Goal: Communication & Community: Answer question/provide support

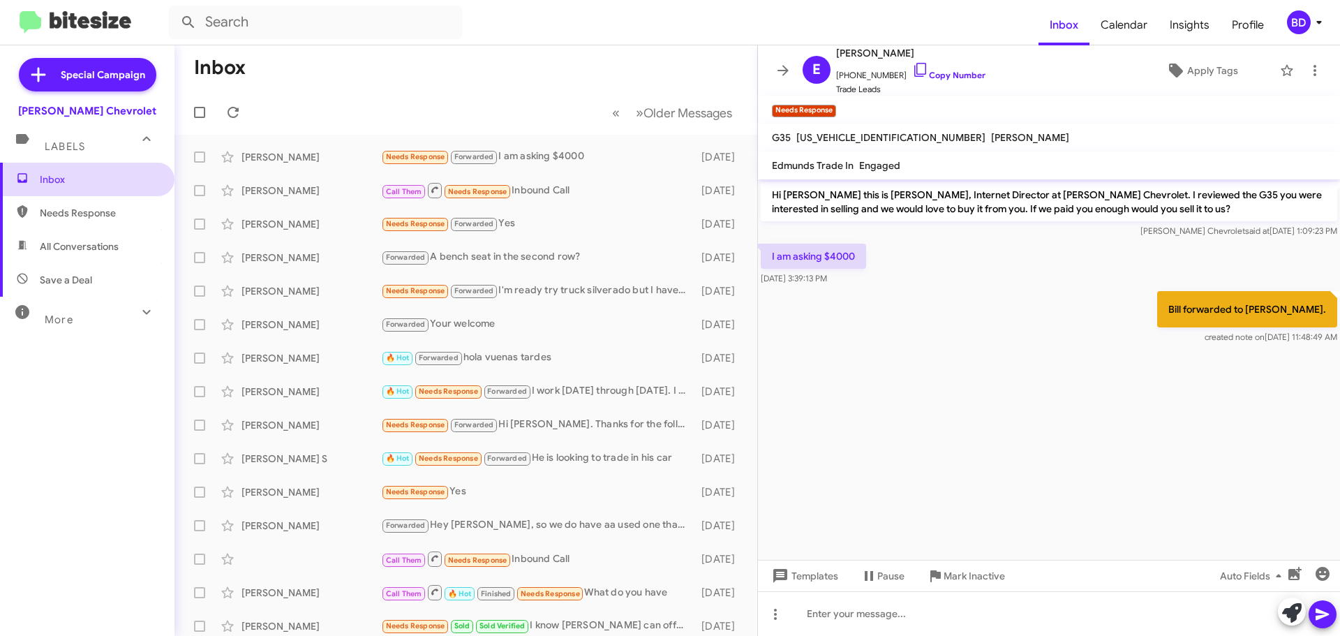
click at [58, 183] on span "Inbox" at bounding box center [99, 179] width 119 height 14
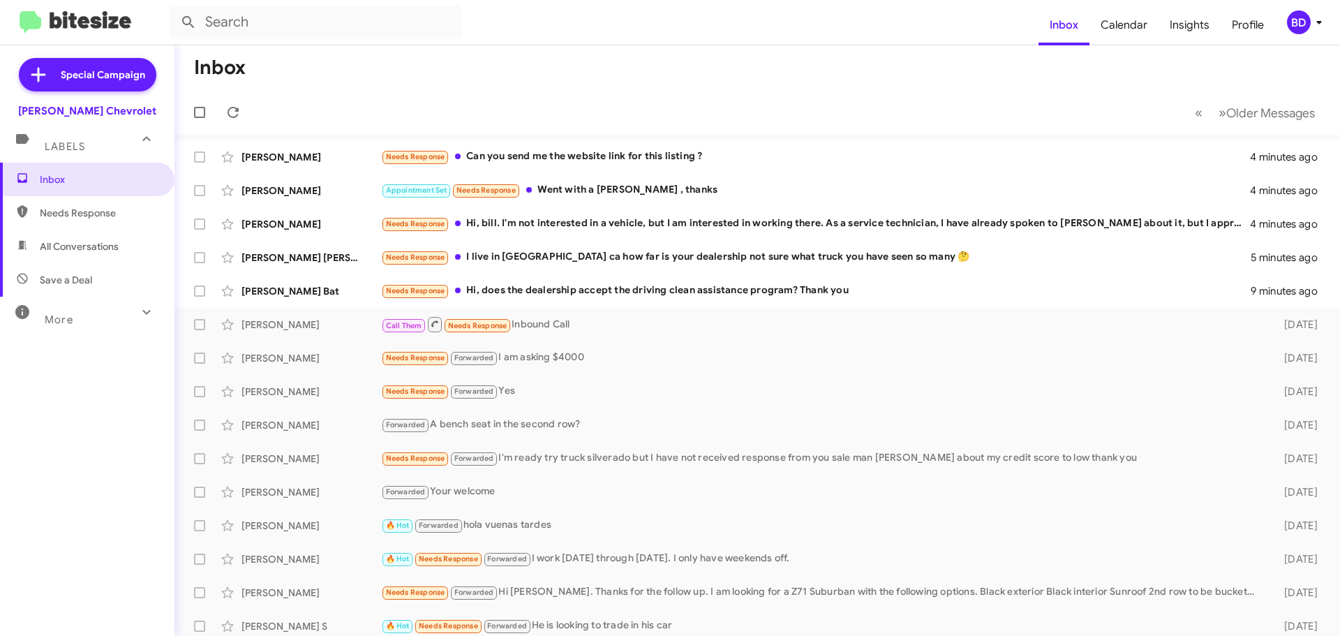
click at [77, 242] on span "All Conversations" at bounding box center [79, 246] width 79 height 14
type input "in:all-conversations"
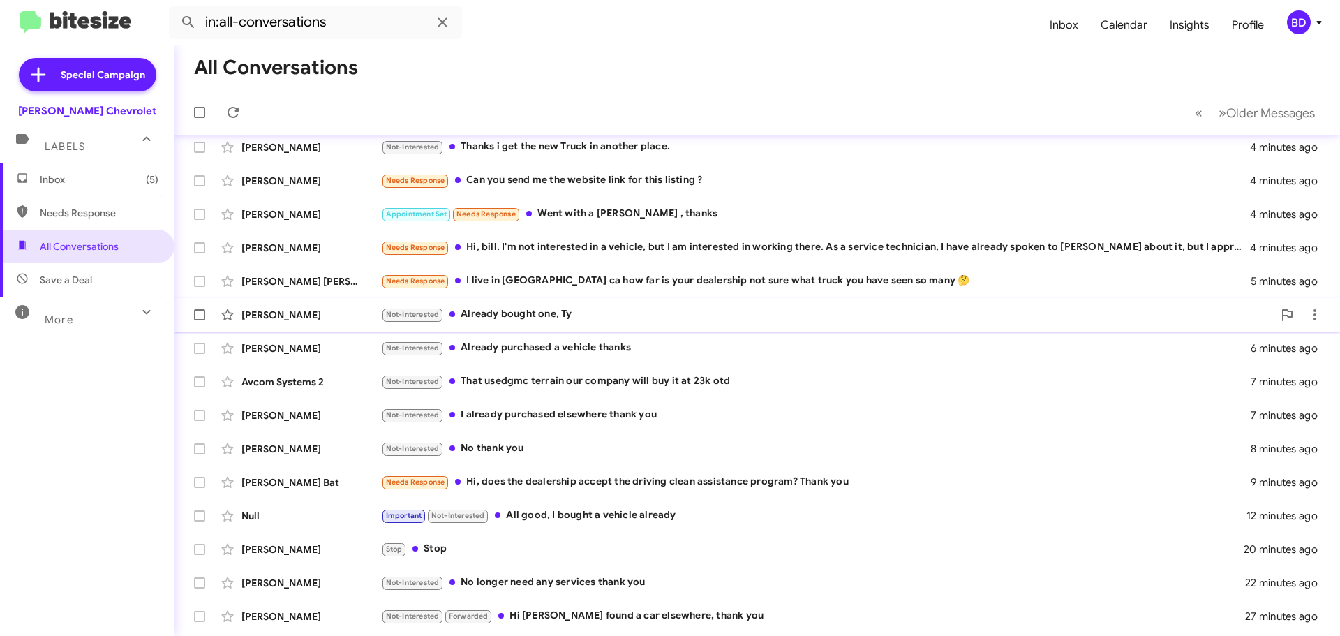
scroll to position [174, 0]
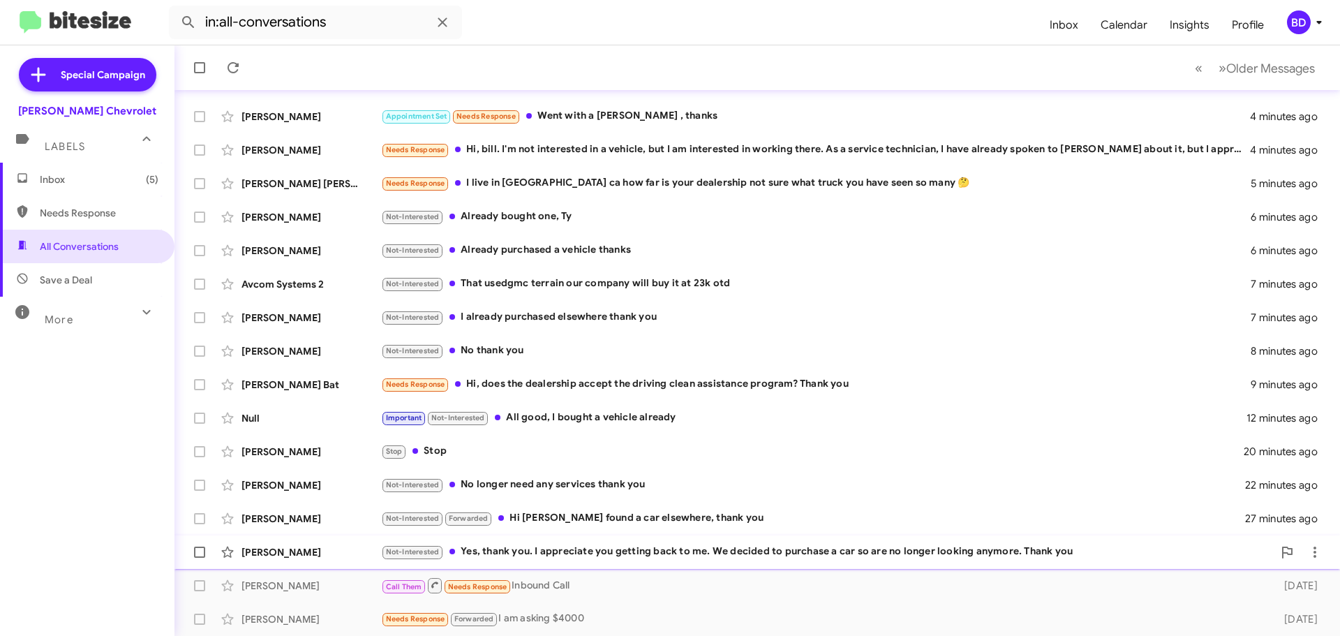
click at [590, 553] on div "Not-Interested Yes, thank you. I appreciate you getting back to me. We decided …" at bounding box center [827, 552] width 892 height 16
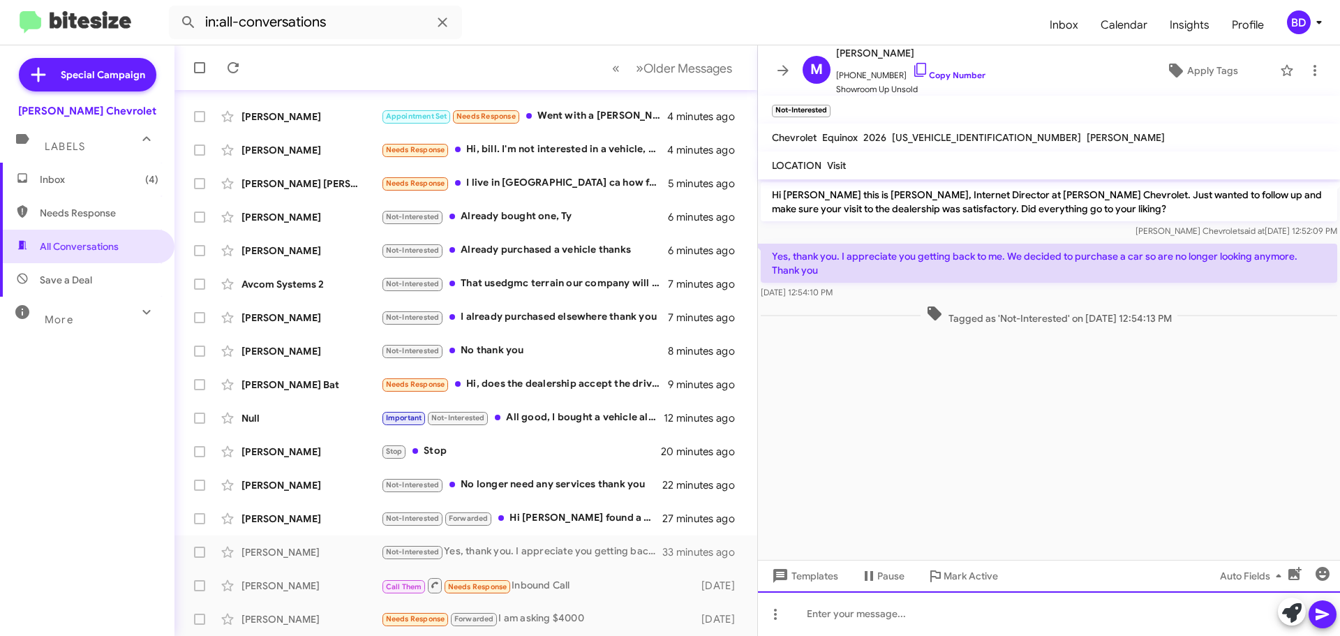
click at [905, 617] on div at bounding box center [1049, 613] width 582 height 45
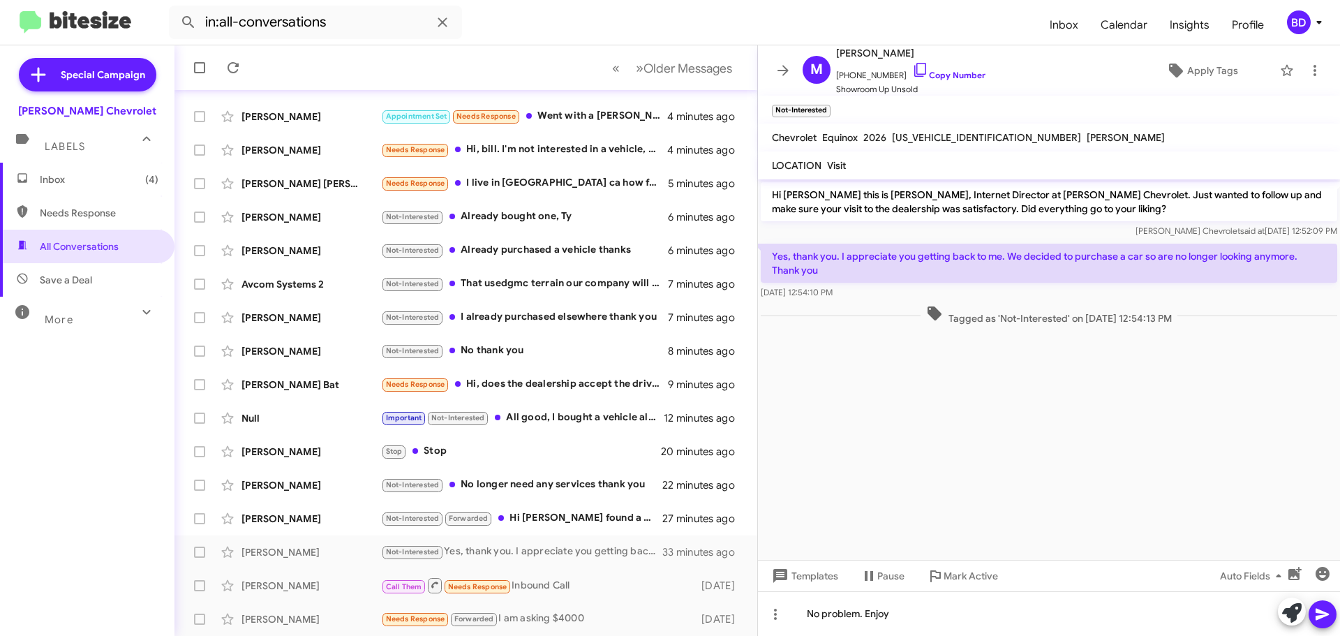
click at [1325, 610] on icon at bounding box center [1322, 614] width 17 height 17
click at [546, 519] on div "Not-Interested Forwarded Hi [PERSON_NAME] I found a car elsewhere, thank you" at bounding box center [535, 518] width 309 height 16
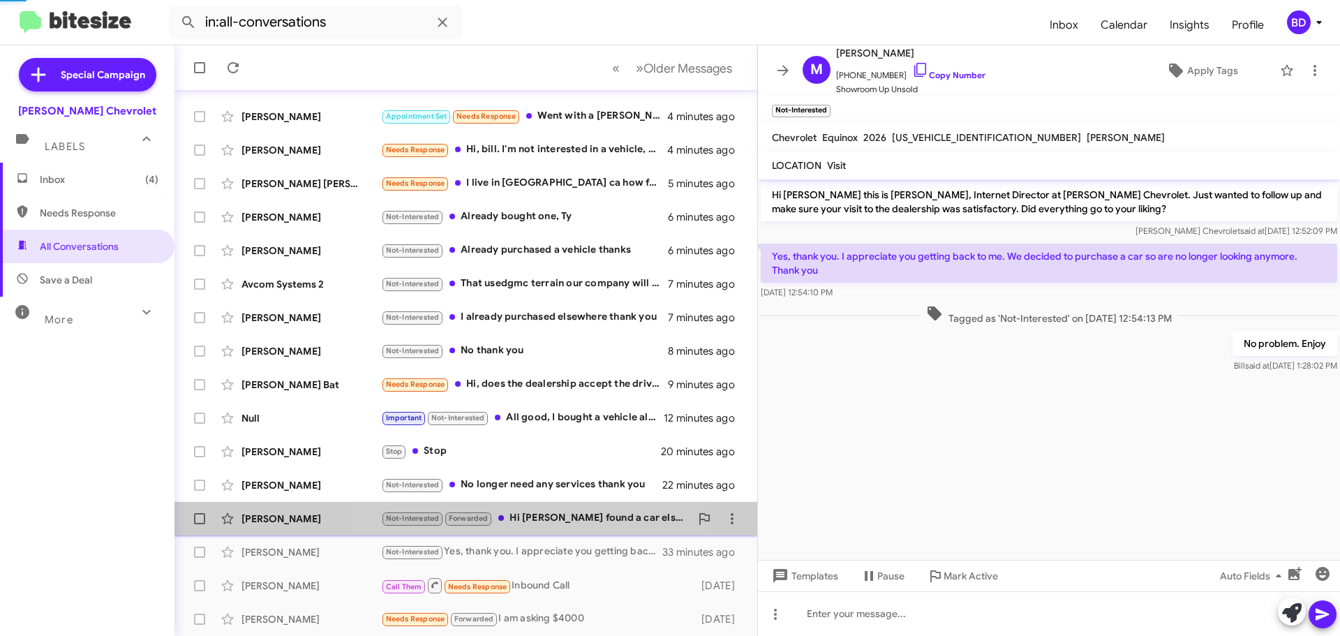
scroll to position [59, 0]
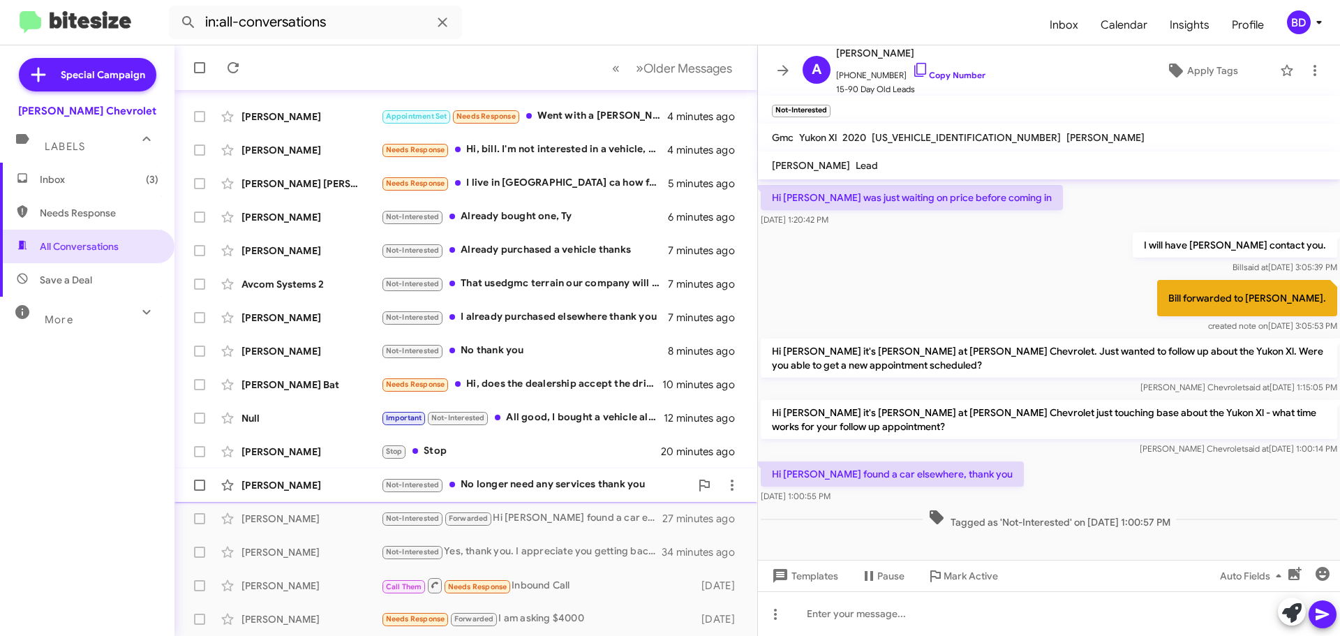
click at [530, 489] on div "Not-Interested No longer need any services thank you" at bounding box center [535, 485] width 309 height 16
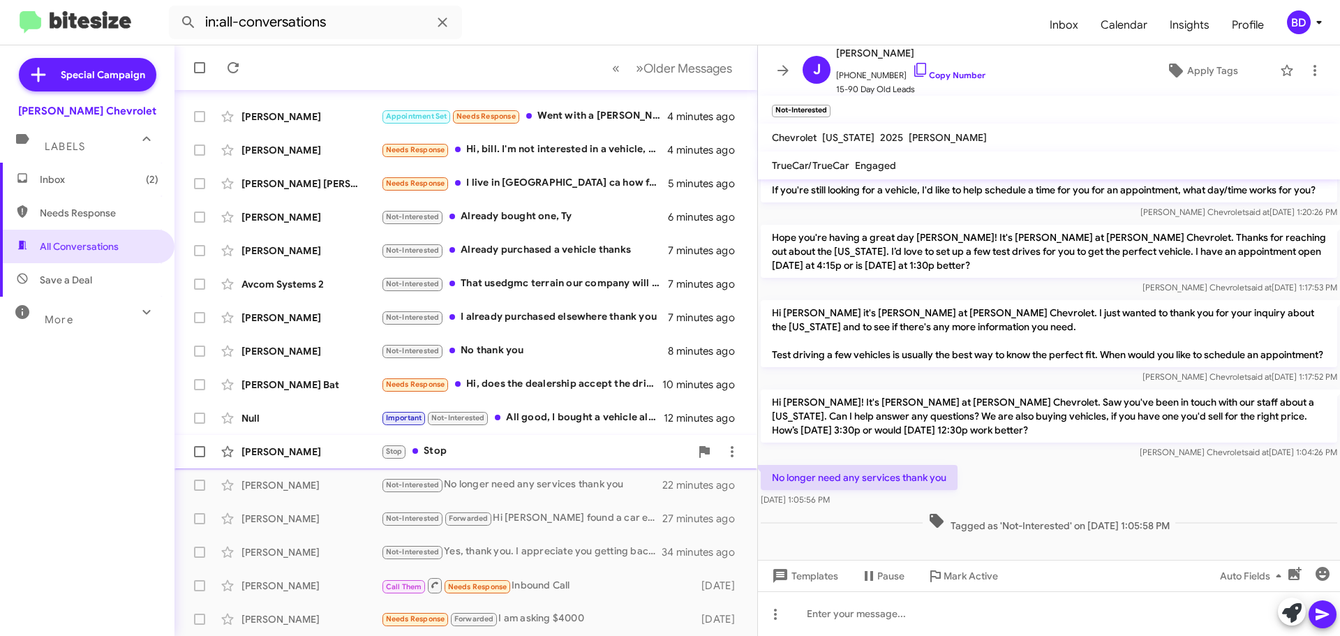
click at [449, 450] on div "Stop Stop" at bounding box center [535, 451] width 309 height 16
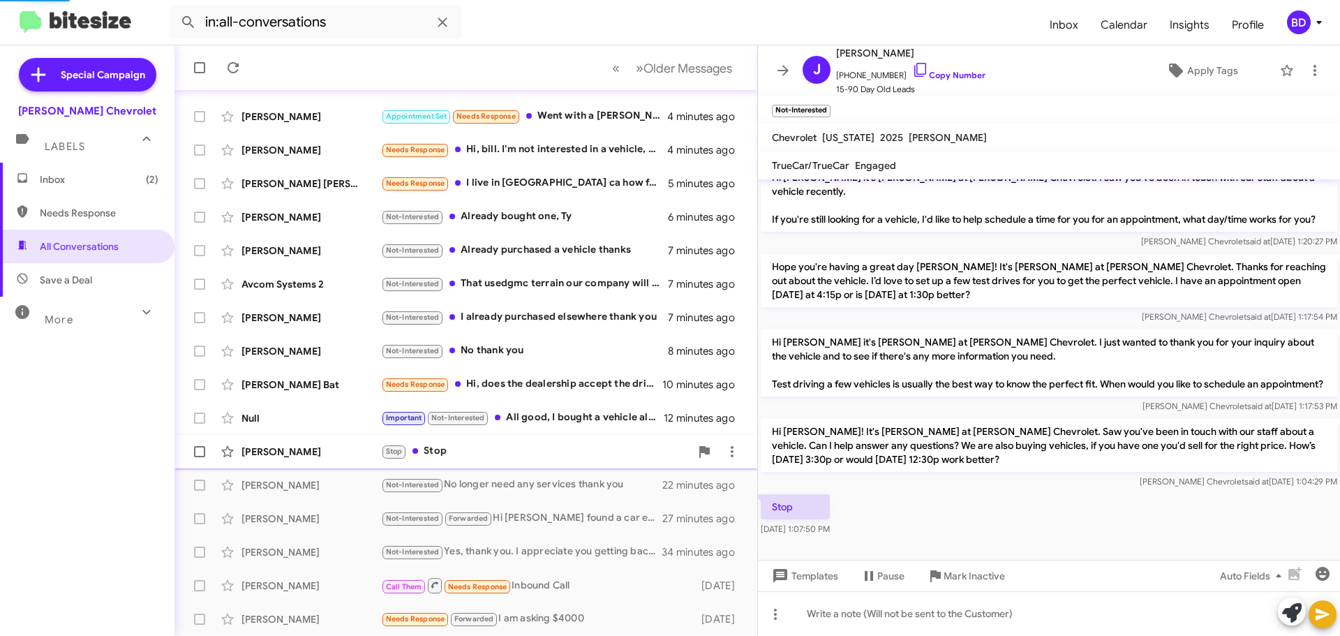
scroll to position [93, 0]
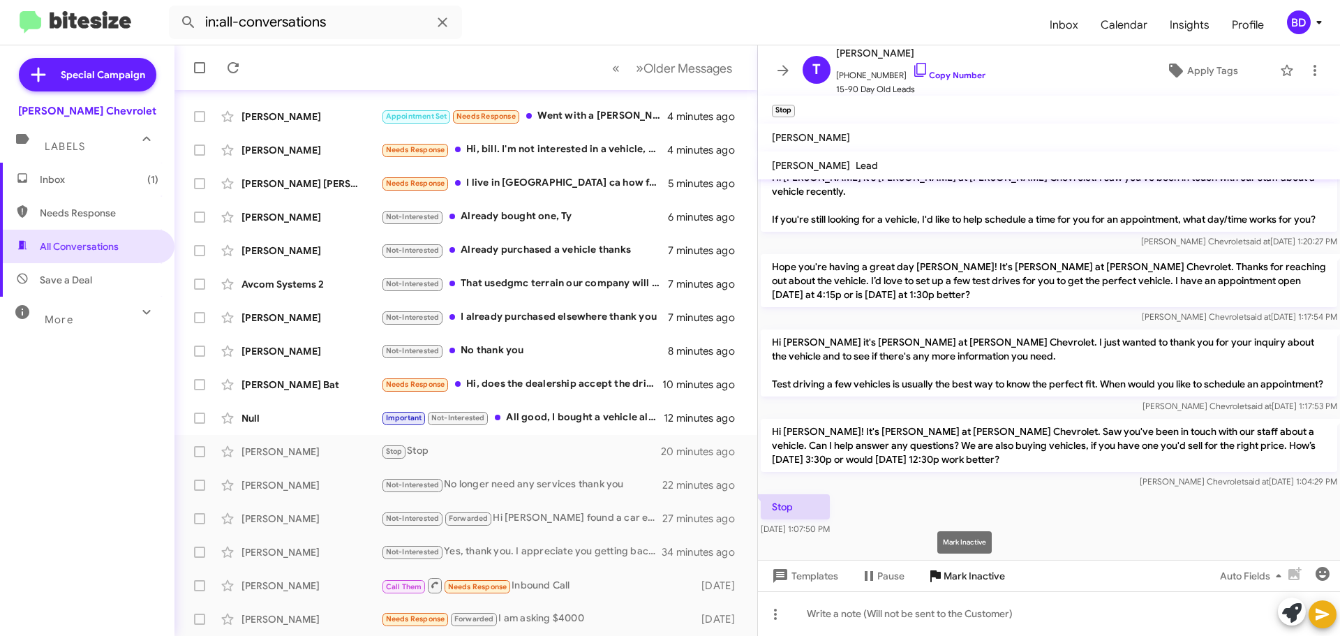
click at [974, 566] on span "Mark Inactive" at bounding box center [974, 575] width 61 height 25
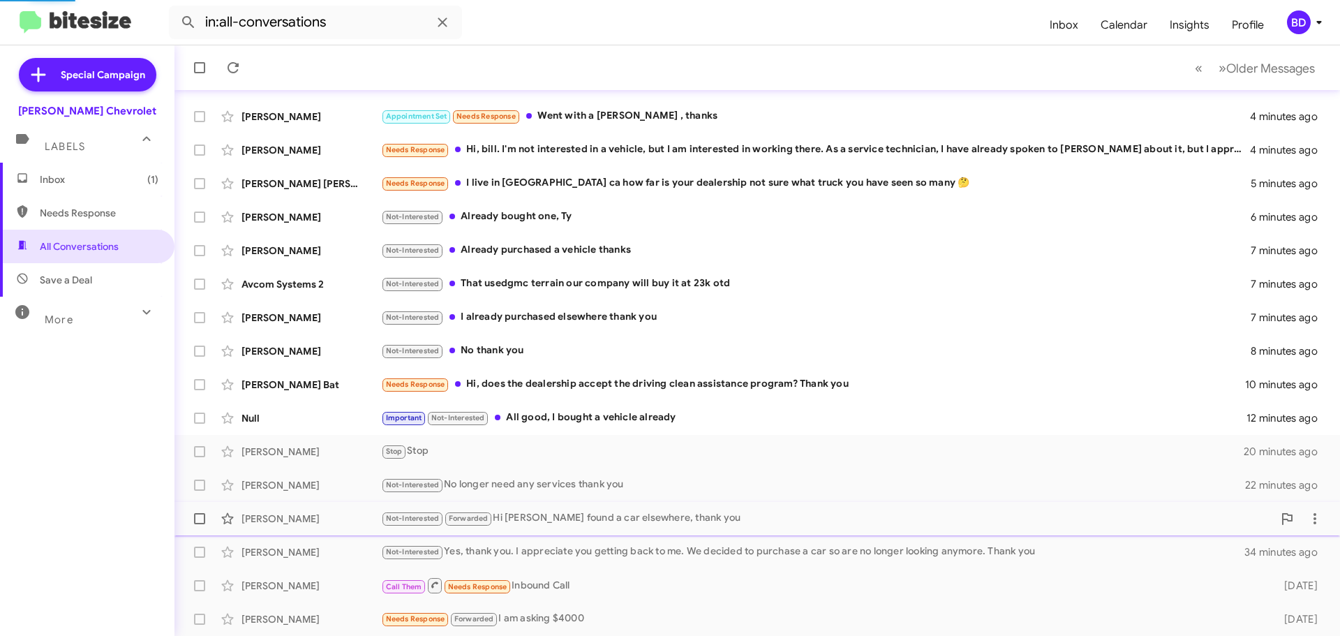
scroll to position [141, 0]
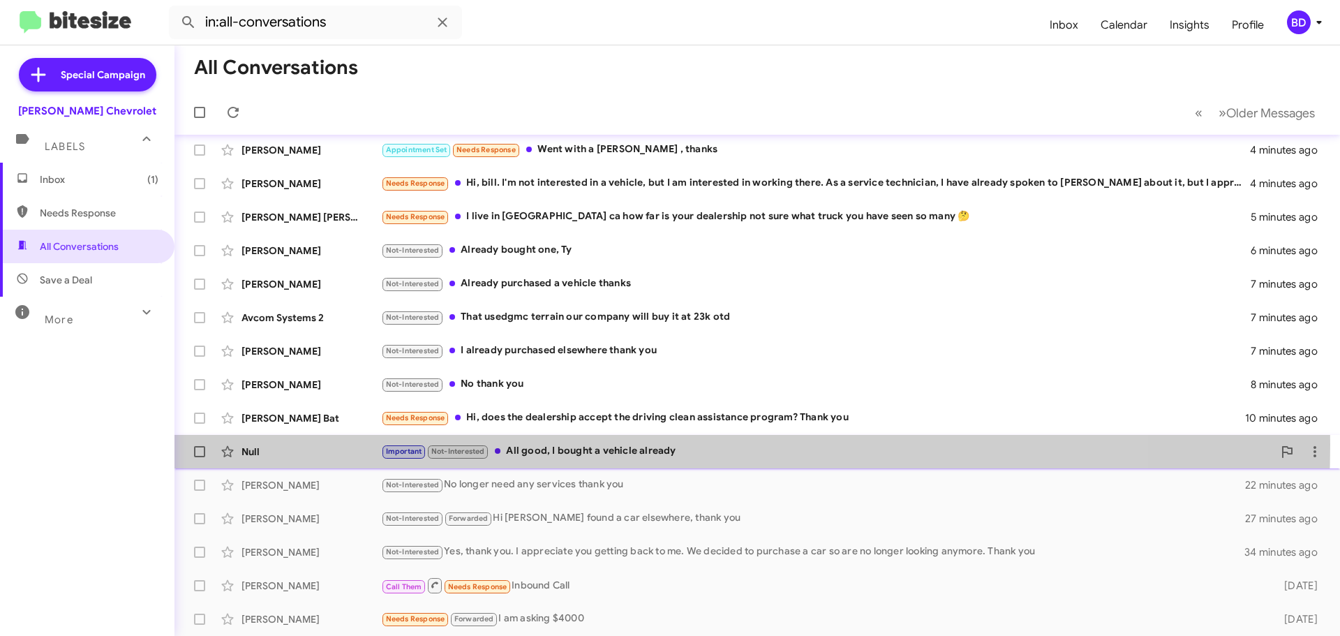
click at [530, 444] on div "Important Not-Interested All good, I bought a vehicle already" at bounding box center [827, 451] width 892 height 16
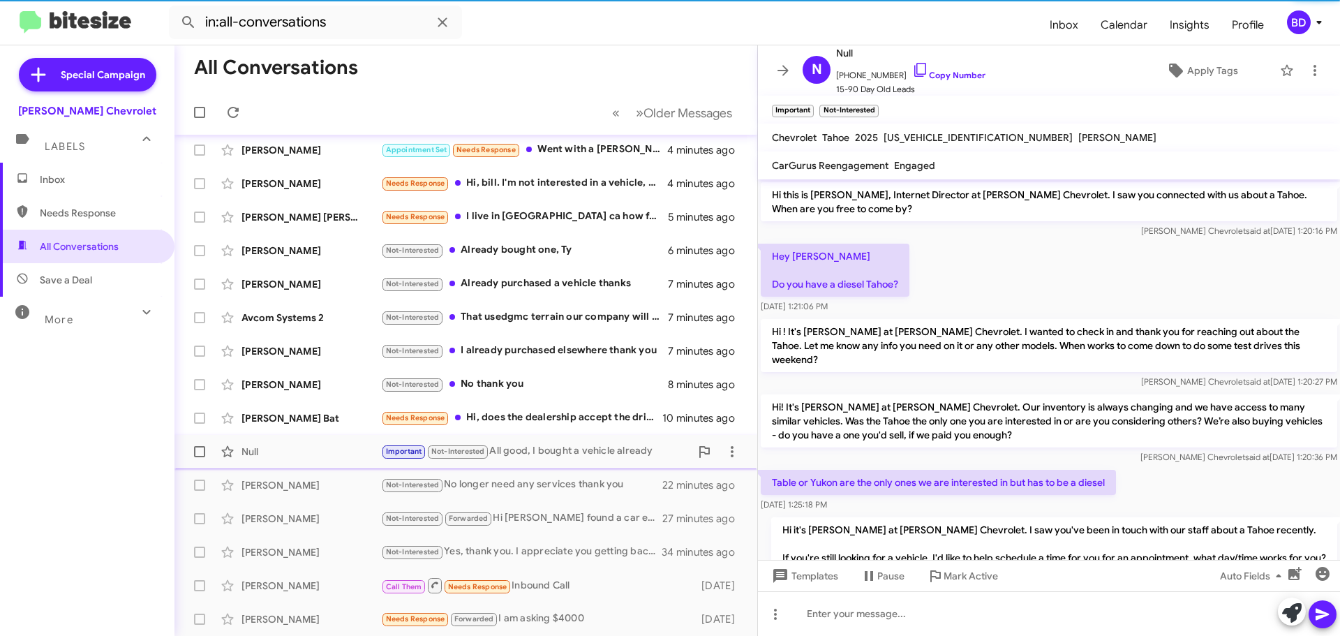
scroll to position [340, 0]
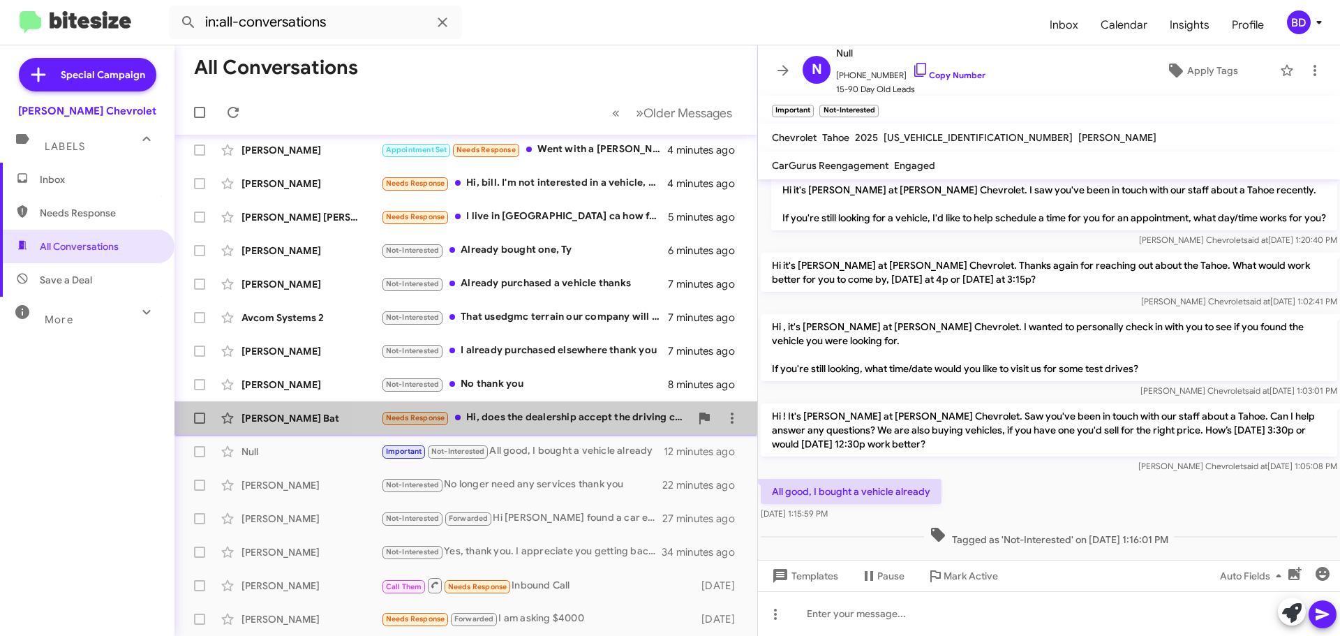
click at [555, 416] on div "Needs Response Hi, does the dealership accept the driving clean assistance prog…" at bounding box center [535, 418] width 309 height 16
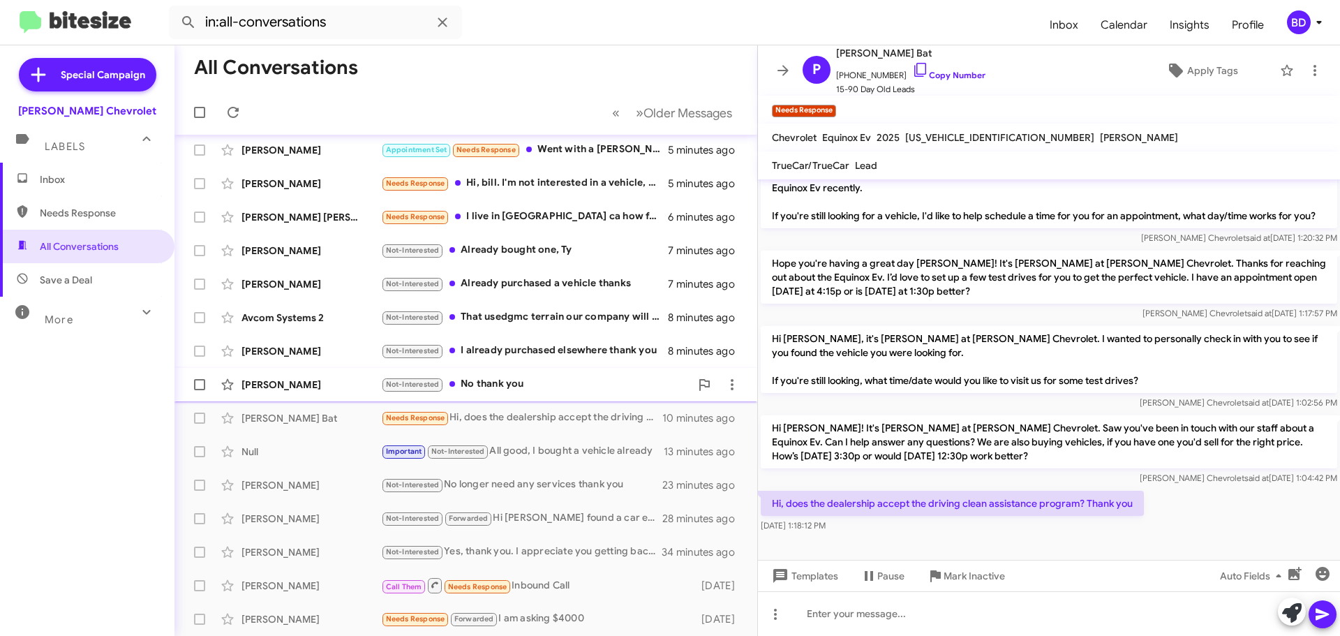
click at [477, 375] on div "[PERSON_NAME] Not-Interested No thank you 9 minutes ago" at bounding box center [466, 385] width 560 height 28
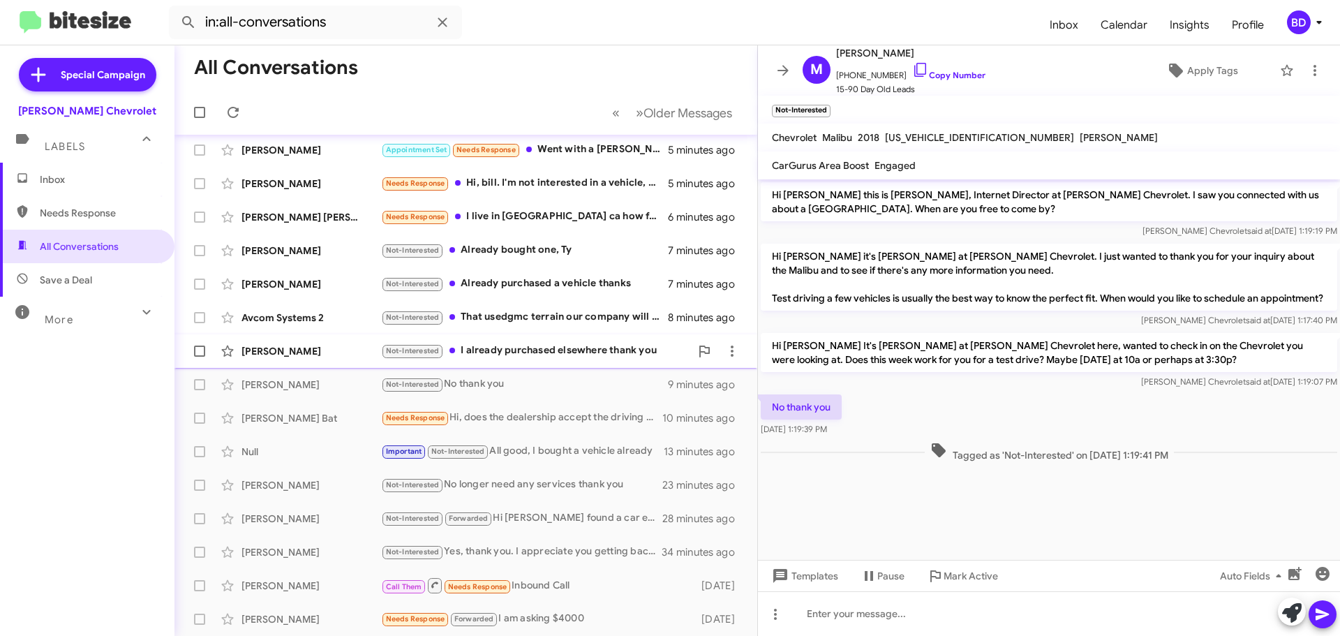
click at [549, 350] on div "Not-Interested I already purchased elsewhere thank you" at bounding box center [535, 351] width 309 height 16
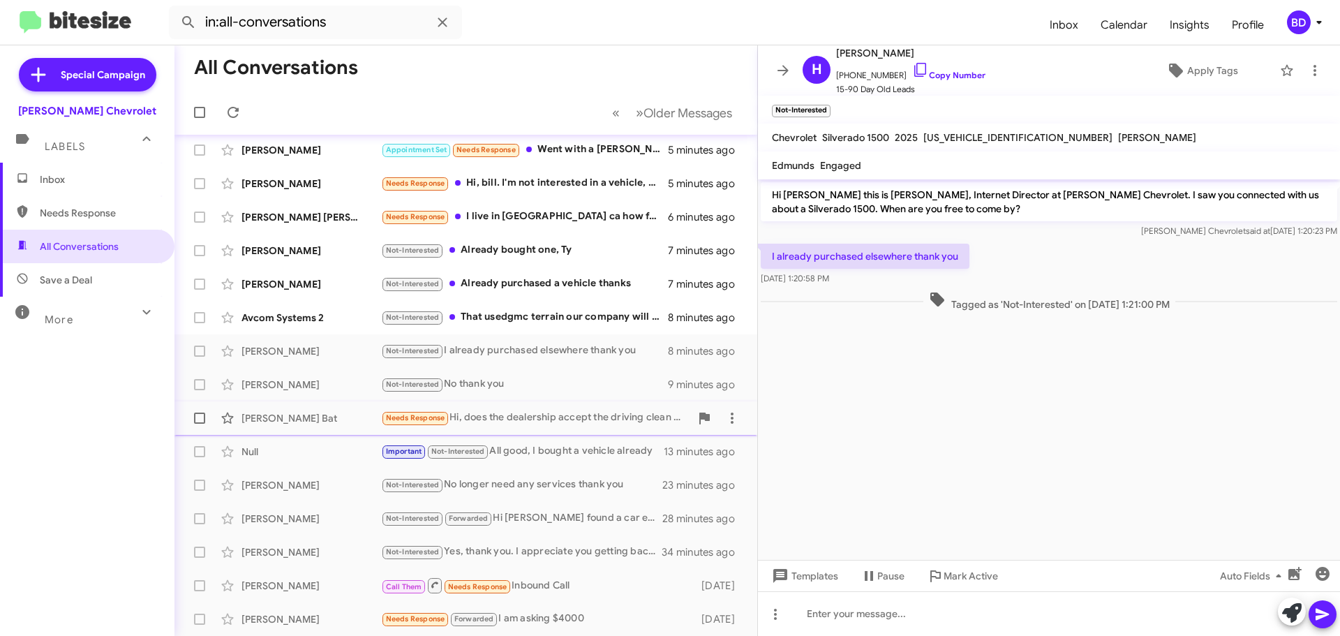
click at [535, 411] on div "Needs Response Hi, does the dealership accept the driving clean assistance prog…" at bounding box center [535, 418] width 309 height 16
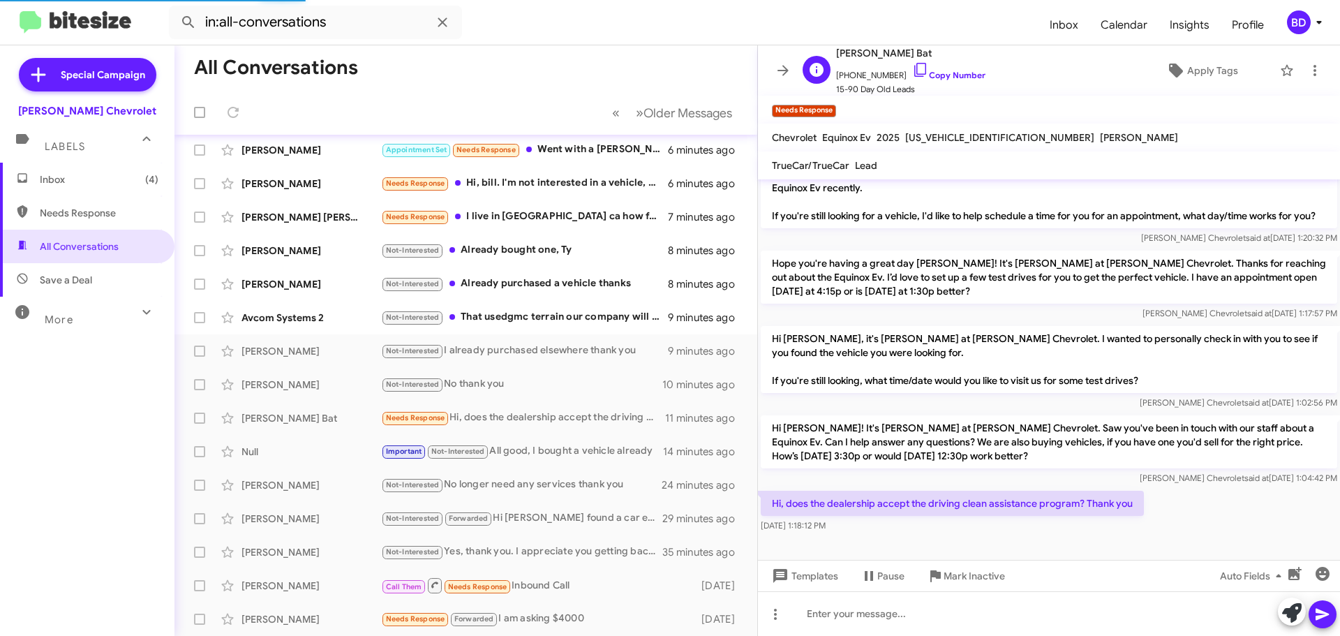
scroll to position [174, 0]
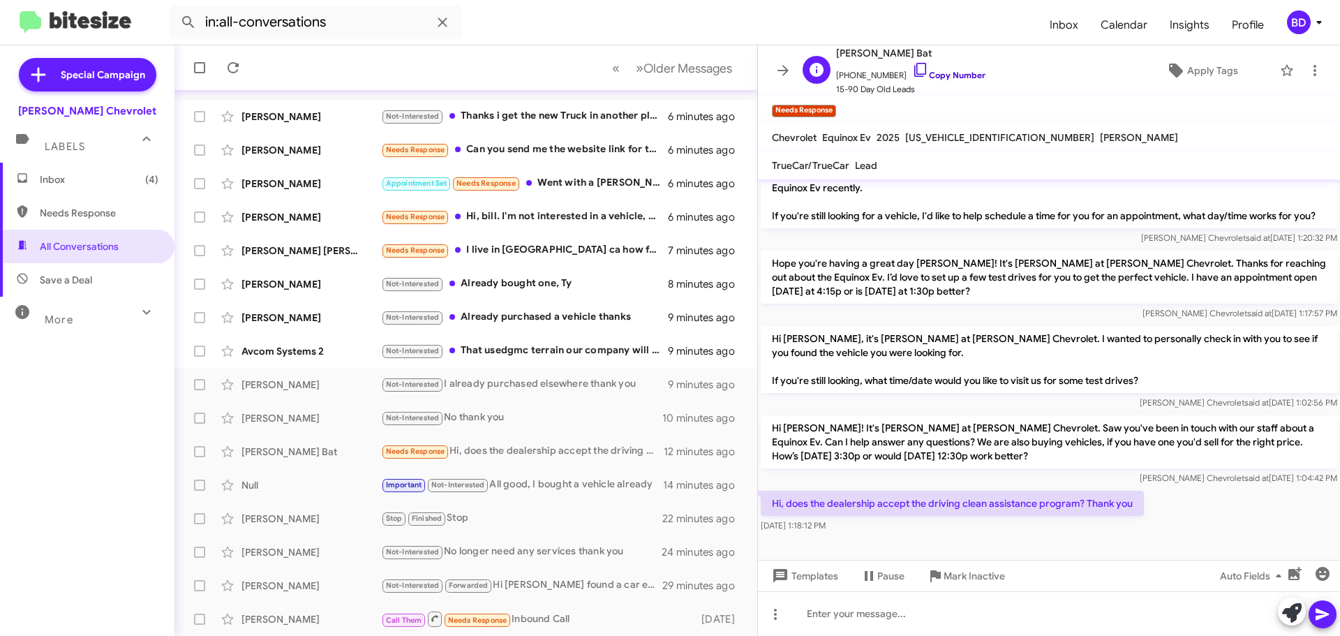
click at [934, 73] on link "Copy Number" at bounding box center [948, 75] width 73 height 10
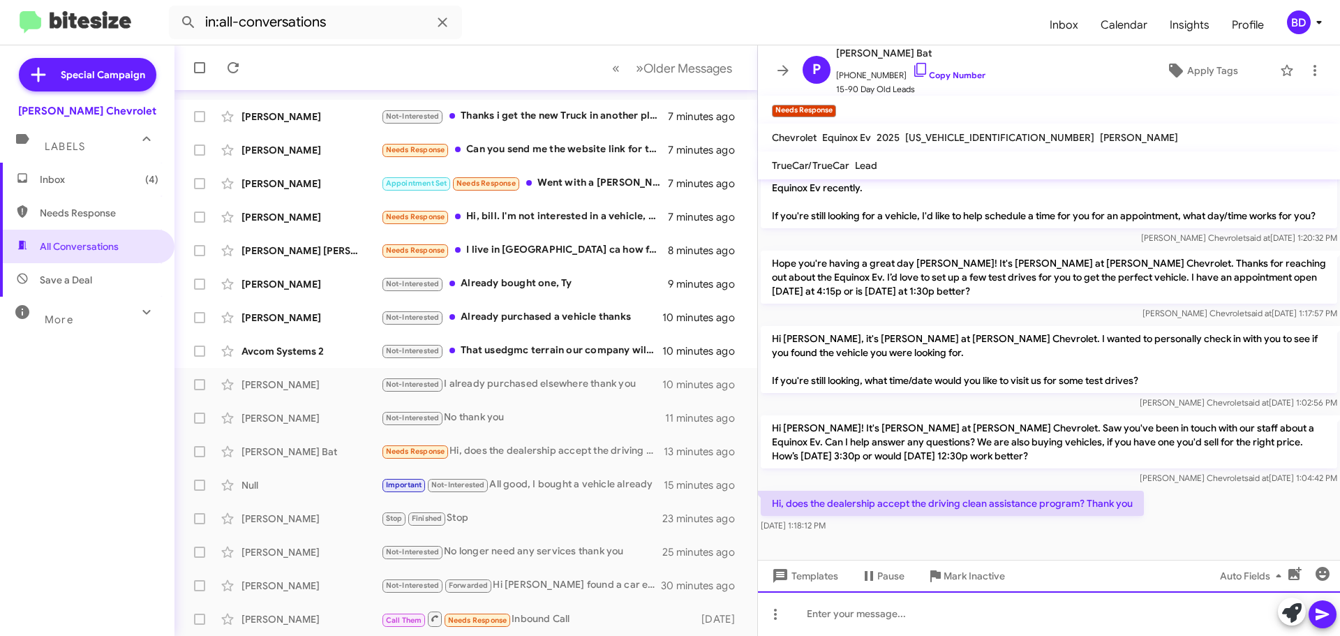
click at [885, 619] on div at bounding box center [1049, 613] width 582 height 45
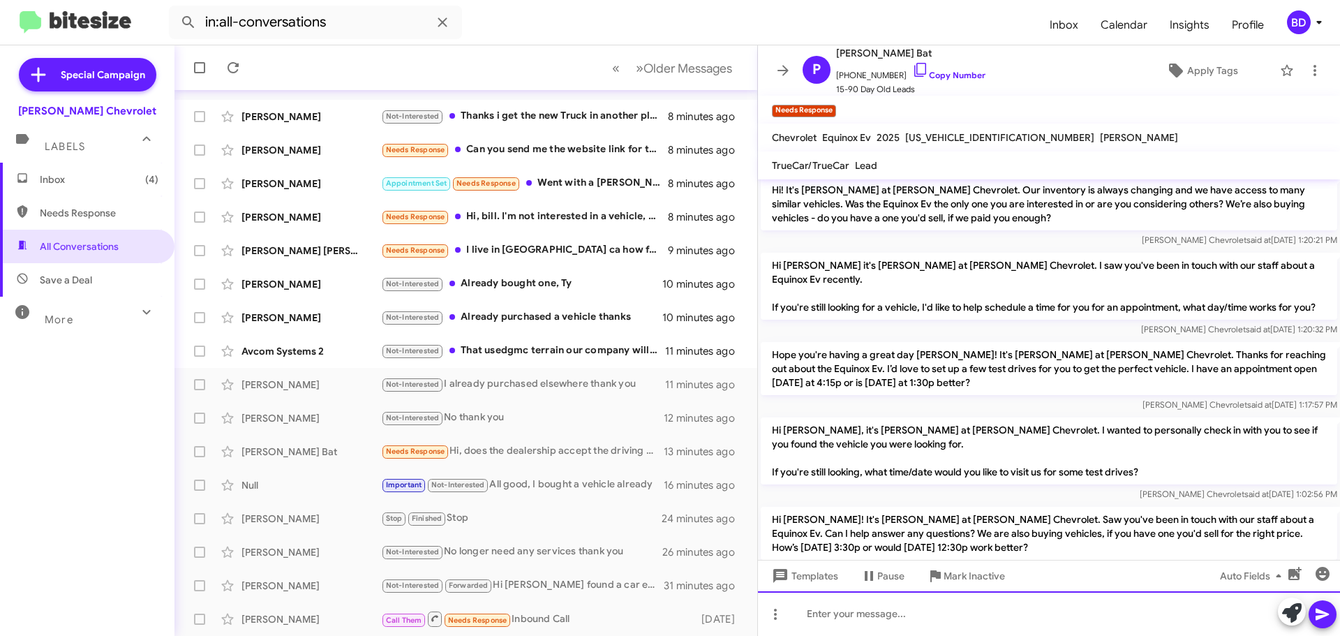
scroll to position [209, 0]
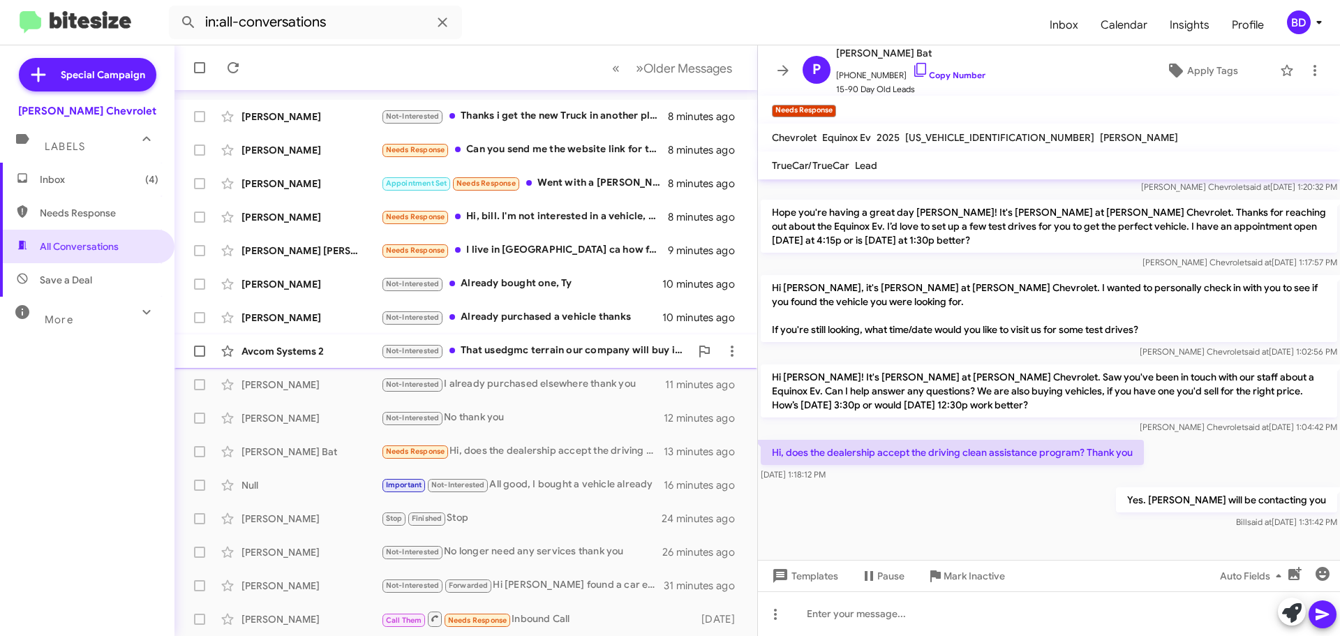
click at [546, 350] on div "Not-Interested That usedgmc terrain our company will buy it at 23k otd" at bounding box center [535, 351] width 309 height 16
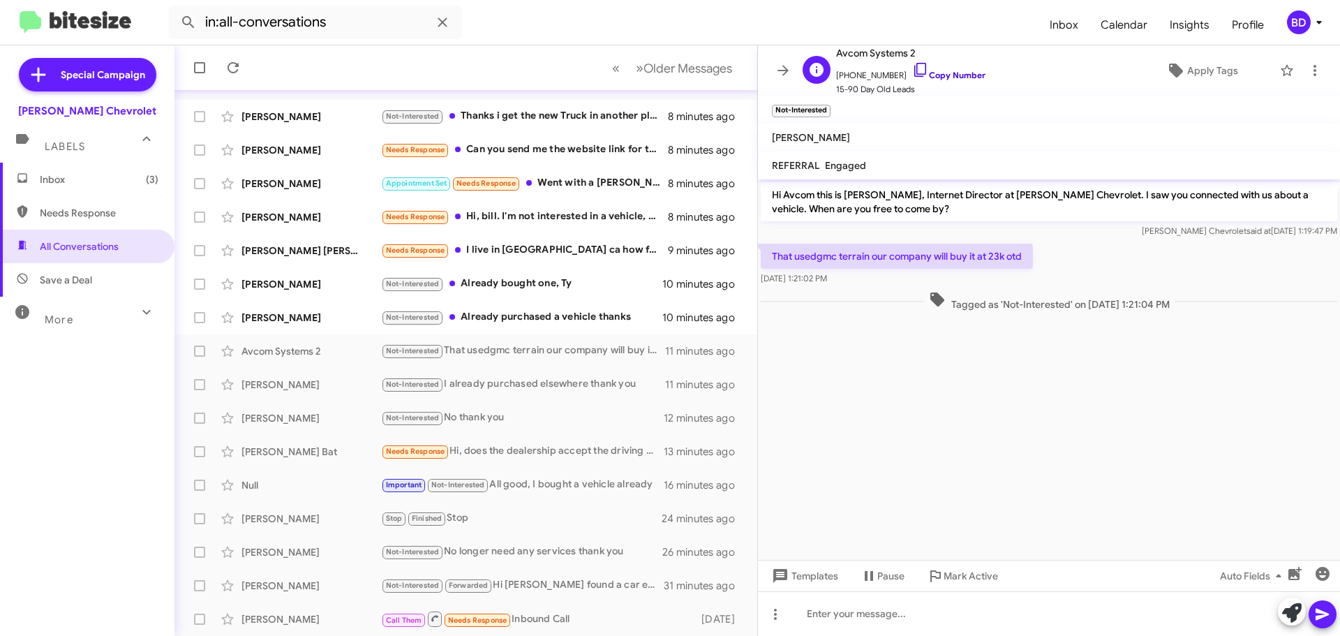
click at [940, 75] on link "Copy Number" at bounding box center [948, 75] width 73 height 10
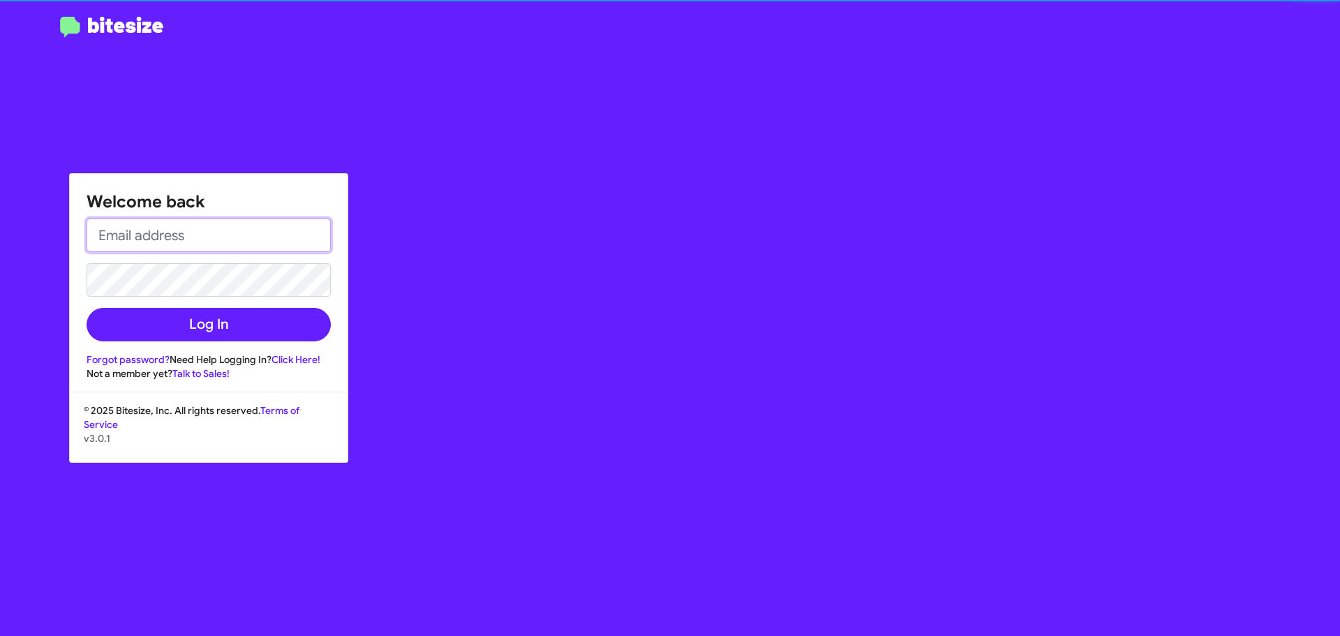
type input "[EMAIL_ADDRESS][PERSON_NAME][DOMAIN_NAME]"
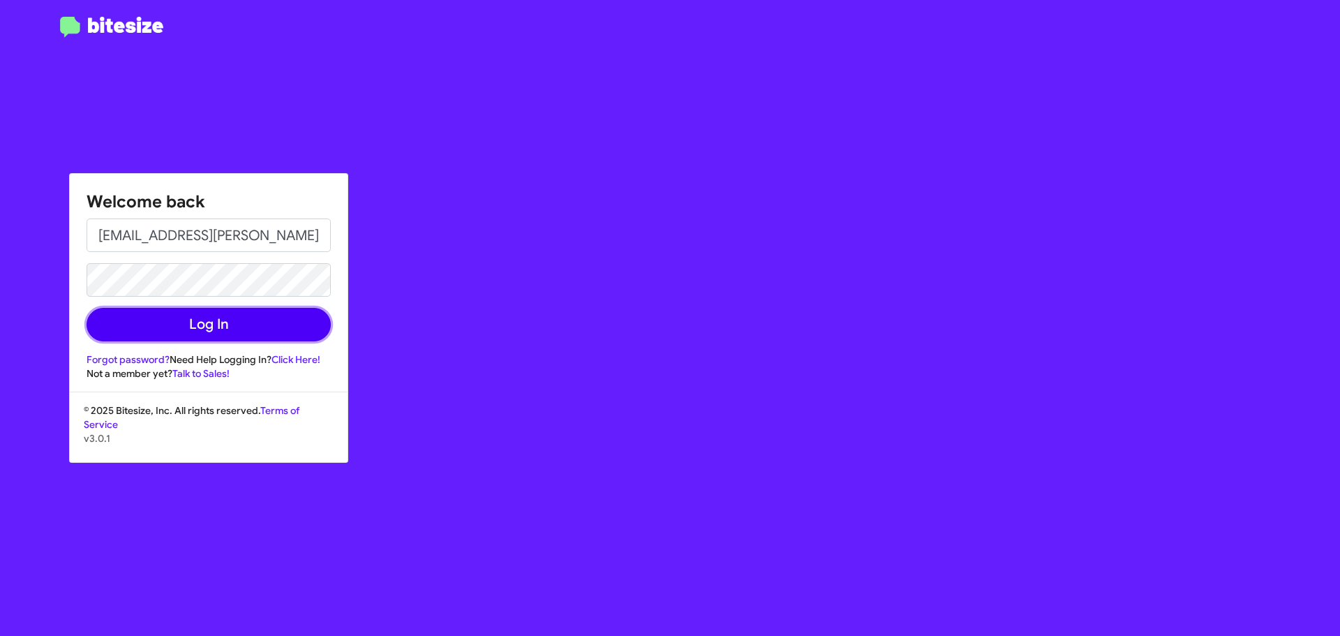
click at [214, 332] on button "Log In" at bounding box center [209, 324] width 244 height 33
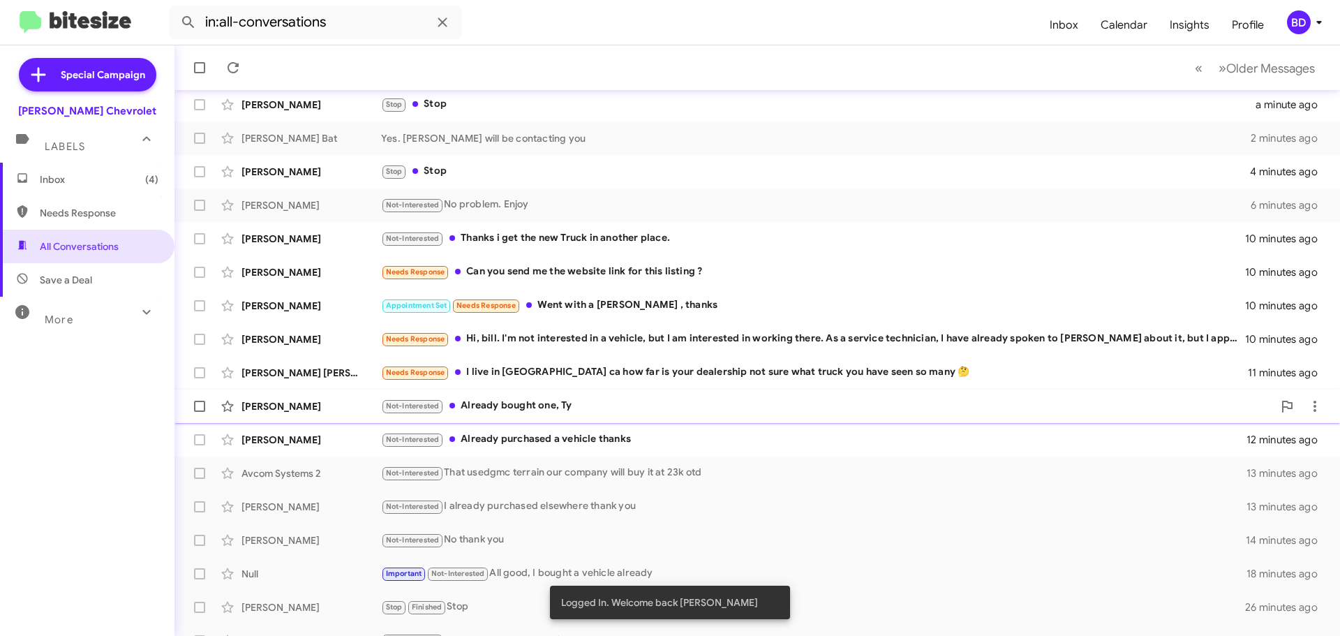
scroll to position [174, 0]
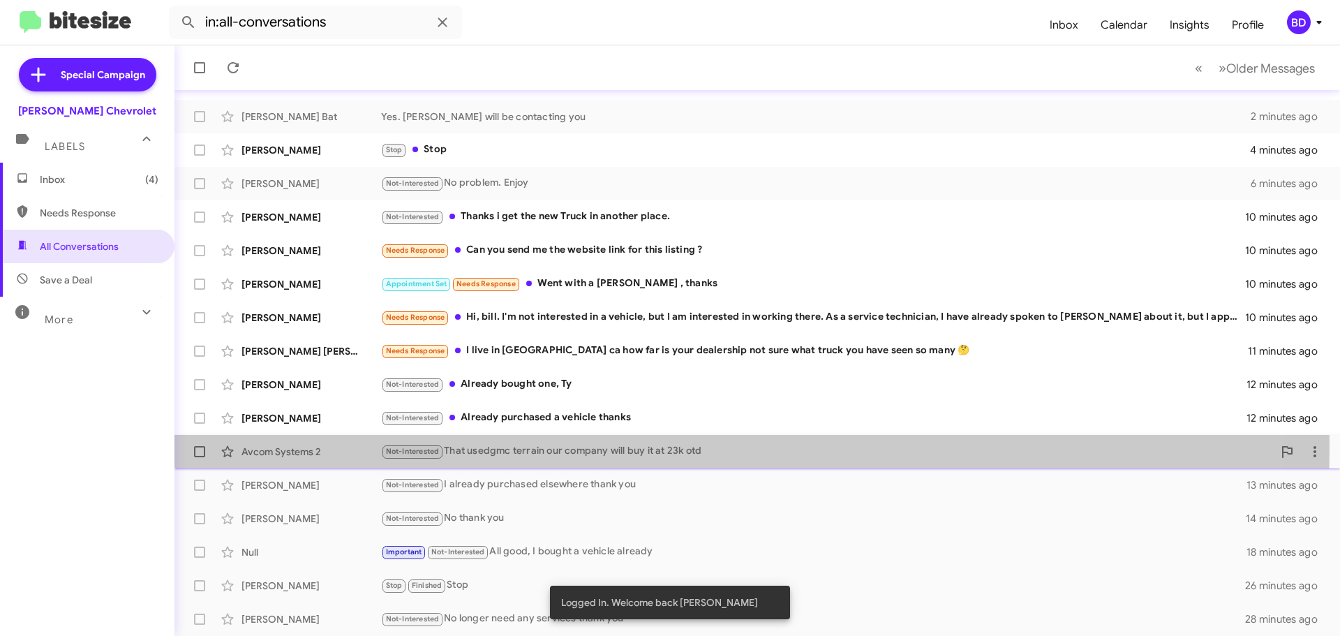
click at [597, 448] on div "Not-Interested That usedgmc terrain our company will buy it at 23k otd" at bounding box center [827, 451] width 892 height 16
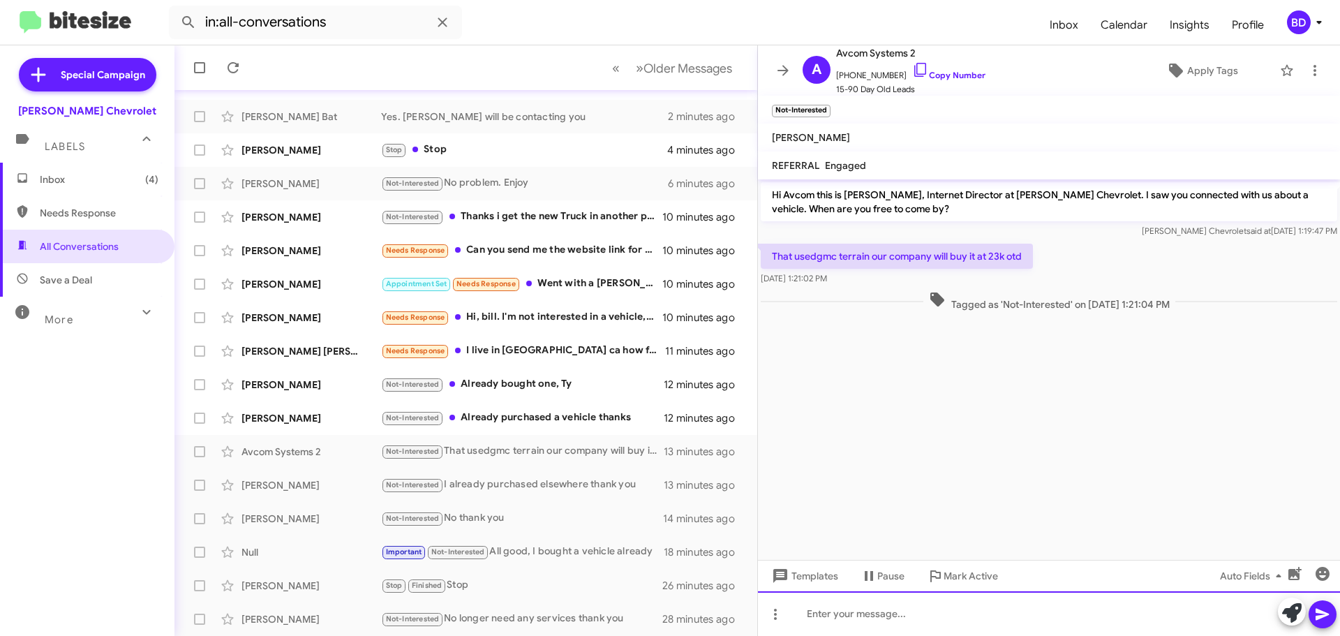
click at [860, 613] on div at bounding box center [1049, 613] width 582 height 45
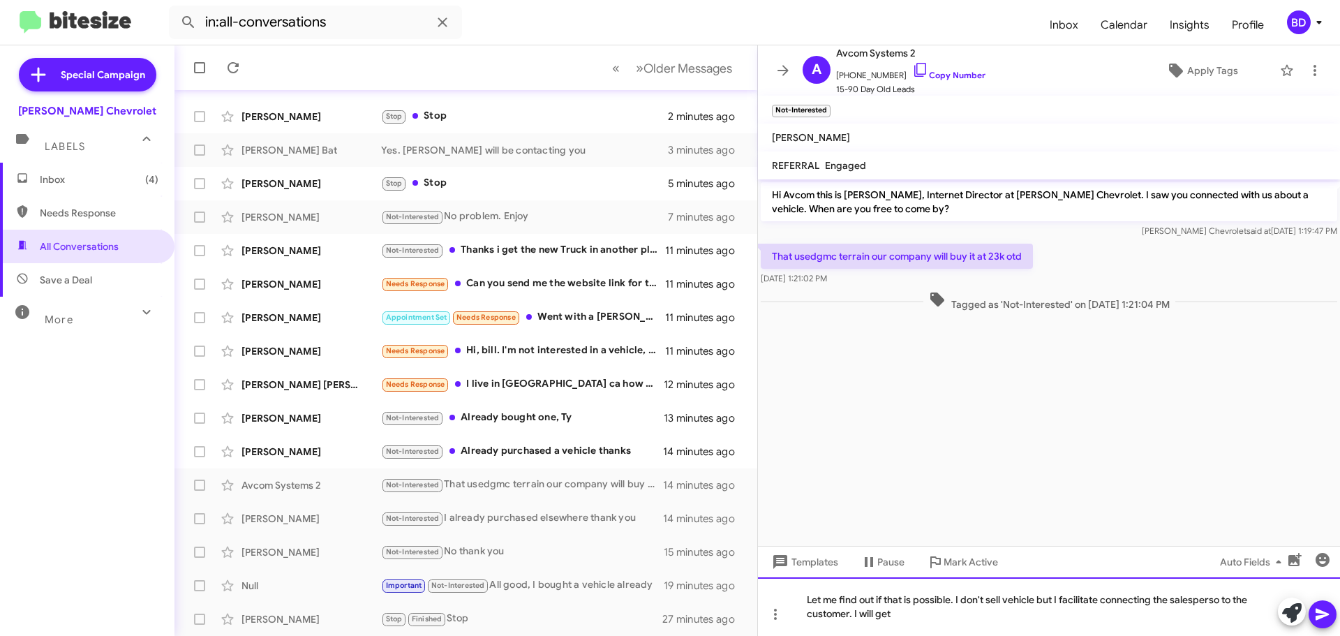
click at [1200, 596] on div "Let me find out if that is possible. I don't sell vehicle but I facilitate conn…" at bounding box center [1049, 606] width 582 height 59
click at [922, 613] on div "Let me find out if that is possible. I don't sell vehicle but I facilitate conn…" at bounding box center [1049, 606] width 582 height 59
click at [1327, 617] on icon at bounding box center [1322, 614] width 17 height 17
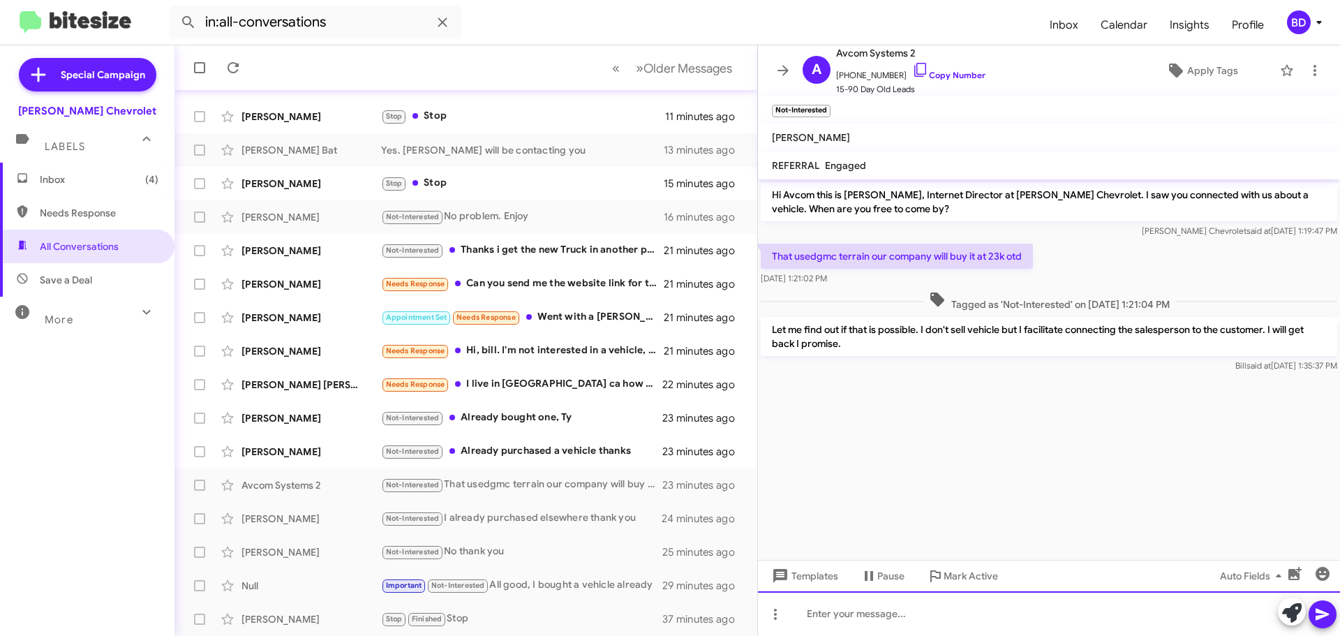
click at [889, 608] on div at bounding box center [1049, 613] width 582 height 45
click at [860, 619] on div at bounding box center [1049, 613] width 582 height 45
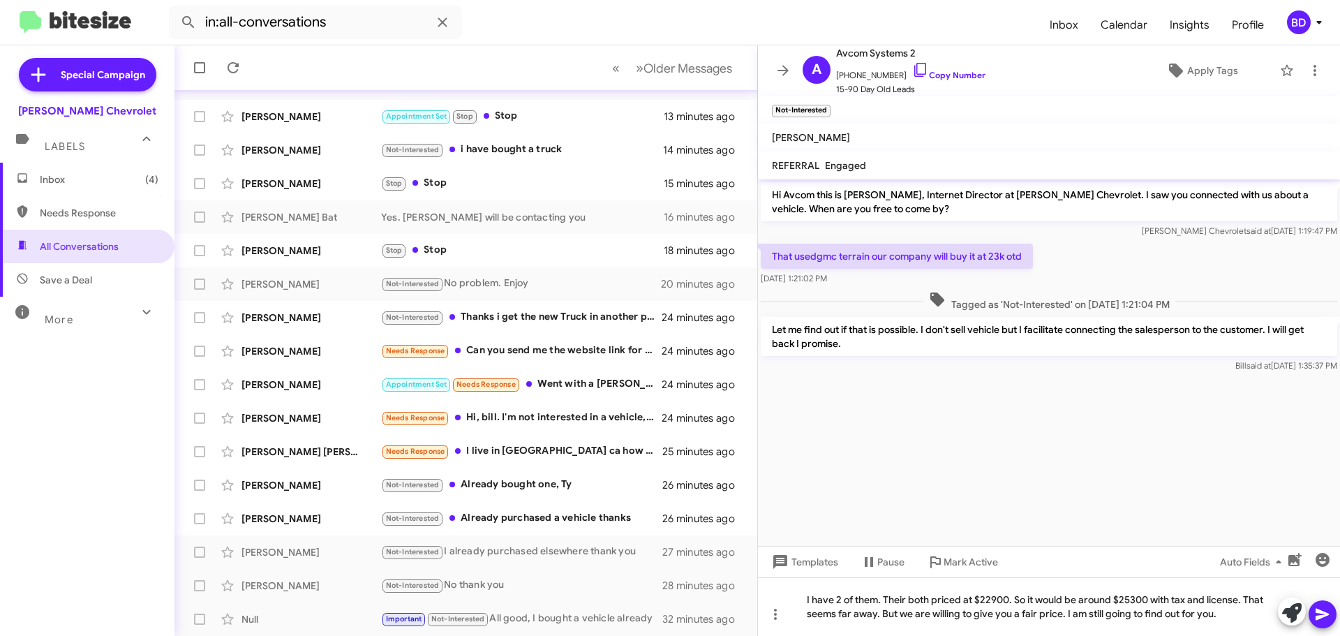
click at [1320, 621] on icon at bounding box center [1322, 614] width 17 height 17
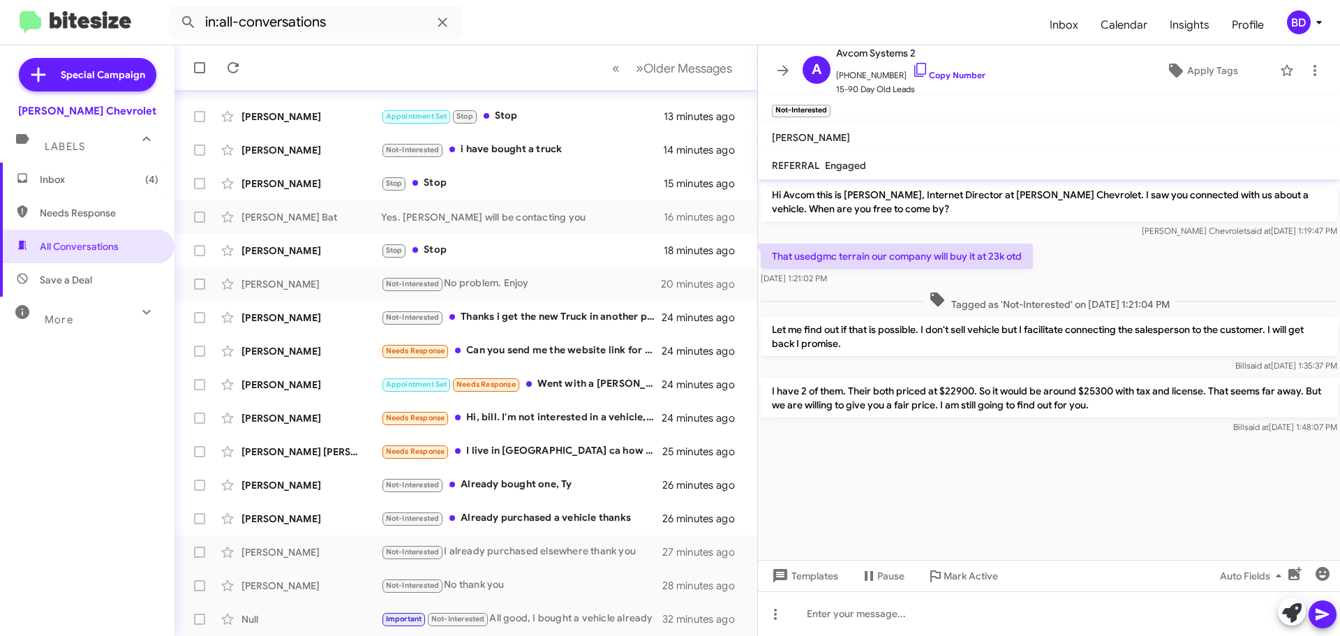
click at [73, 178] on span "Inbox (4)" at bounding box center [99, 179] width 119 height 14
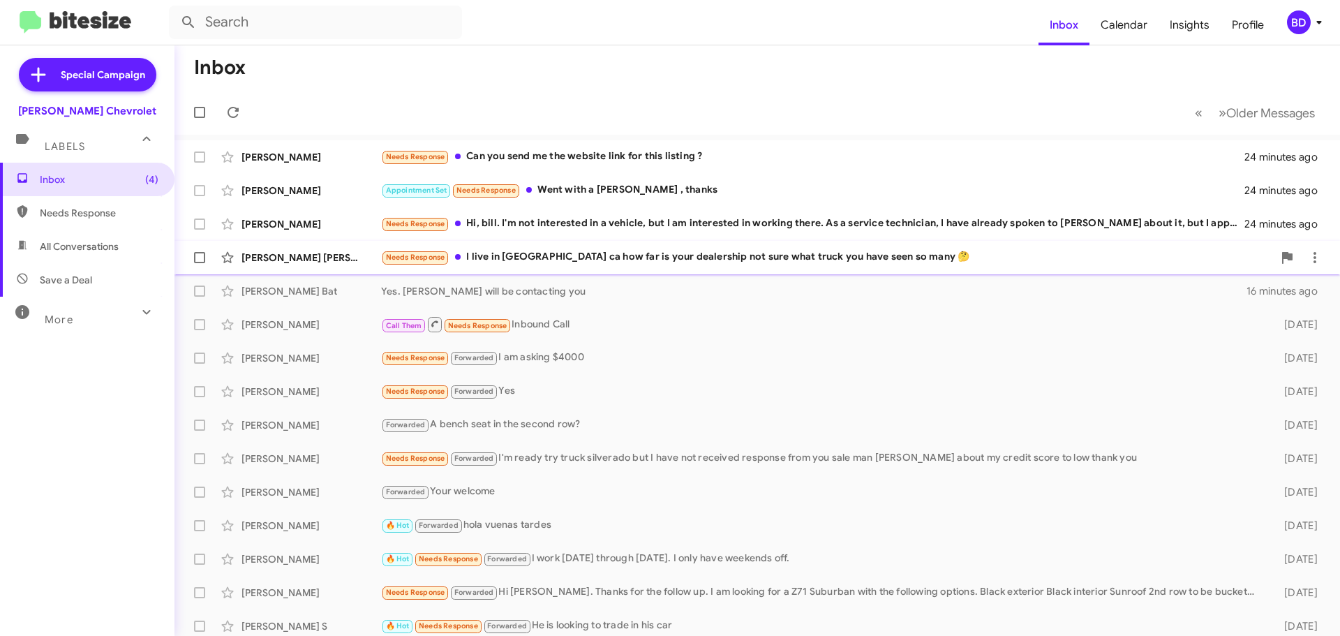
click at [660, 259] on div "Needs Response I live in [GEOGRAPHIC_DATA] ca how far is your dealership not su…" at bounding box center [827, 257] width 892 height 16
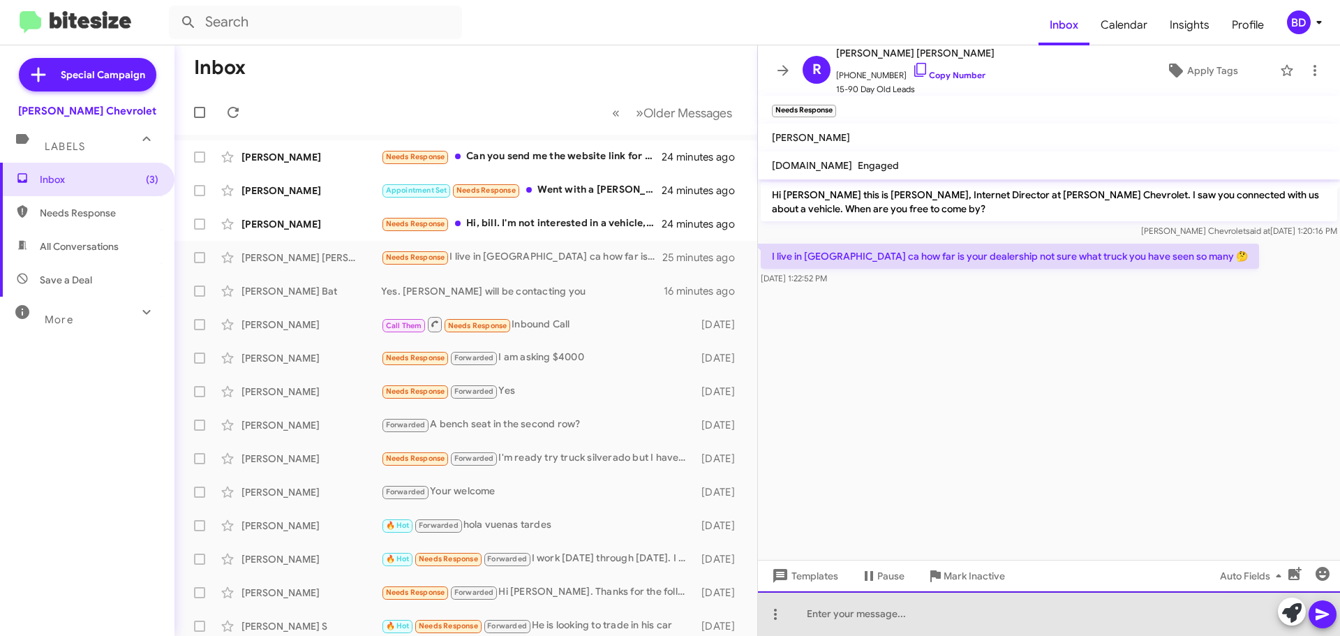
click at [840, 613] on div at bounding box center [1049, 613] width 582 height 45
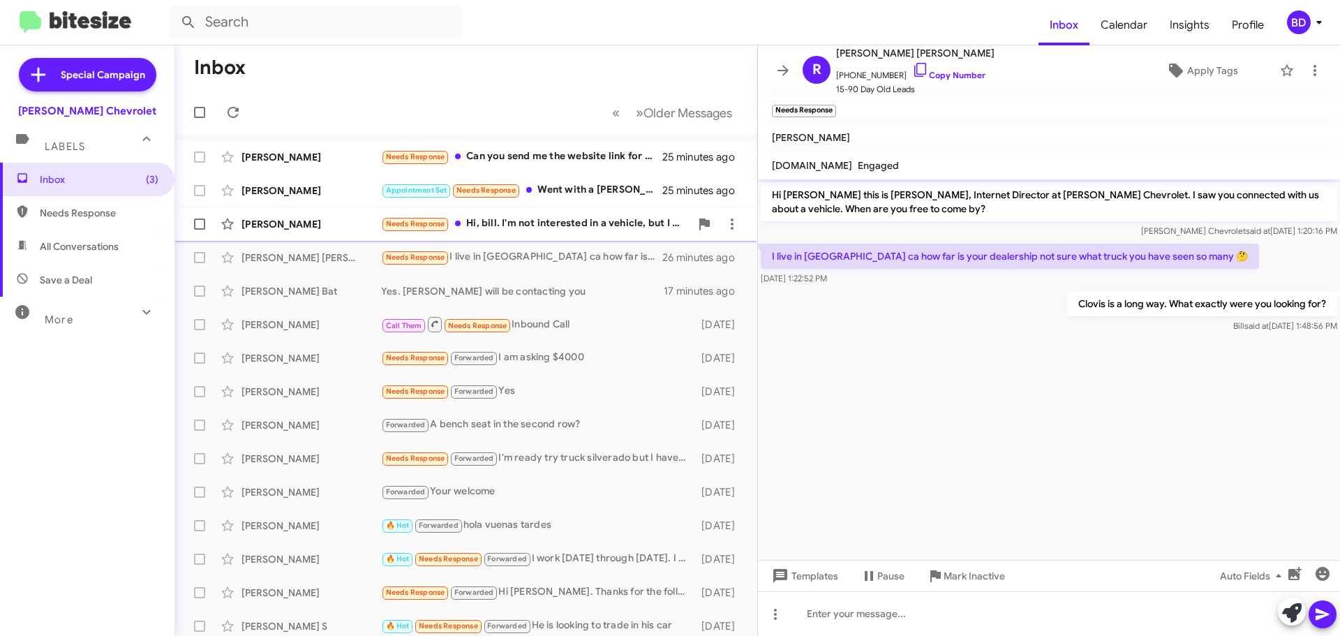
click at [553, 218] on div "Needs Response Hi, bill. I'm not interested in a vehicle, but I am interested i…" at bounding box center [535, 224] width 309 height 16
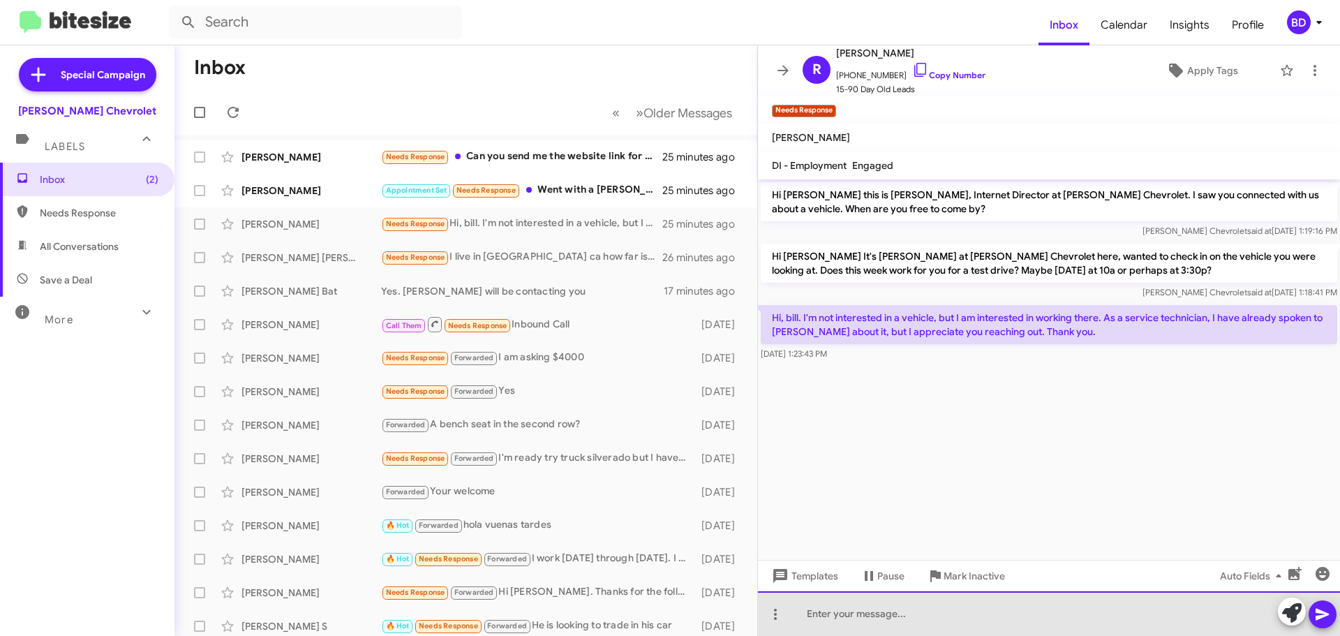
click at [849, 618] on div at bounding box center [1049, 613] width 582 height 45
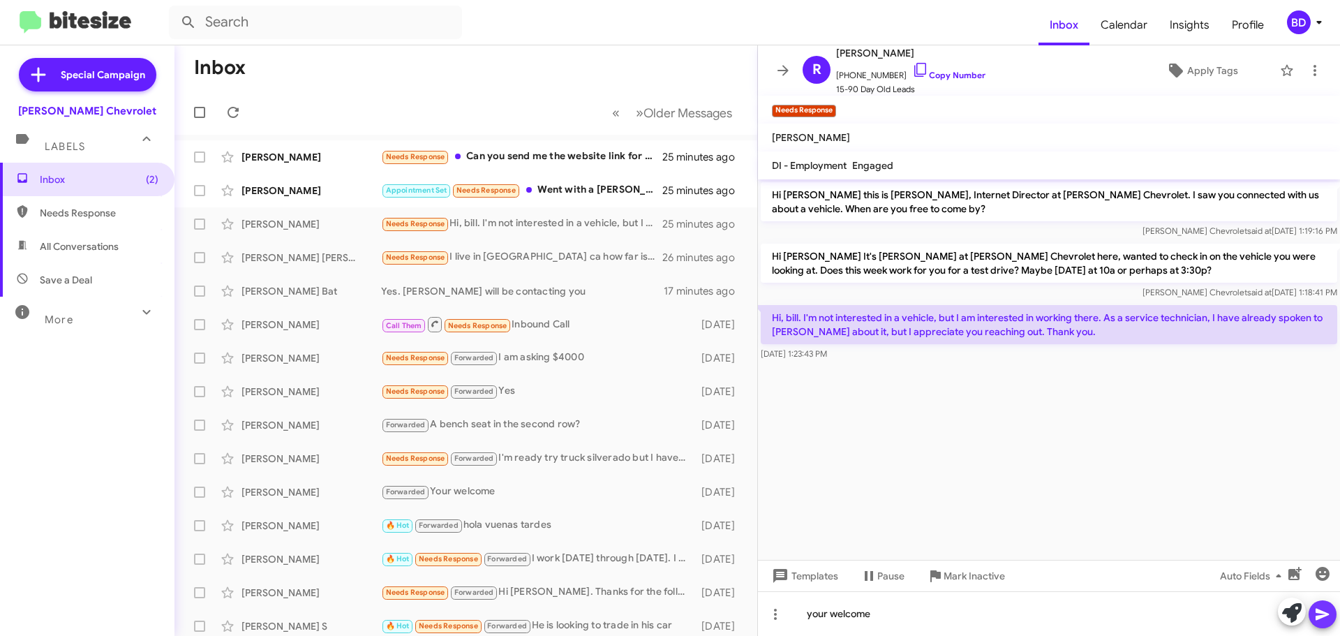
click at [1323, 611] on icon at bounding box center [1321, 615] width 13 height 12
click at [602, 190] on div "Appointment Set Needs Response Went with a tesla , thanks" at bounding box center [535, 190] width 309 height 16
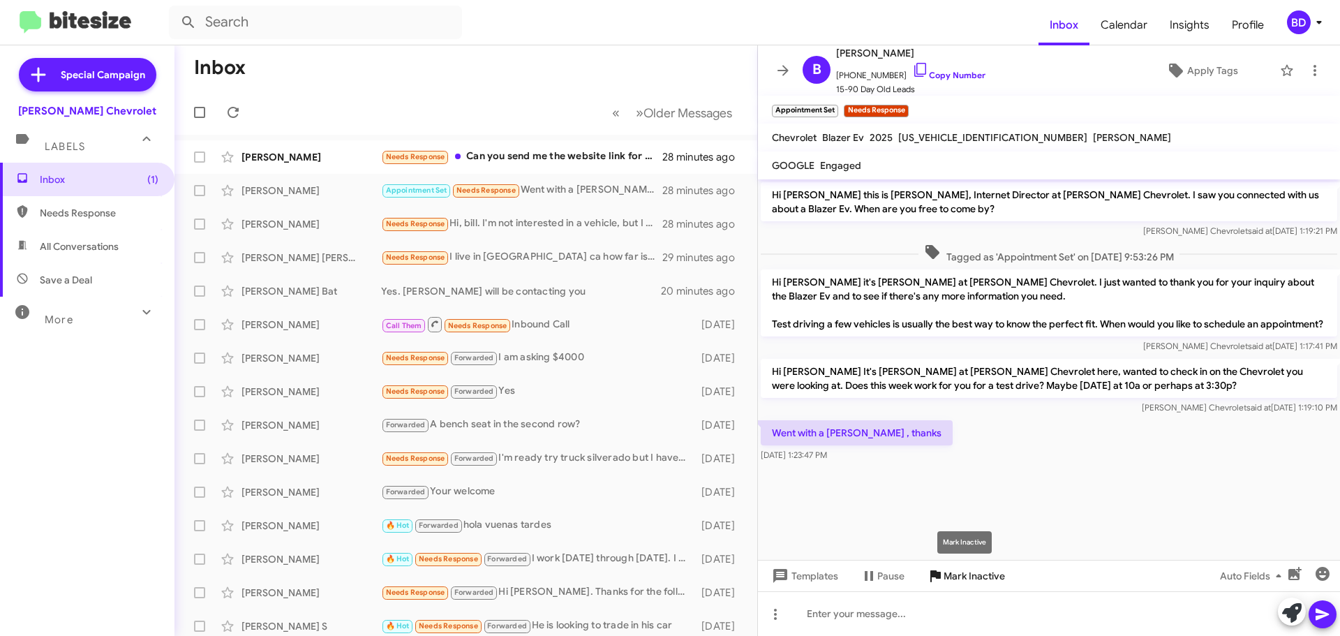
click at [969, 579] on span "Mark Inactive" at bounding box center [974, 575] width 61 height 25
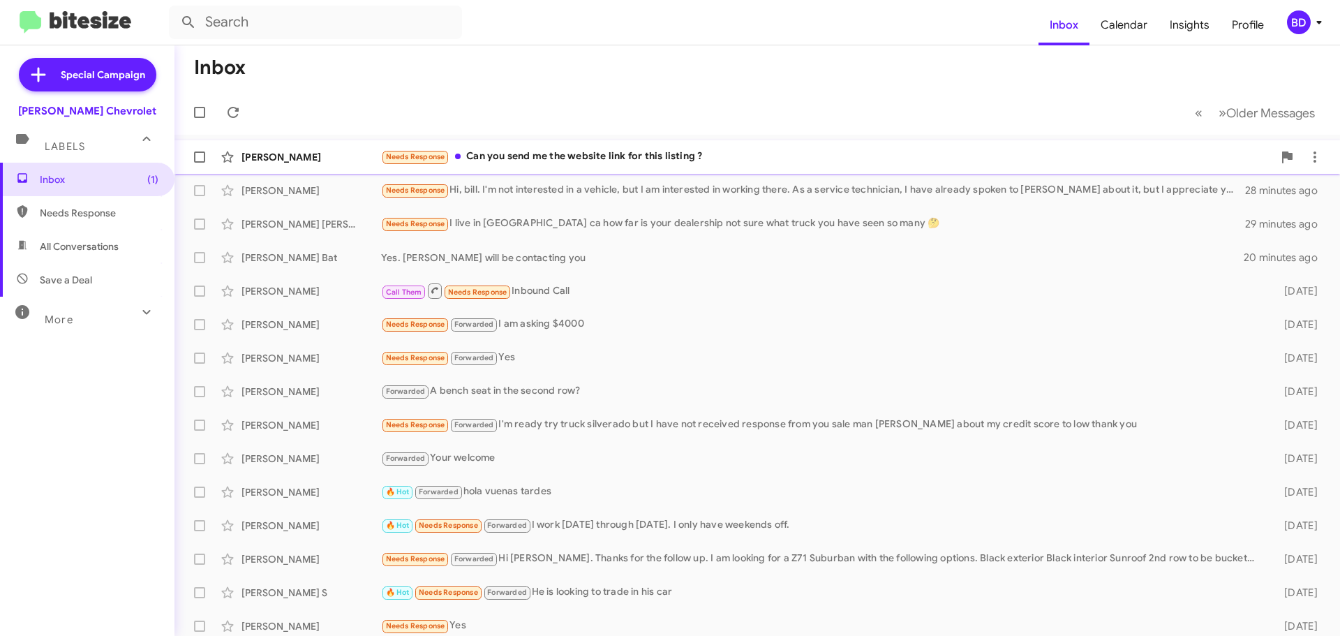
click at [509, 156] on div "Needs Response Can you send me the website link for this listing ?" at bounding box center [827, 157] width 892 height 16
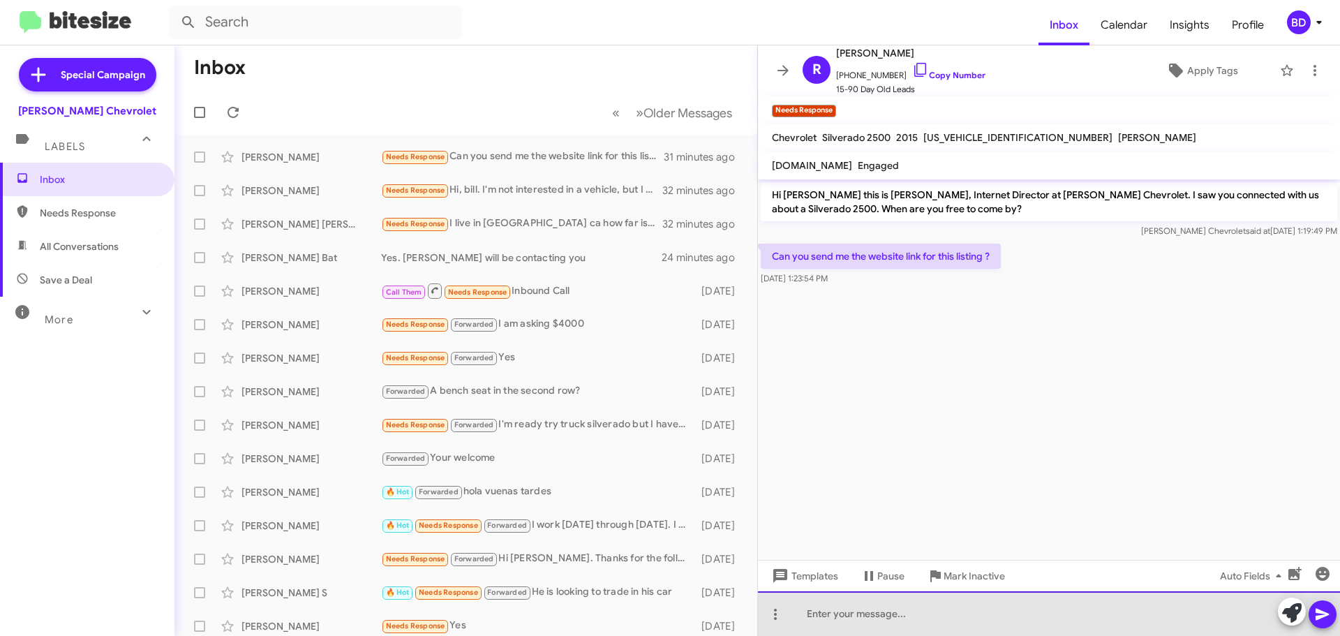
click at [842, 618] on div at bounding box center [1049, 613] width 582 height 45
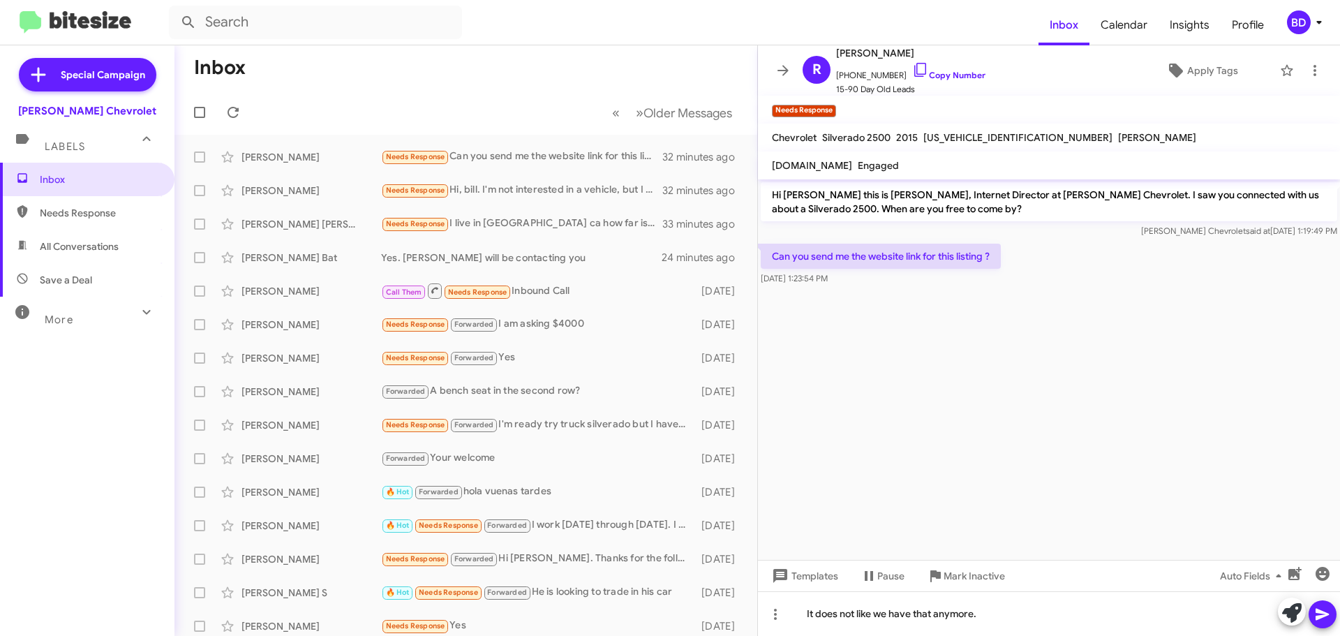
click at [1322, 613] on icon at bounding box center [1321, 615] width 13 height 12
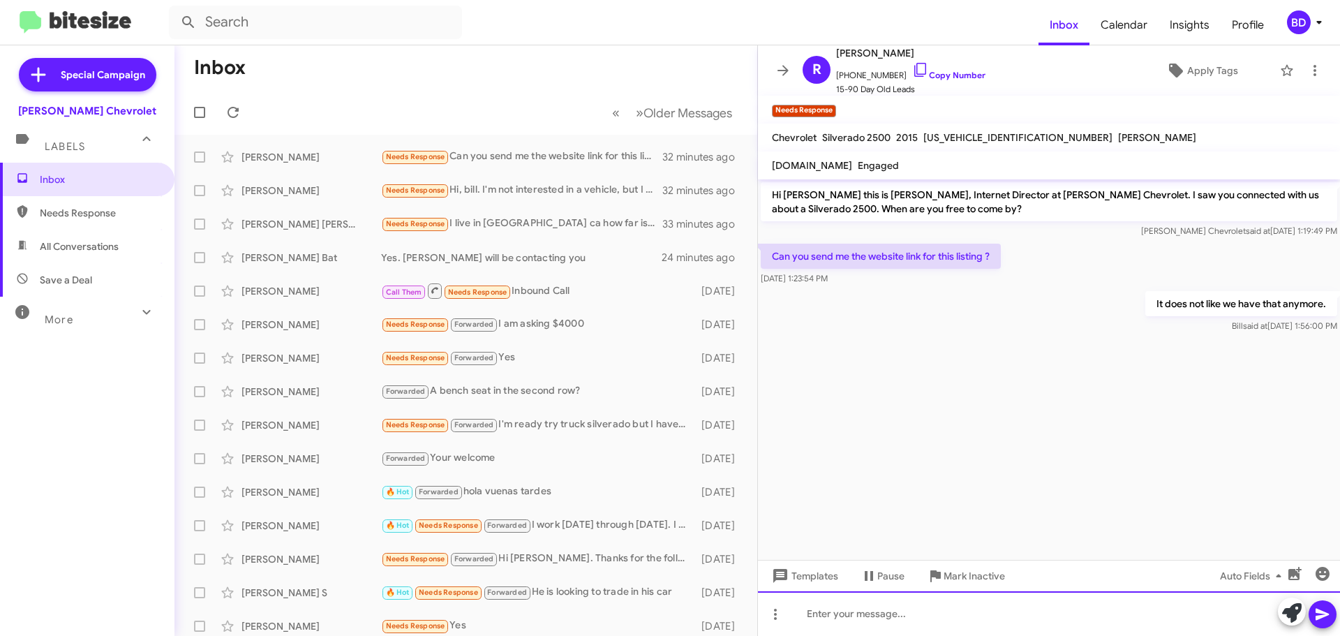
click at [912, 613] on div at bounding box center [1049, 613] width 582 height 45
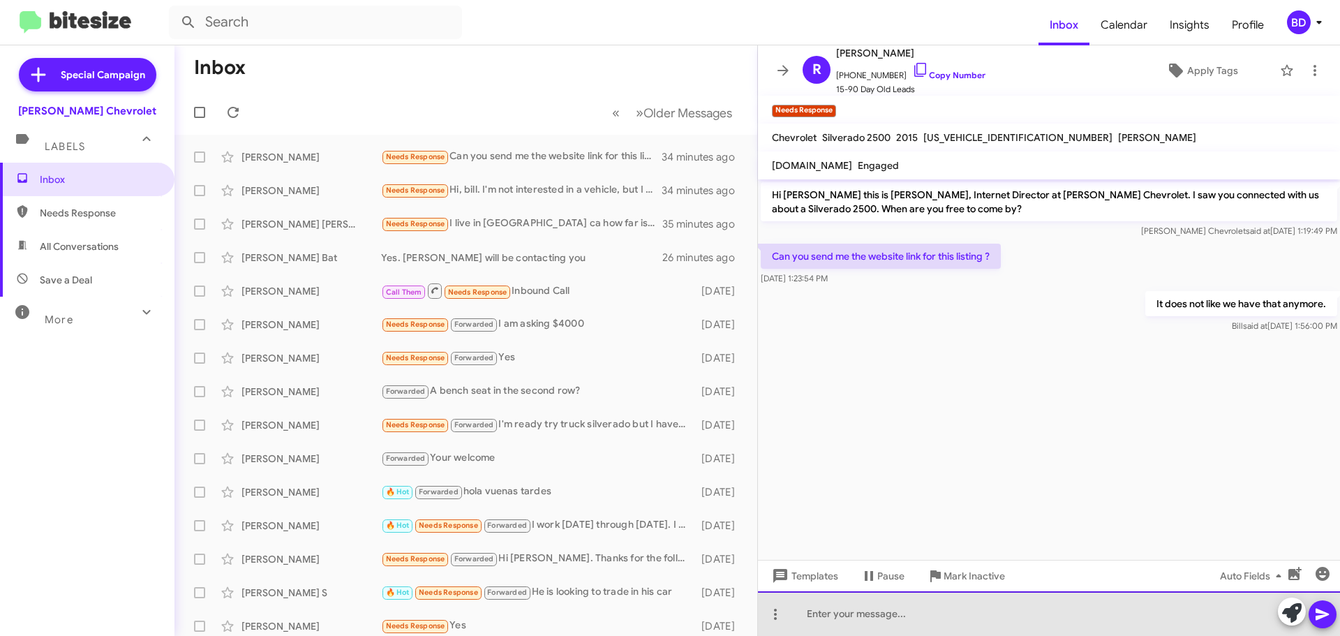
click at [846, 609] on div at bounding box center [1049, 613] width 582 height 45
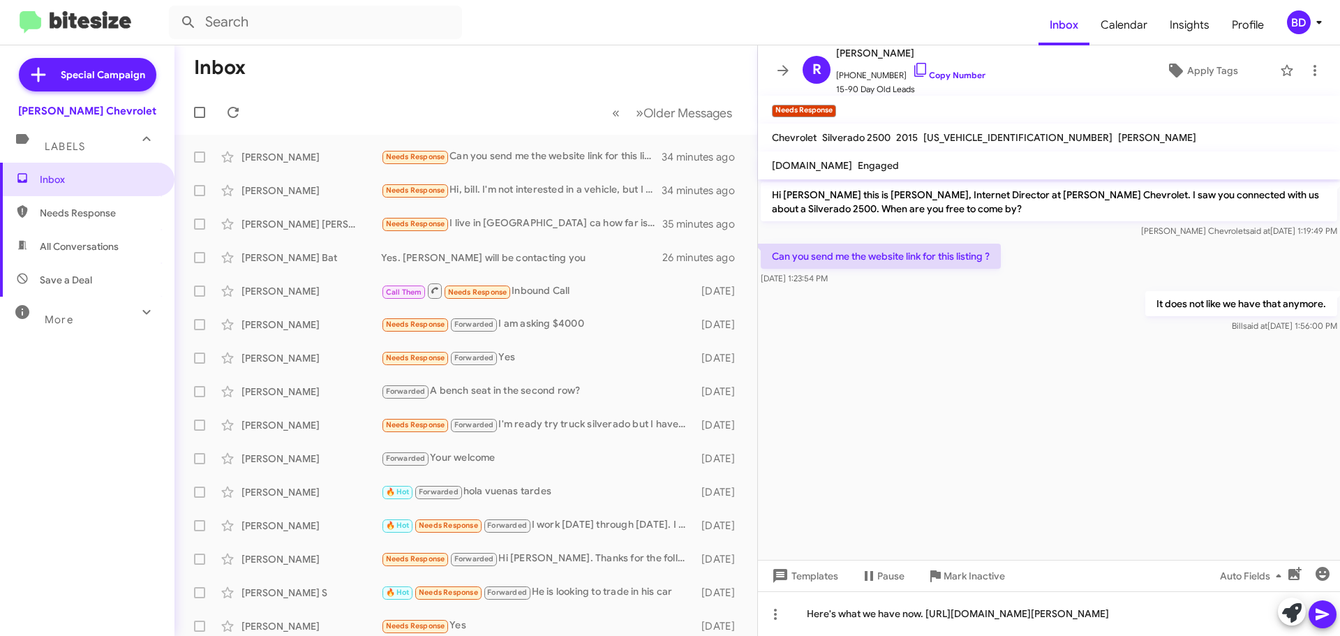
click at [1325, 611] on icon at bounding box center [1322, 614] width 17 height 17
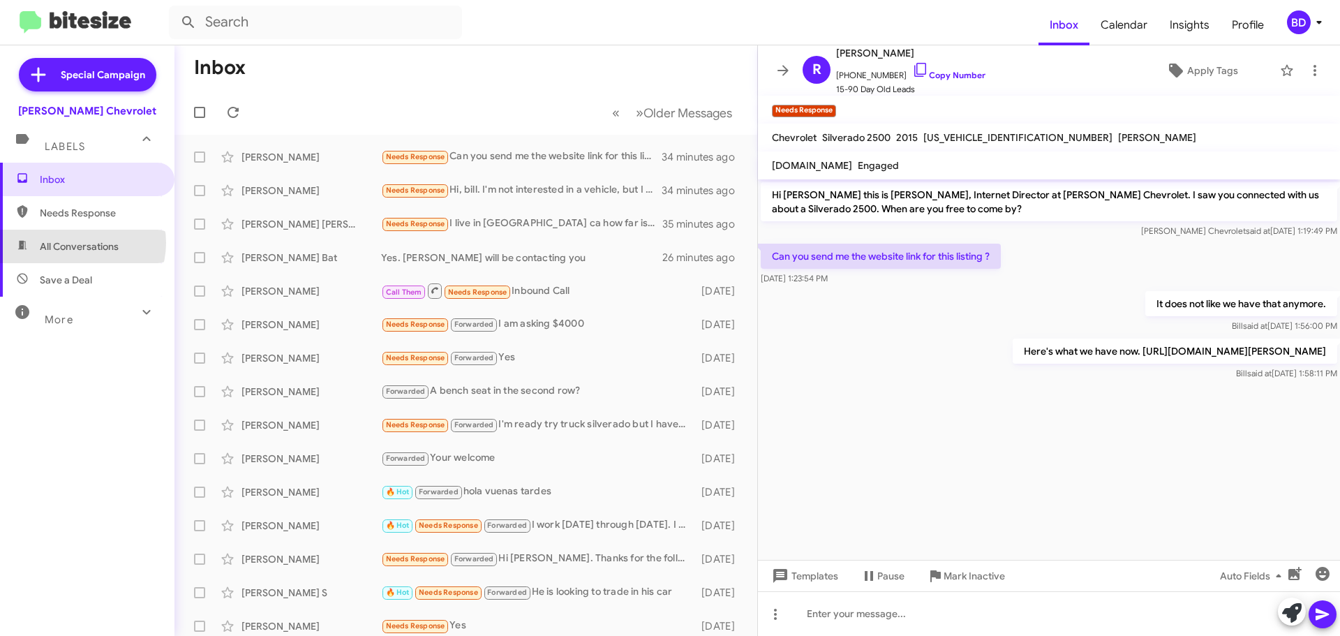
click at [80, 243] on span "All Conversations" at bounding box center [79, 246] width 79 height 14
type input "in:all-conversations"
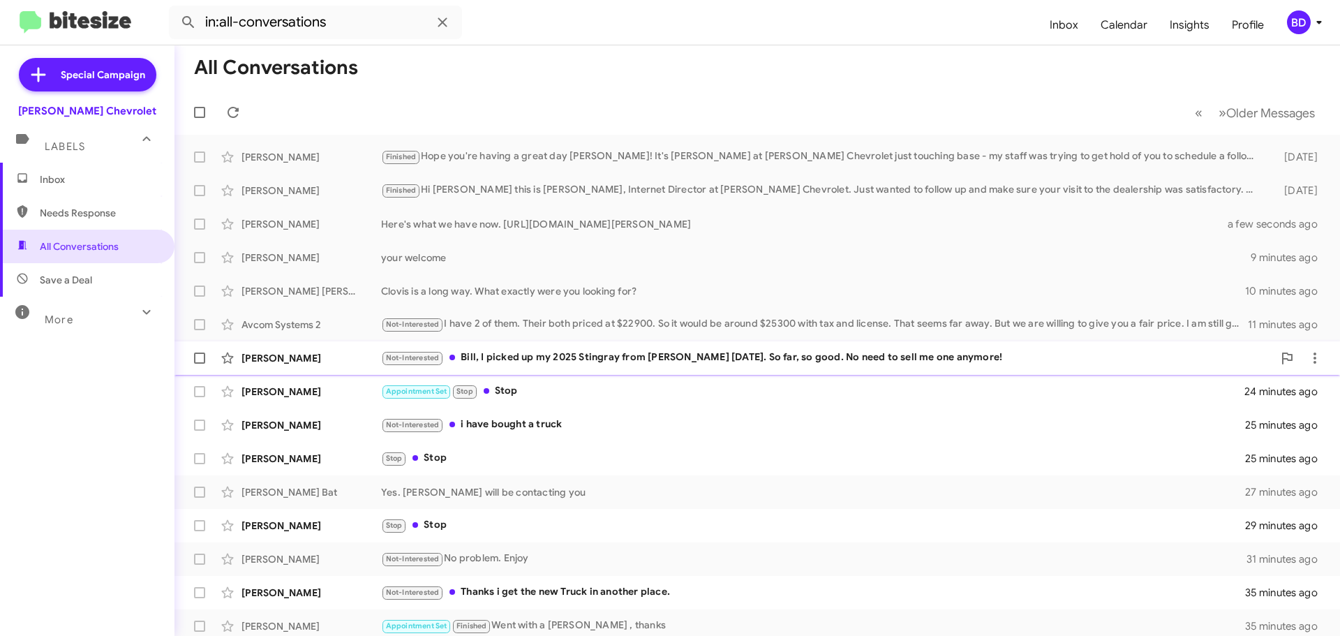
click at [689, 360] on div "Not-Interested Bill, I picked up my 2025 Stingray from [PERSON_NAME] [DATE]. So…" at bounding box center [827, 358] width 892 height 16
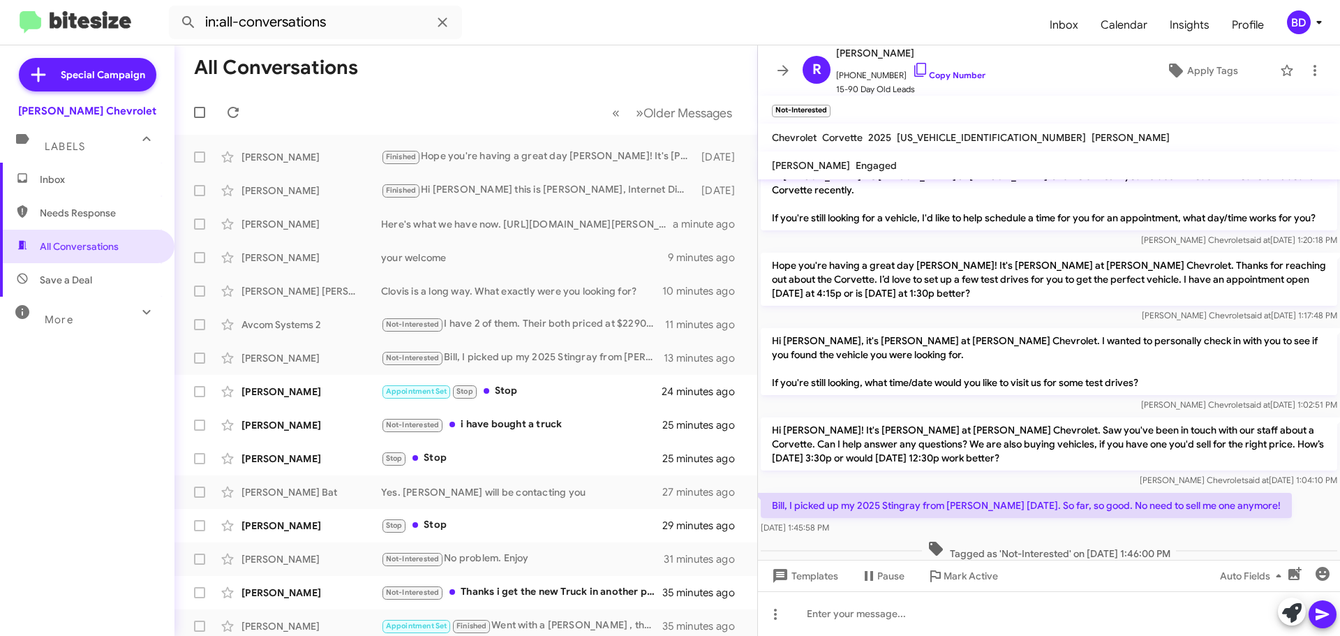
scroll to position [108, 0]
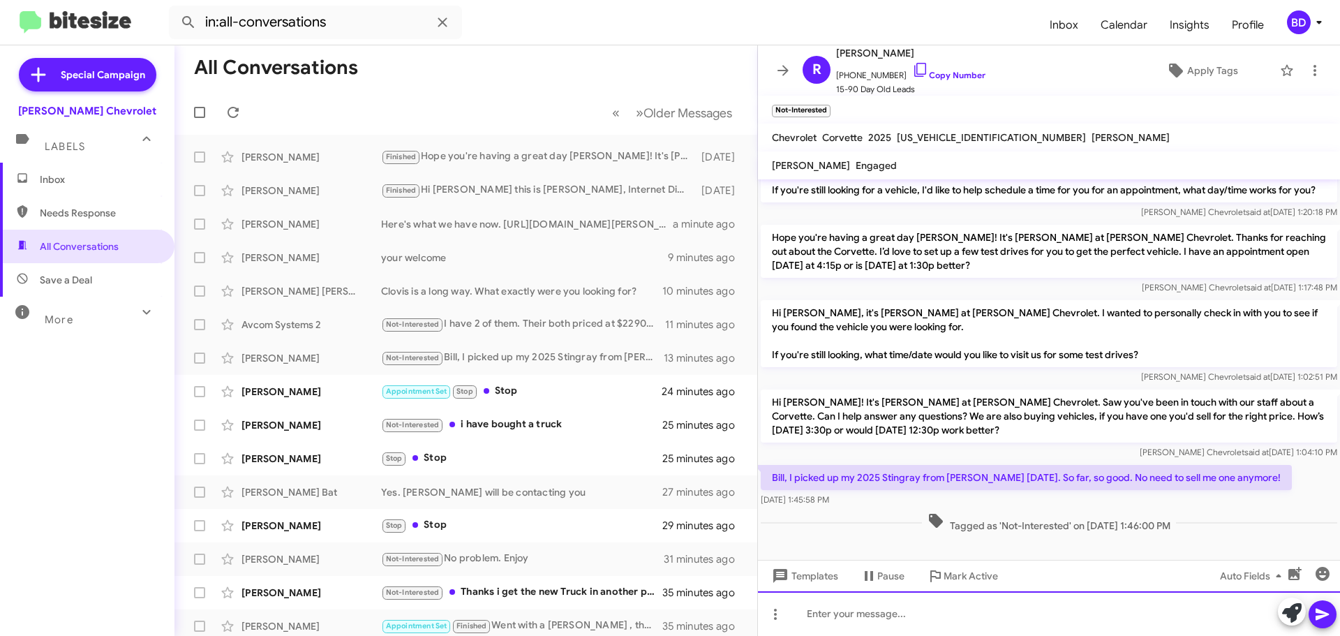
click at [897, 617] on div at bounding box center [1049, 613] width 582 height 45
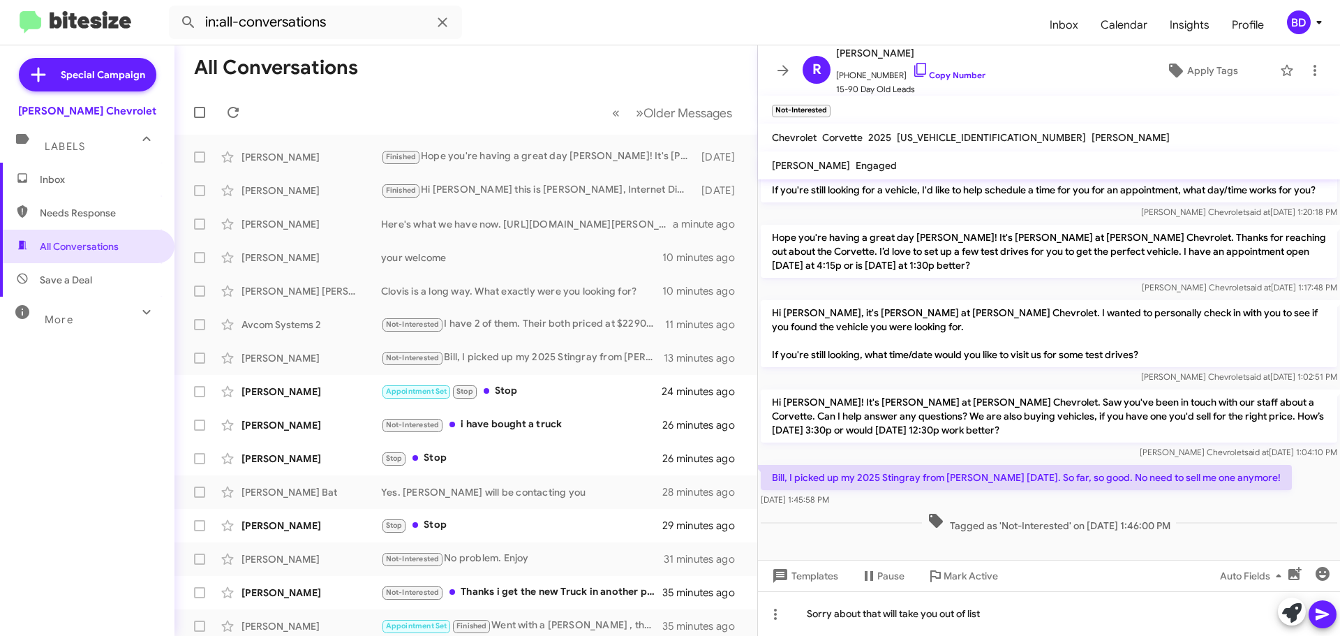
click at [1316, 611] on icon at bounding box center [1321, 615] width 13 height 12
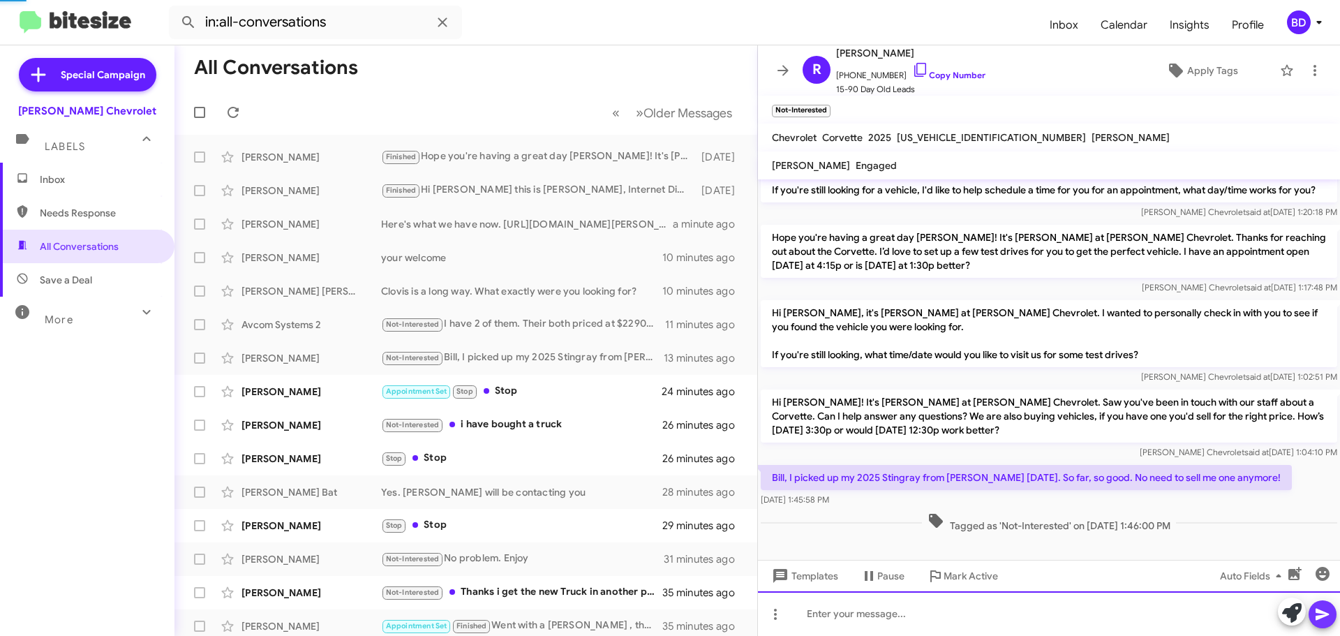
scroll to position [0, 0]
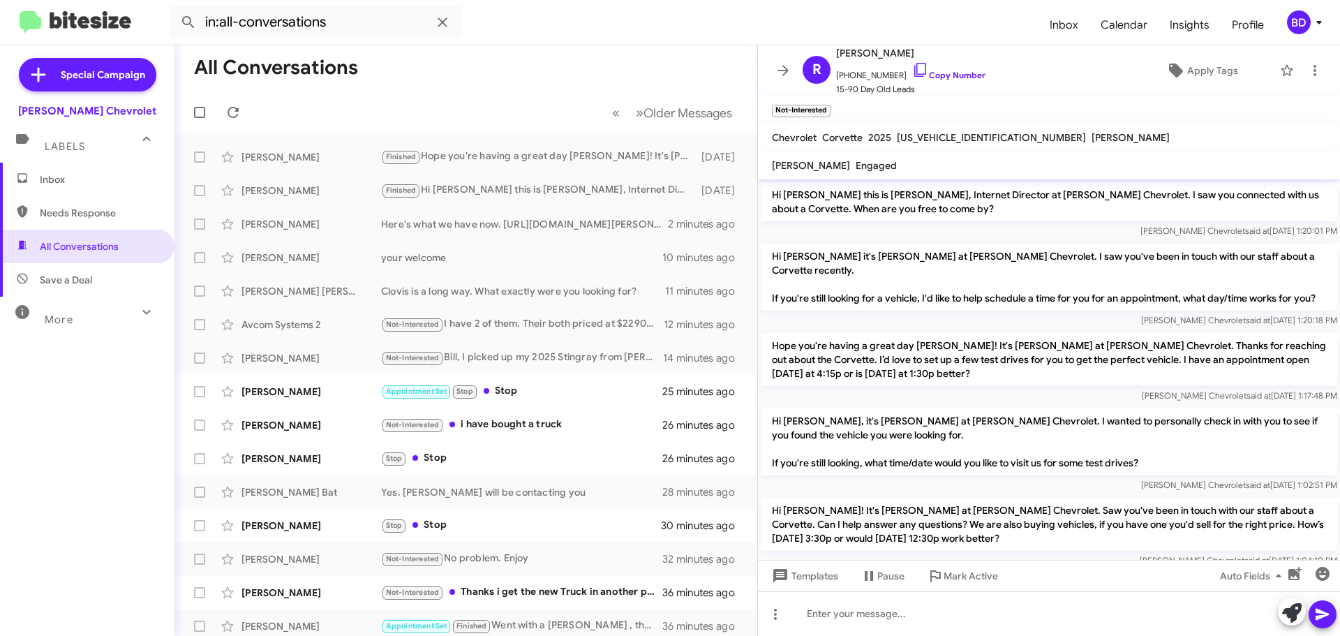
click at [67, 186] on span "Inbox" at bounding box center [99, 179] width 119 height 14
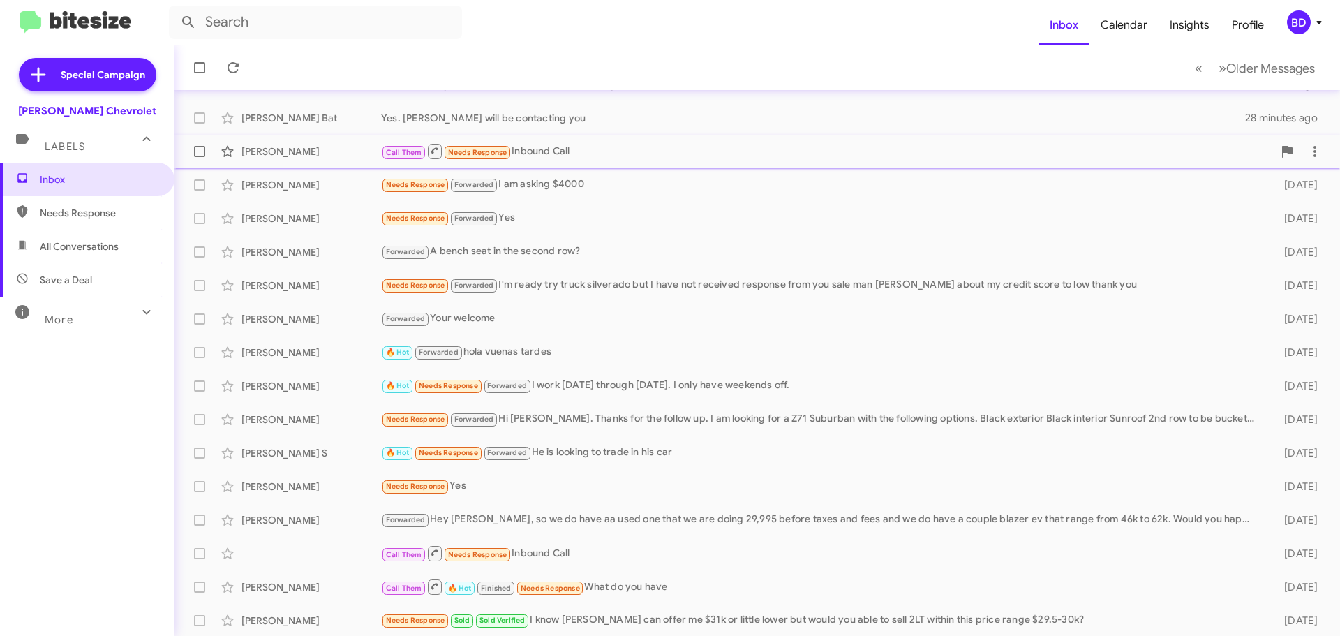
scroll to position [174, 0]
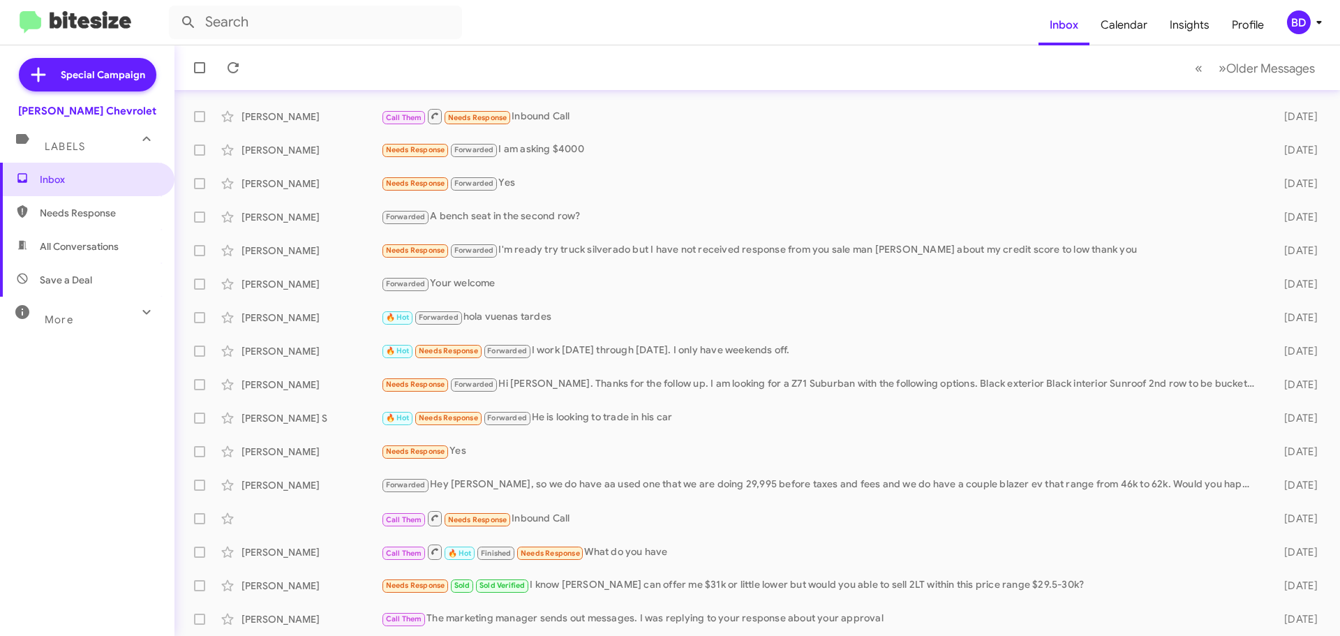
click at [89, 242] on span "All Conversations" at bounding box center [79, 246] width 79 height 14
type input "in:all-conversations"
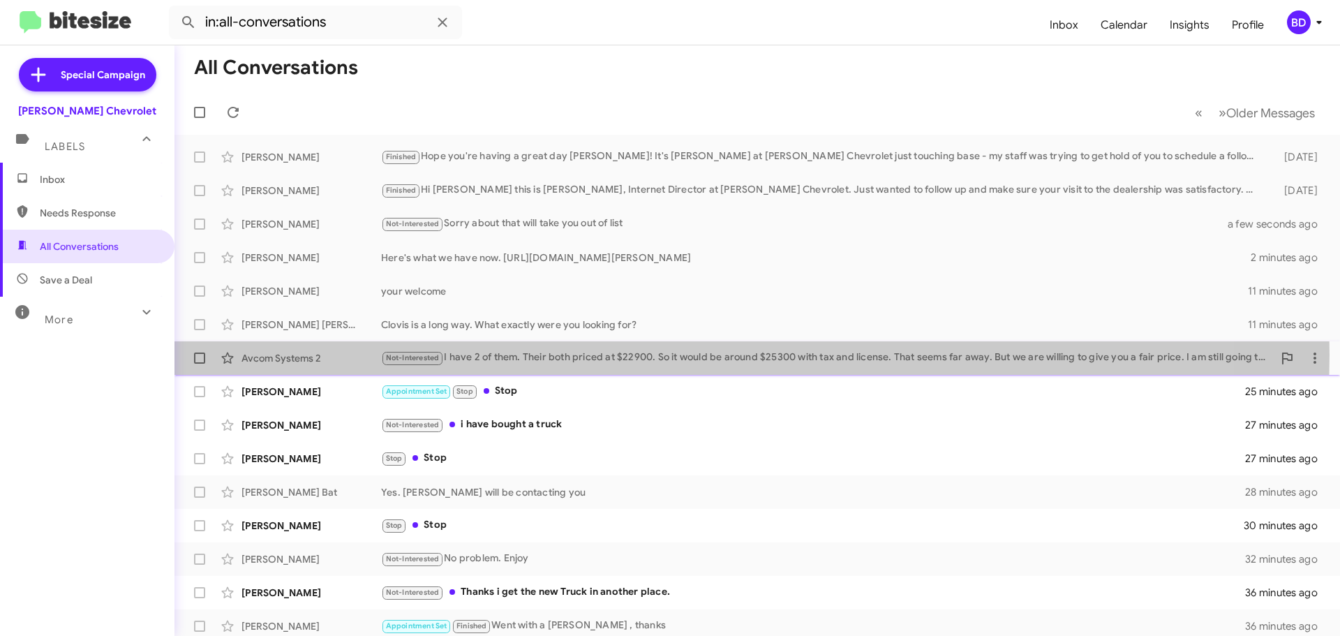
click at [661, 355] on div "Not-Interested I have 2 of them. Their both priced at $22900. So it would be ar…" at bounding box center [827, 358] width 892 height 16
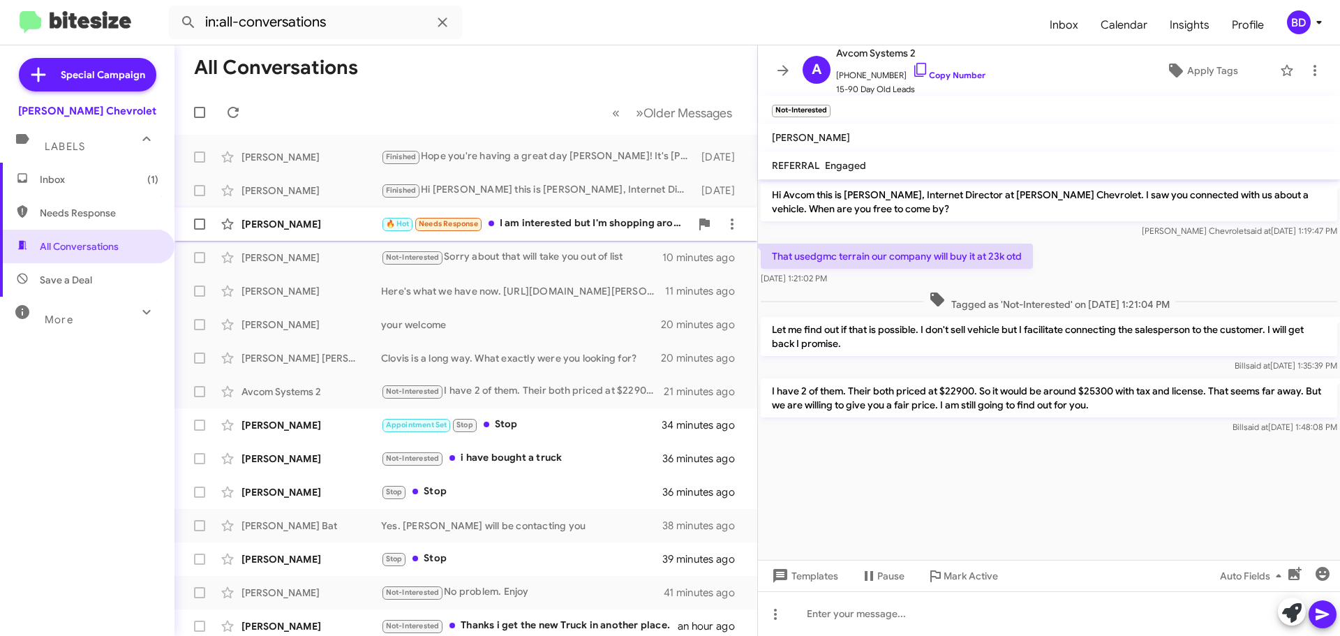
click at [518, 218] on div "🔥 Hot Needs Response I am interested but I'm shopping around. I like that 2500 …" at bounding box center [535, 224] width 309 height 16
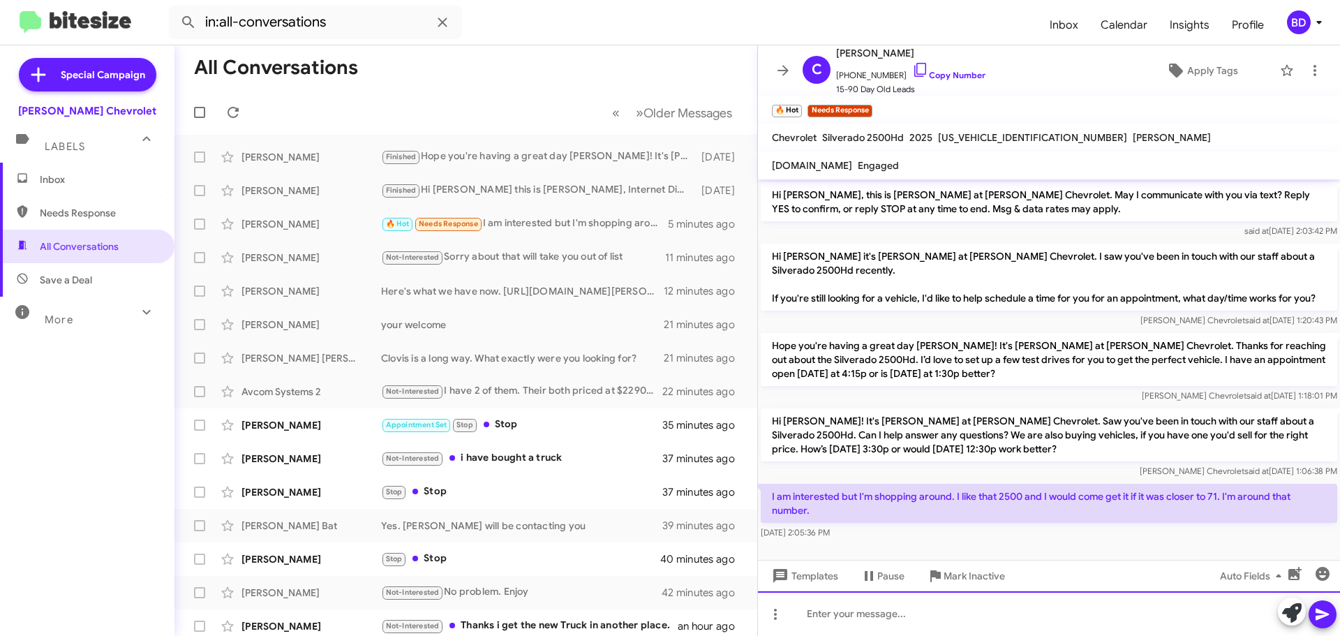
click at [853, 616] on div at bounding box center [1049, 613] width 582 height 45
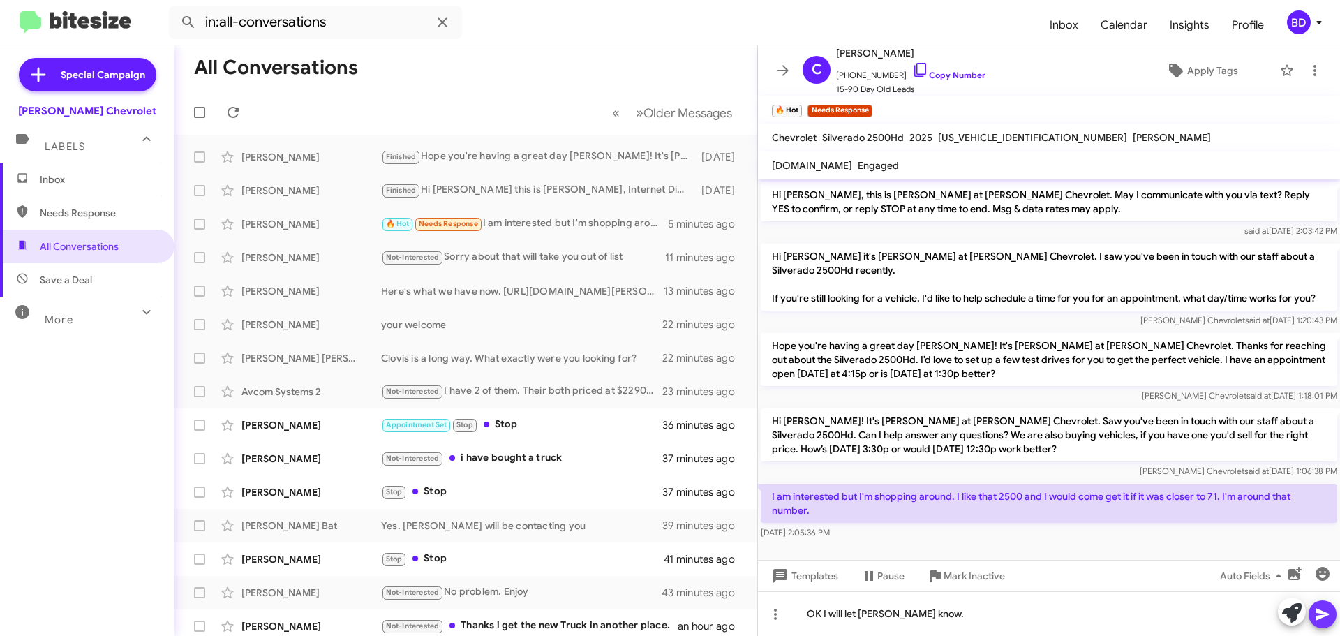
click at [1325, 617] on icon at bounding box center [1322, 614] width 17 height 17
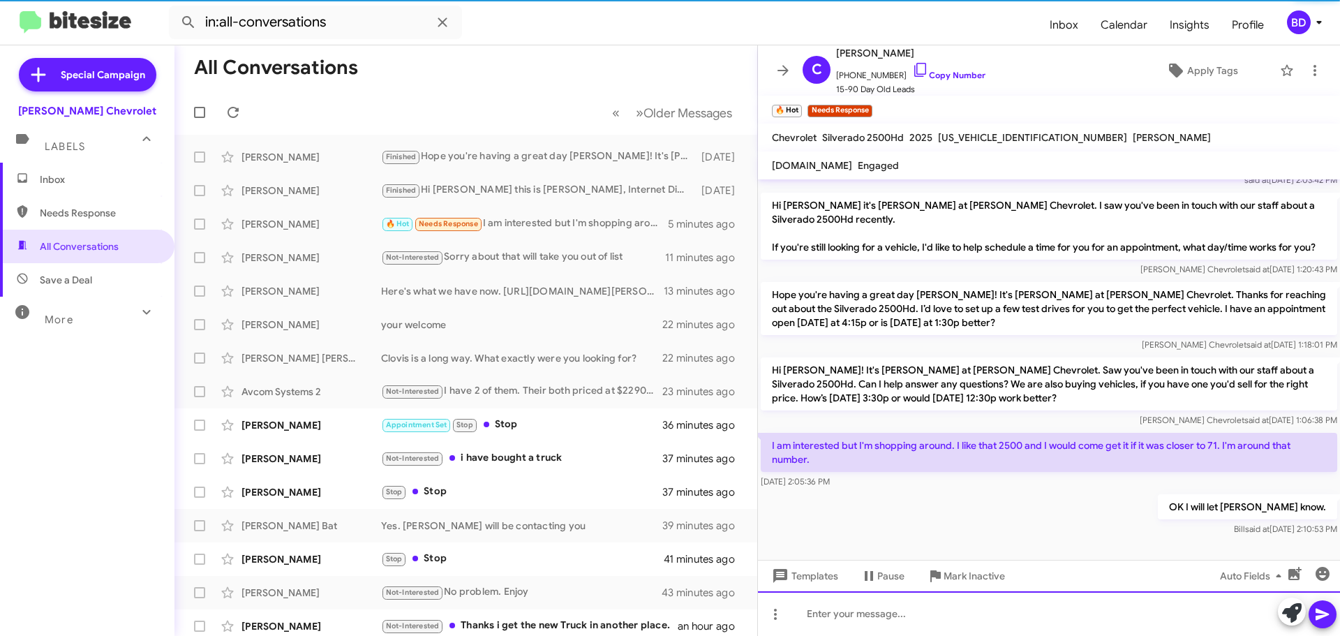
scroll to position [65, 0]
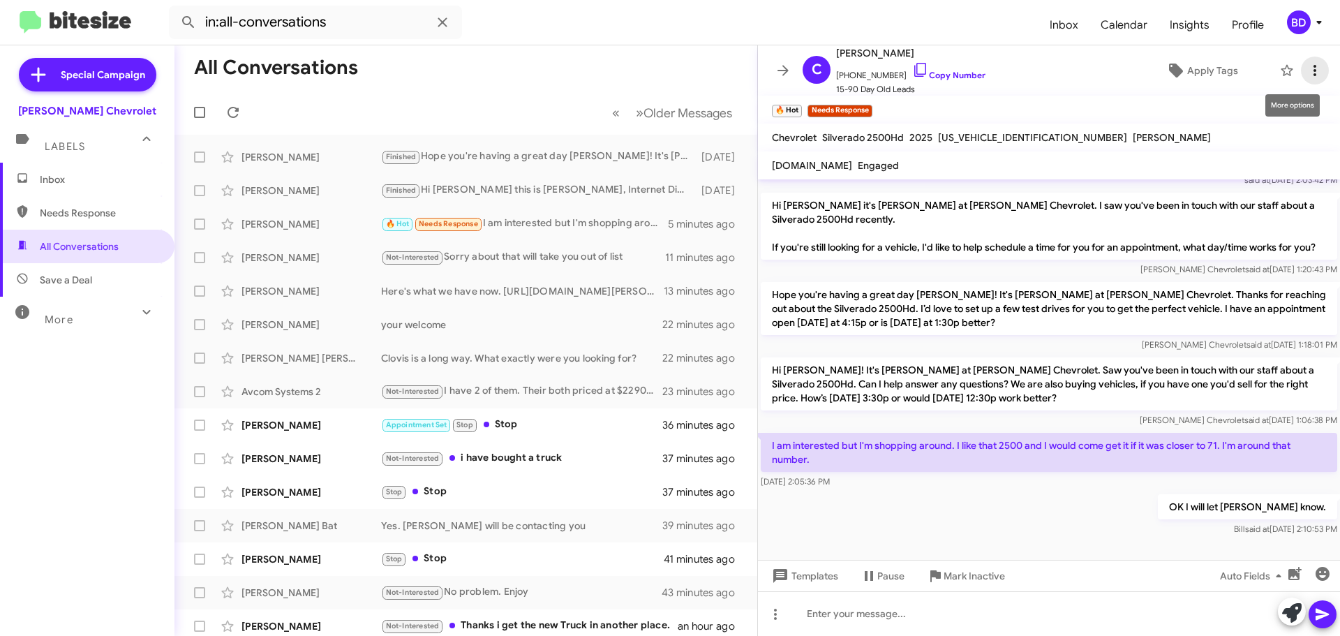
click at [1313, 66] on icon at bounding box center [1314, 70] width 3 height 11
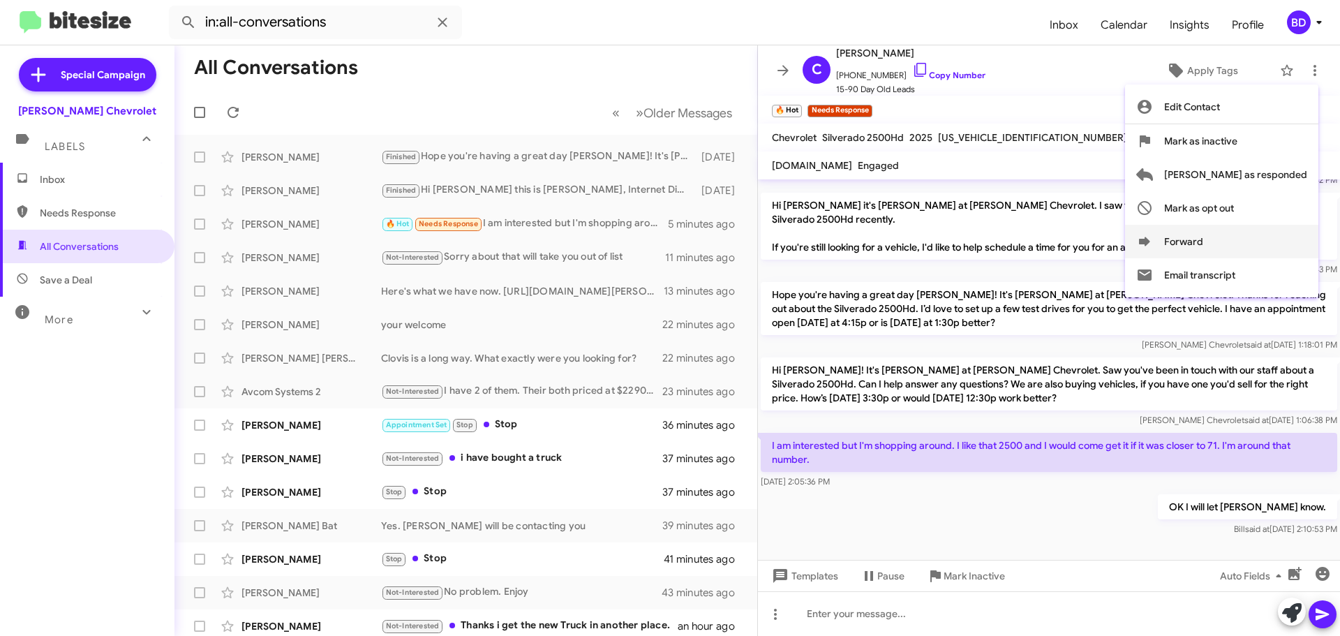
click at [1150, 242] on icon at bounding box center [1144, 241] width 11 height 9
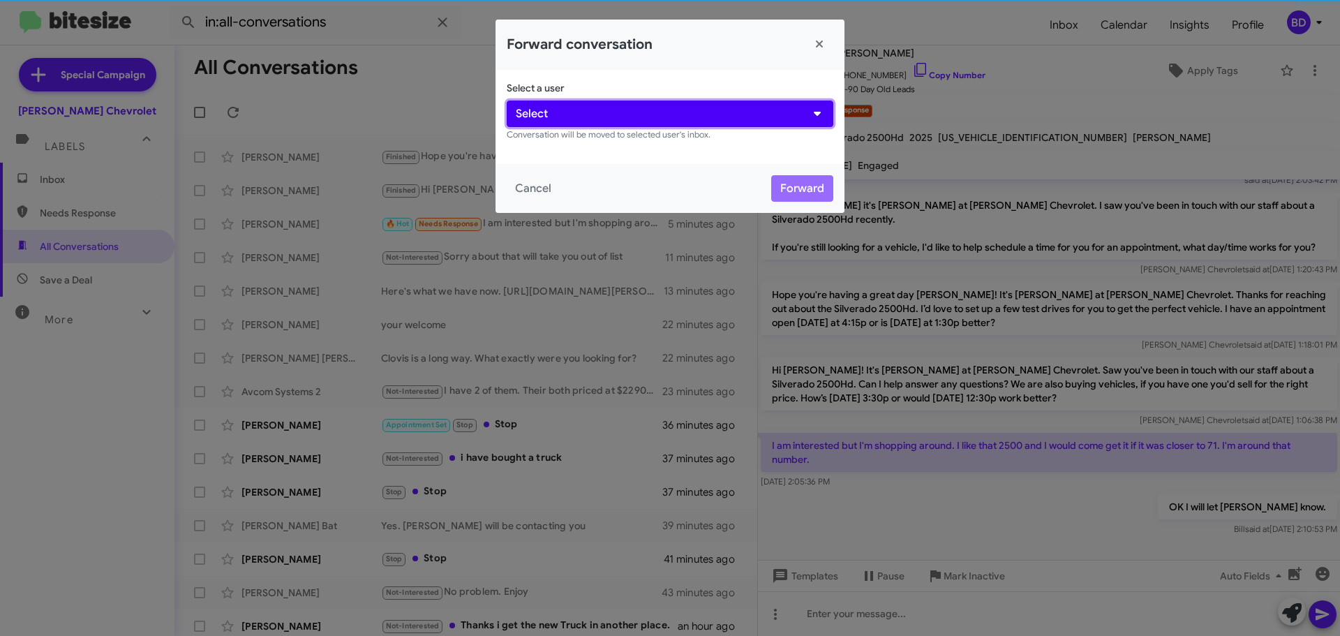
click at [546, 116] on span "Select" at bounding box center [532, 113] width 32 height 17
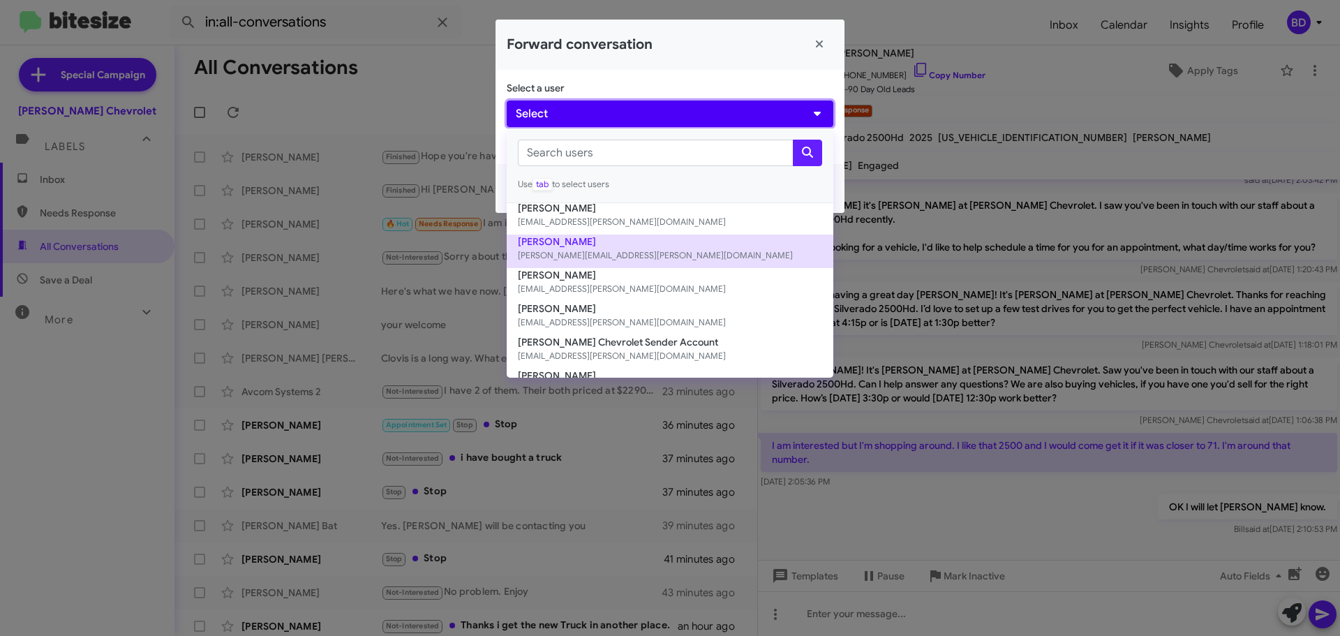
scroll to position [209, 0]
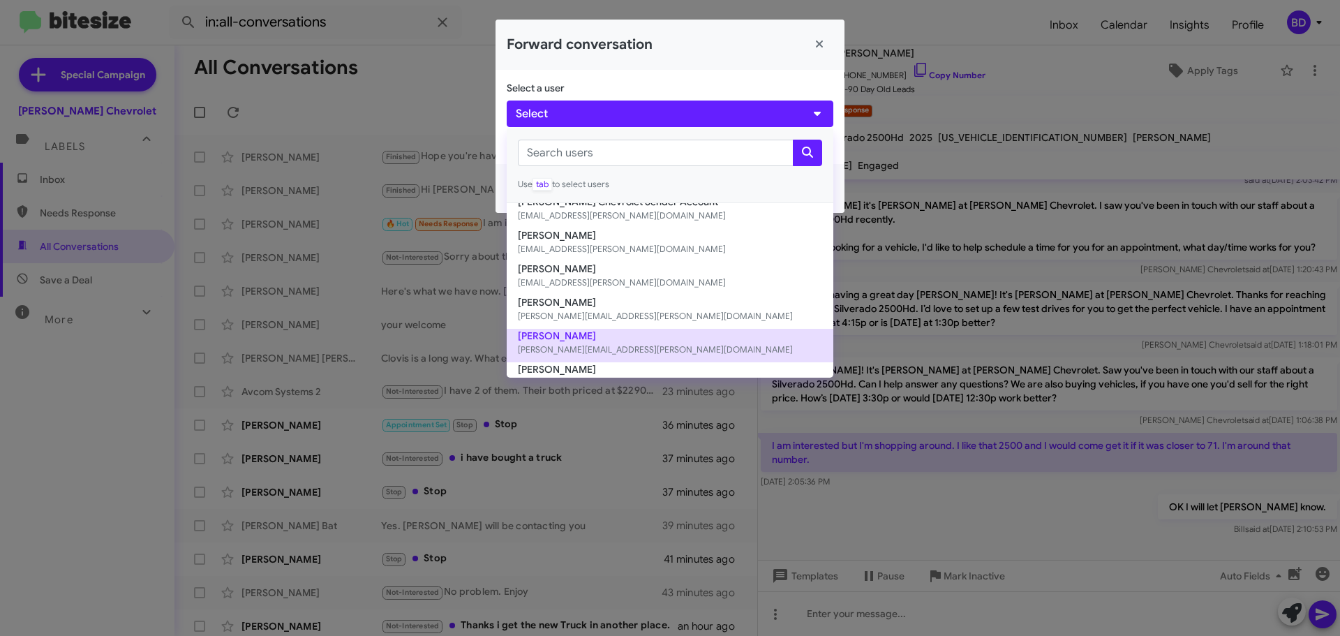
click at [591, 337] on button "Gilberto Quiroz [EMAIL_ADDRESS][PERSON_NAME][DOMAIN_NAME]" at bounding box center [670, 345] width 327 height 33
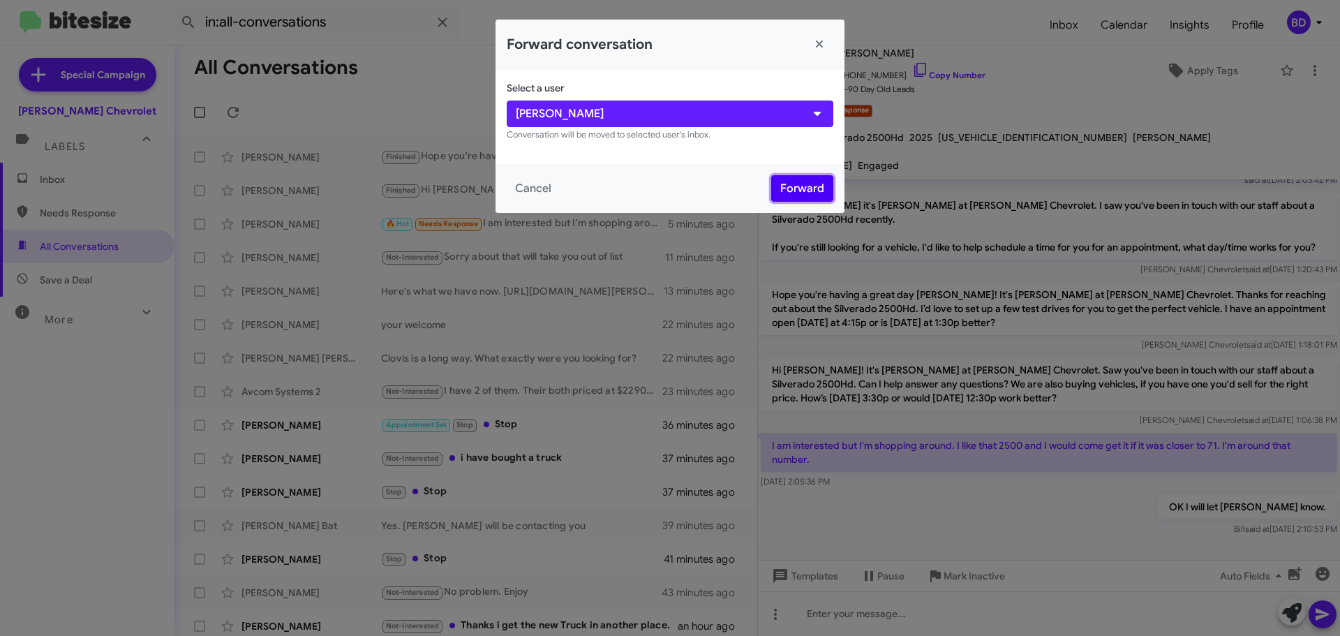
click at [802, 190] on button "Forward" at bounding box center [802, 188] width 62 height 27
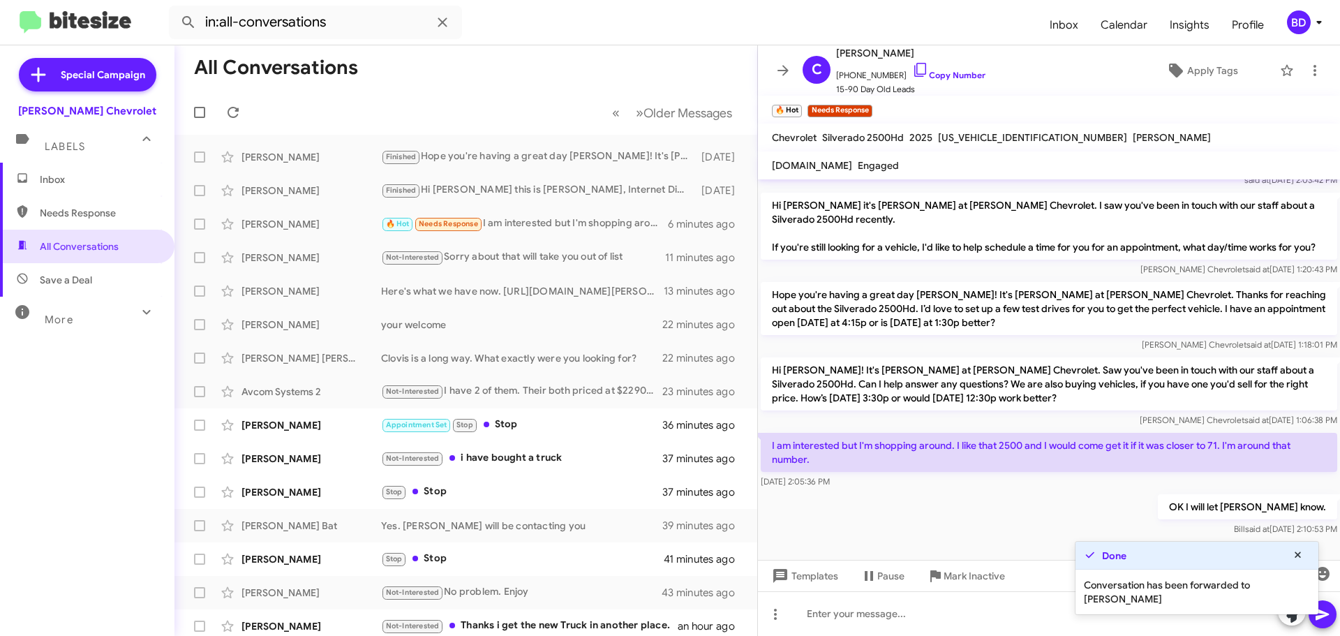
click at [60, 177] on span "Inbox" at bounding box center [99, 179] width 119 height 14
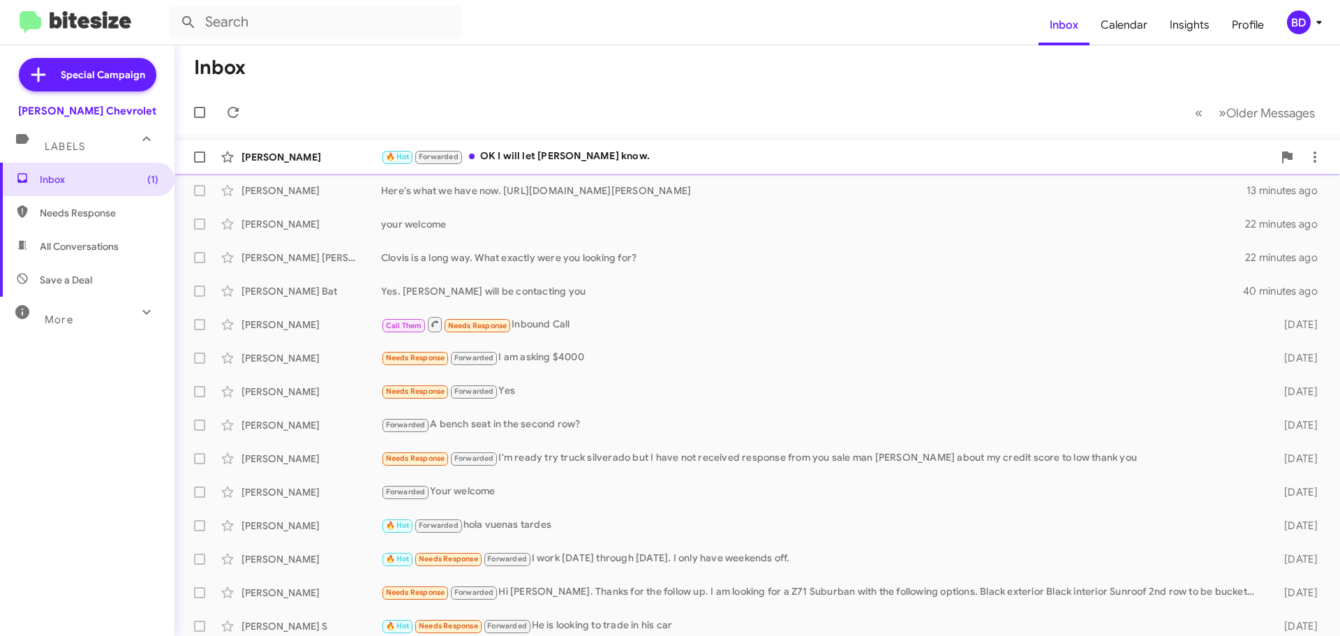
click at [547, 158] on div "🔥 Hot Forwarded OK I will let [PERSON_NAME] know." at bounding box center [827, 157] width 892 height 16
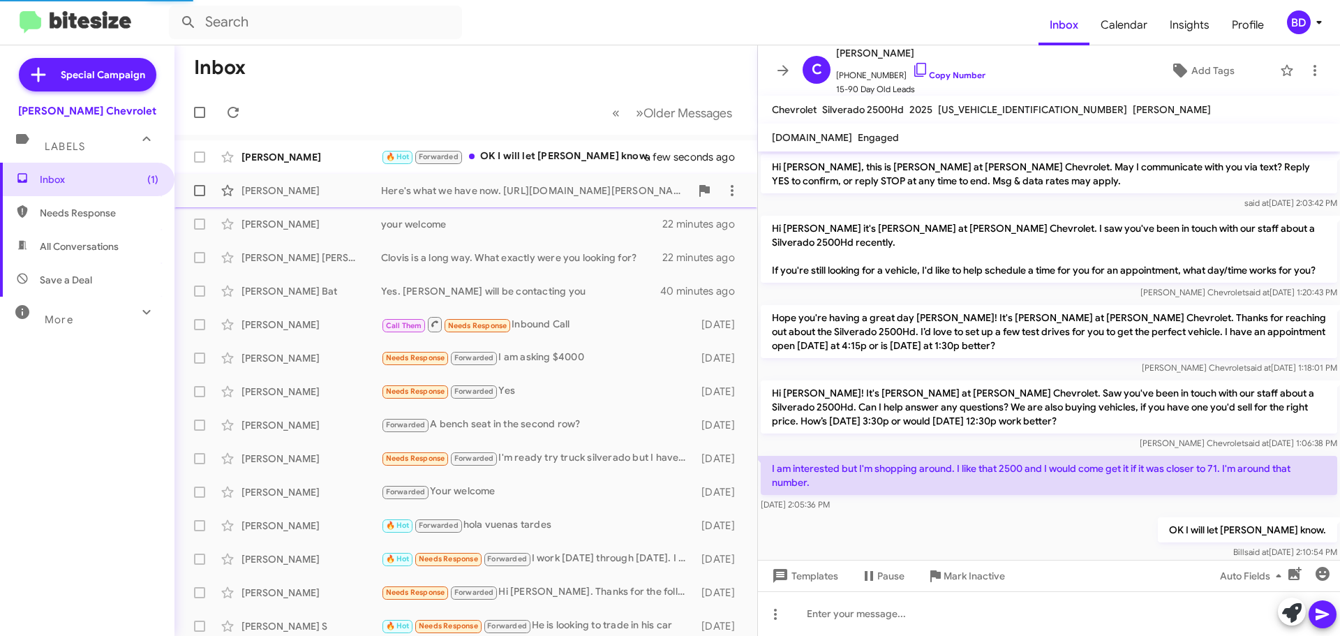
scroll to position [99, 0]
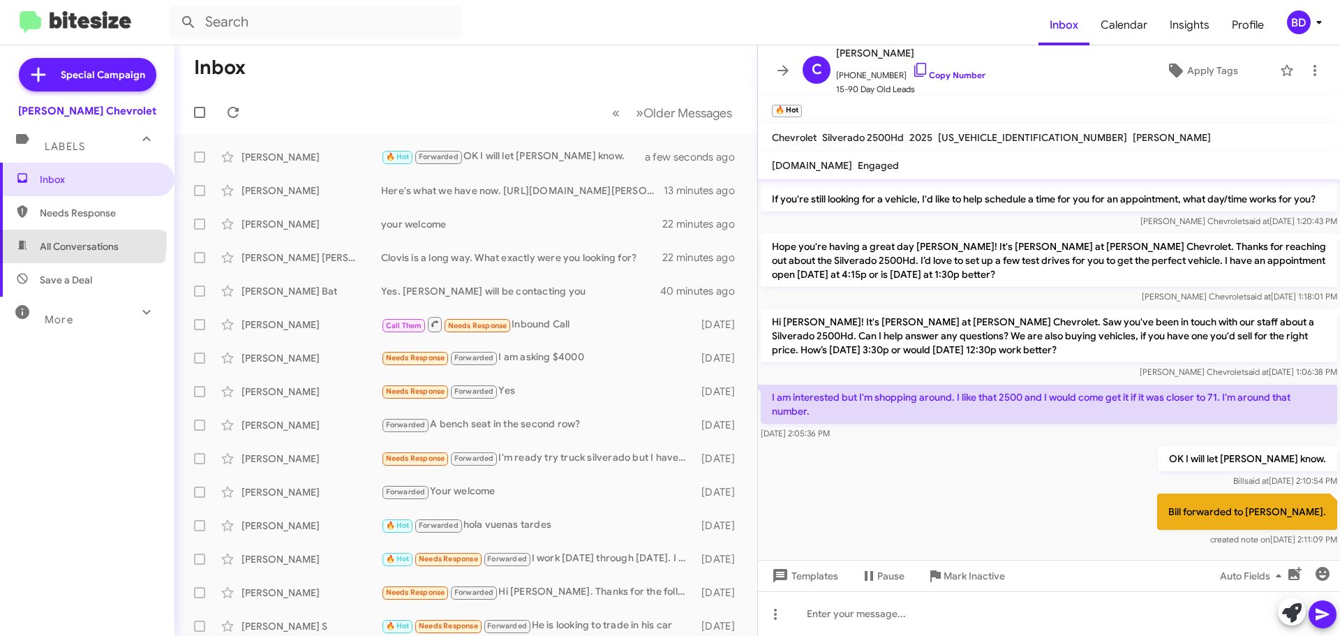
click at [82, 248] on span "All Conversations" at bounding box center [79, 246] width 79 height 14
type input "in:all-conversations"
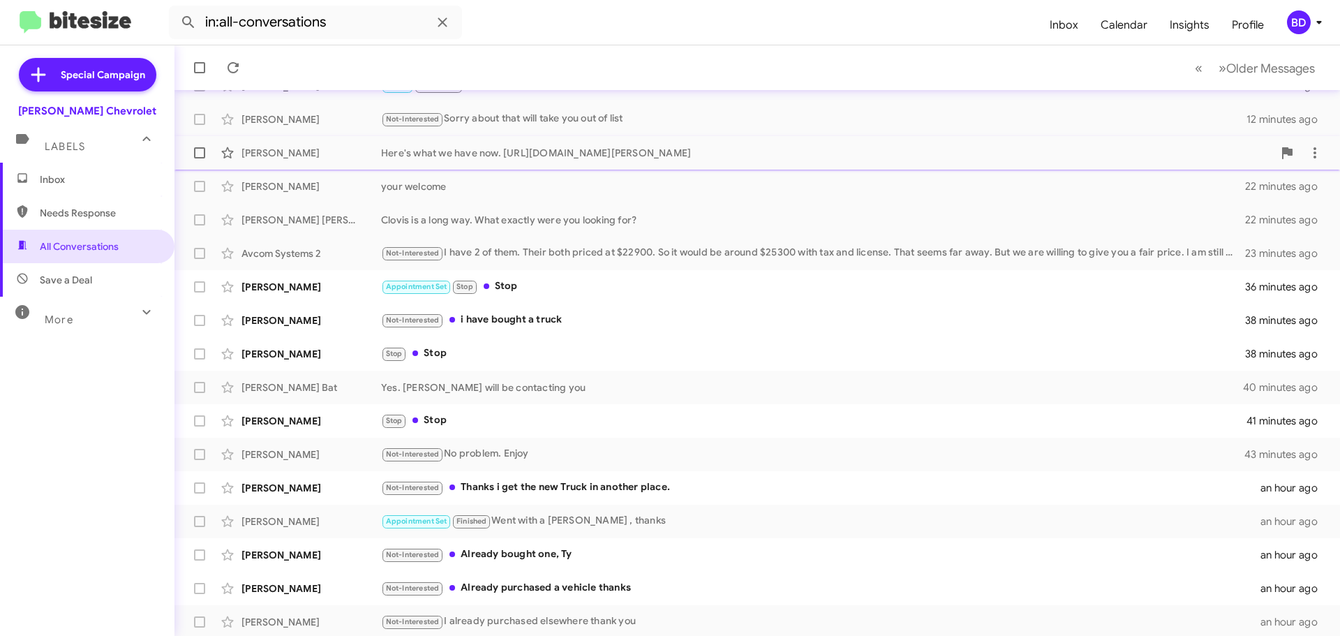
scroll to position [174, 0]
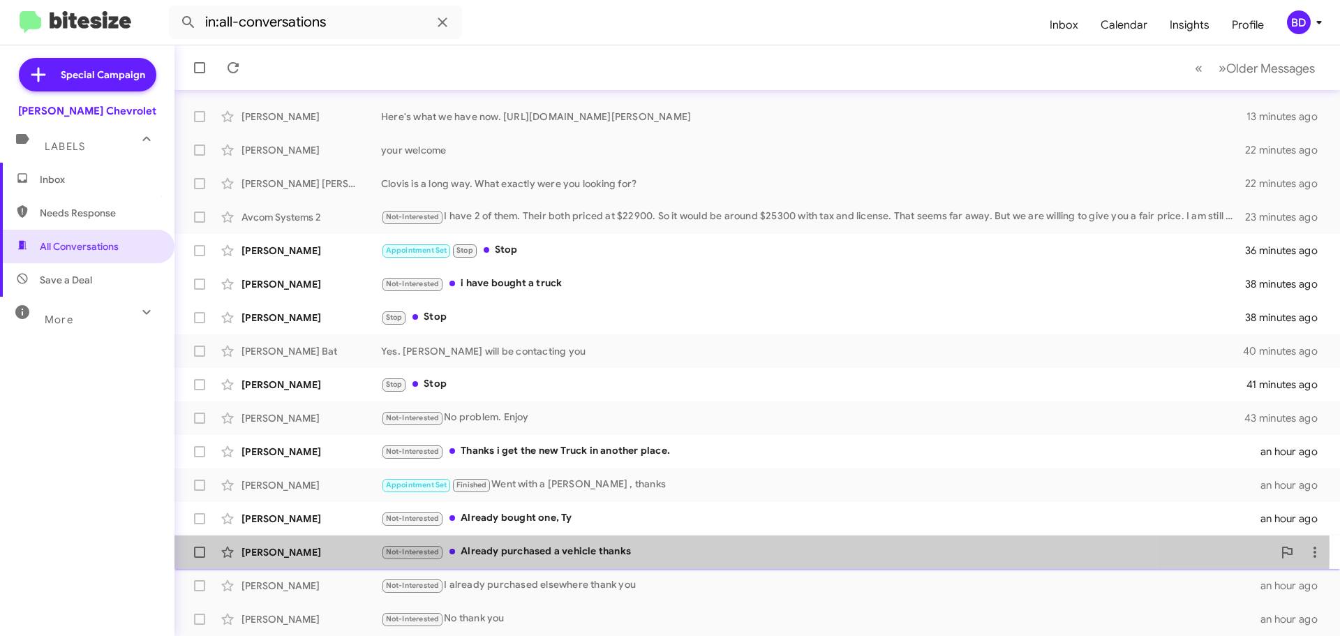
click at [535, 549] on div "Not-Interested Already purchased a vehicle thanks" at bounding box center [827, 552] width 892 height 16
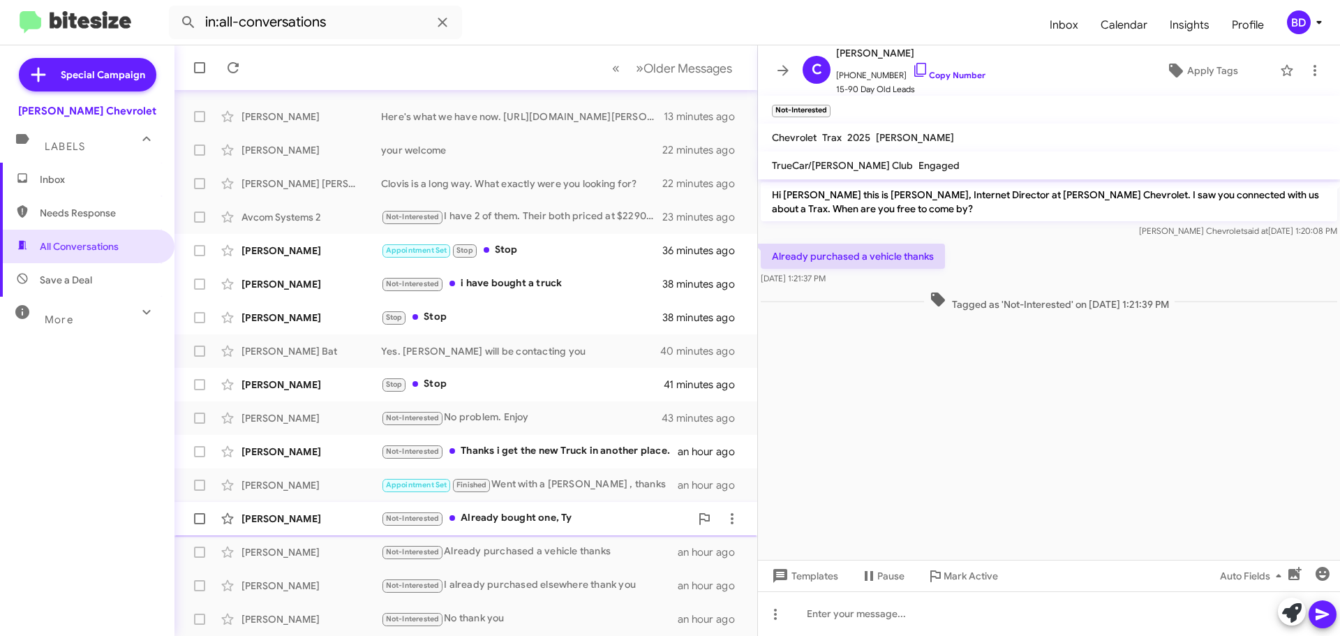
click at [539, 512] on div "Not-Interested Already bought one, [PERSON_NAME]" at bounding box center [535, 518] width 309 height 16
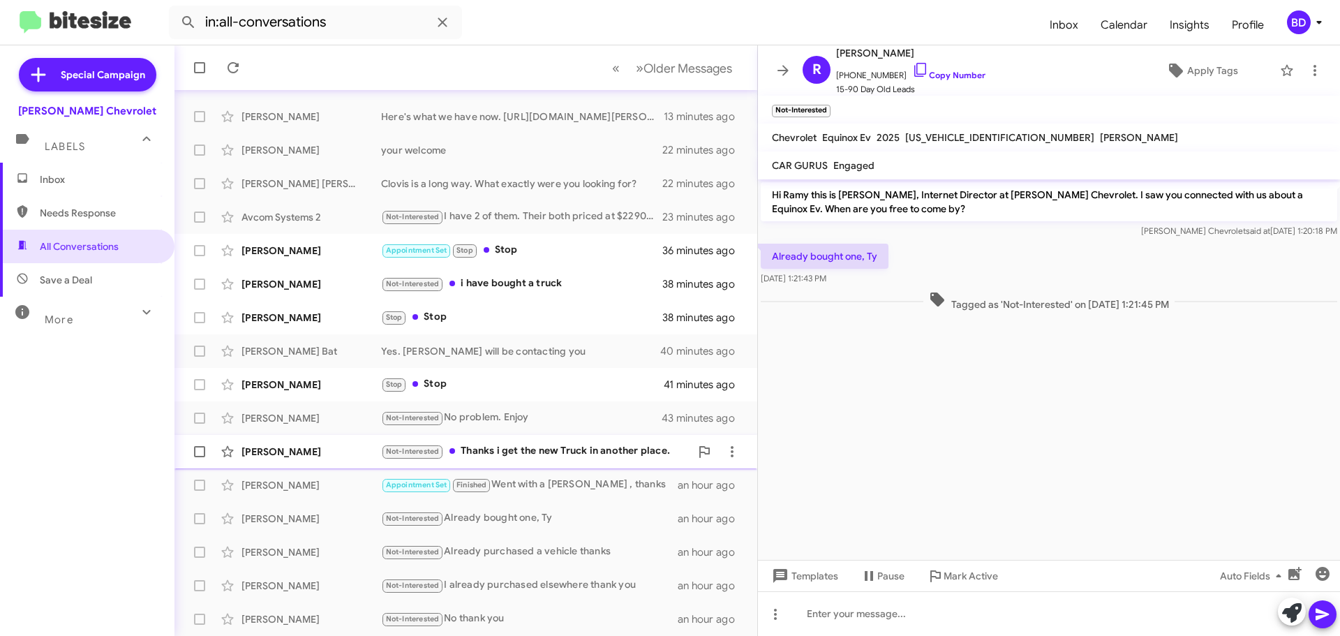
click at [549, 450] on div "Not-Interested Thanks i get the new Truck in another place." at bounding box center [535, 451] width 309 height 16
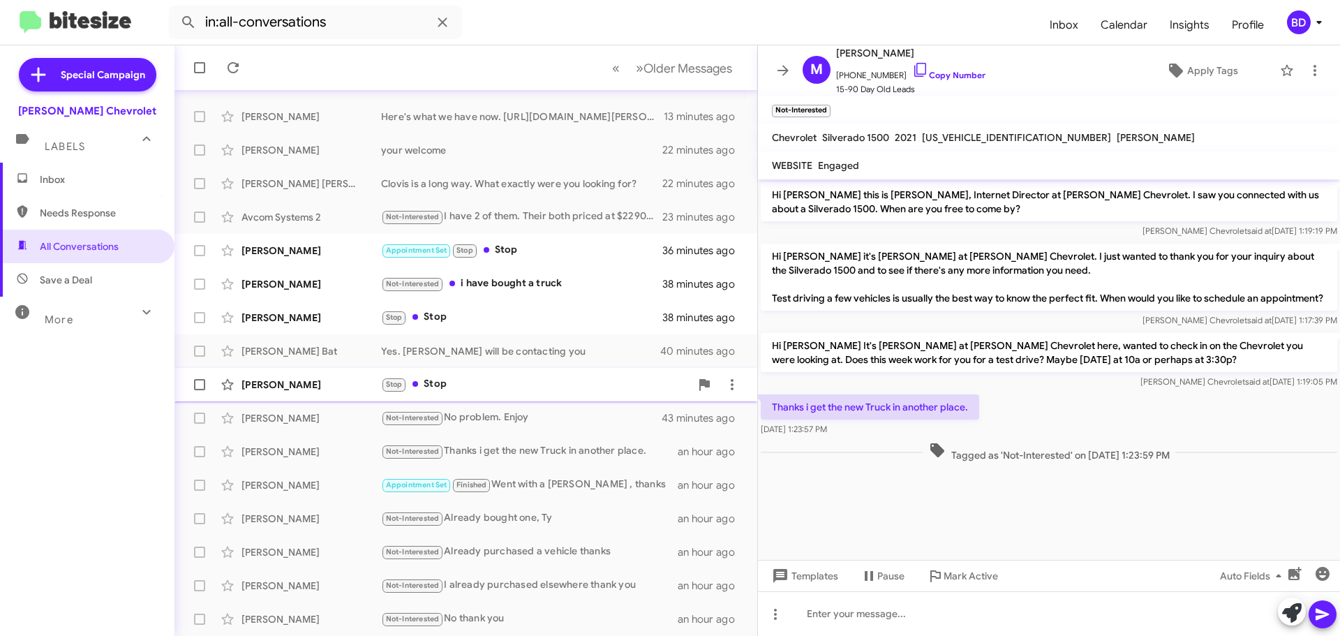
click at [446, 382] on div "Stop Stop" at bounding box center [535, 384] width 309 height 16
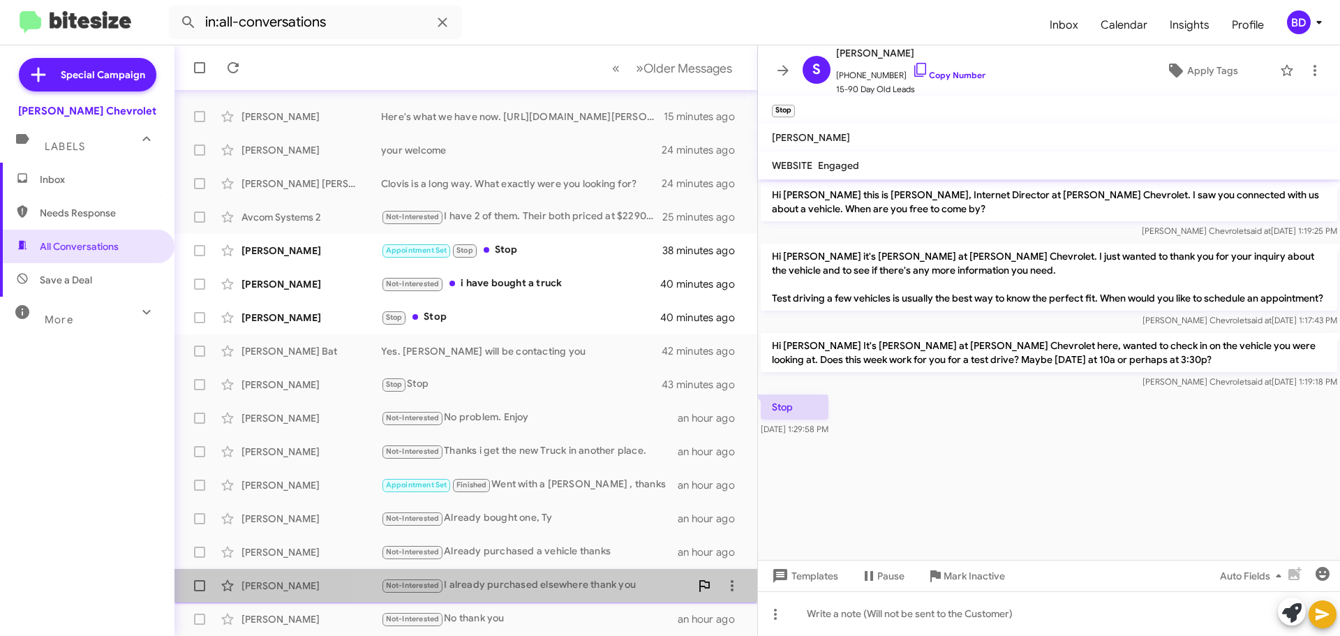
click at [694, 590] on div "[PERSON_NAME] Not-Interested I already purchased elsewhere thank you an hour ago" at bounding box center [466, 586] width 560 height 28
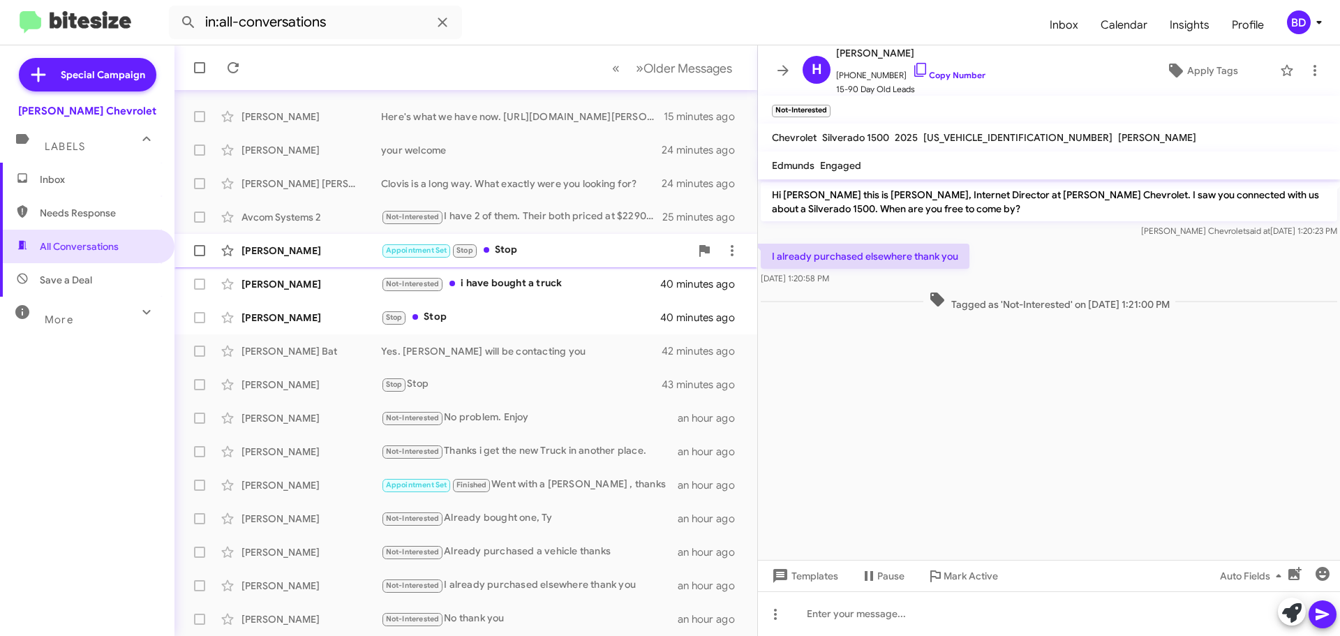
click at [527, 246] on div "Appointment Set Stop Stop" at bounding box center [535, 250] width 309 height 16
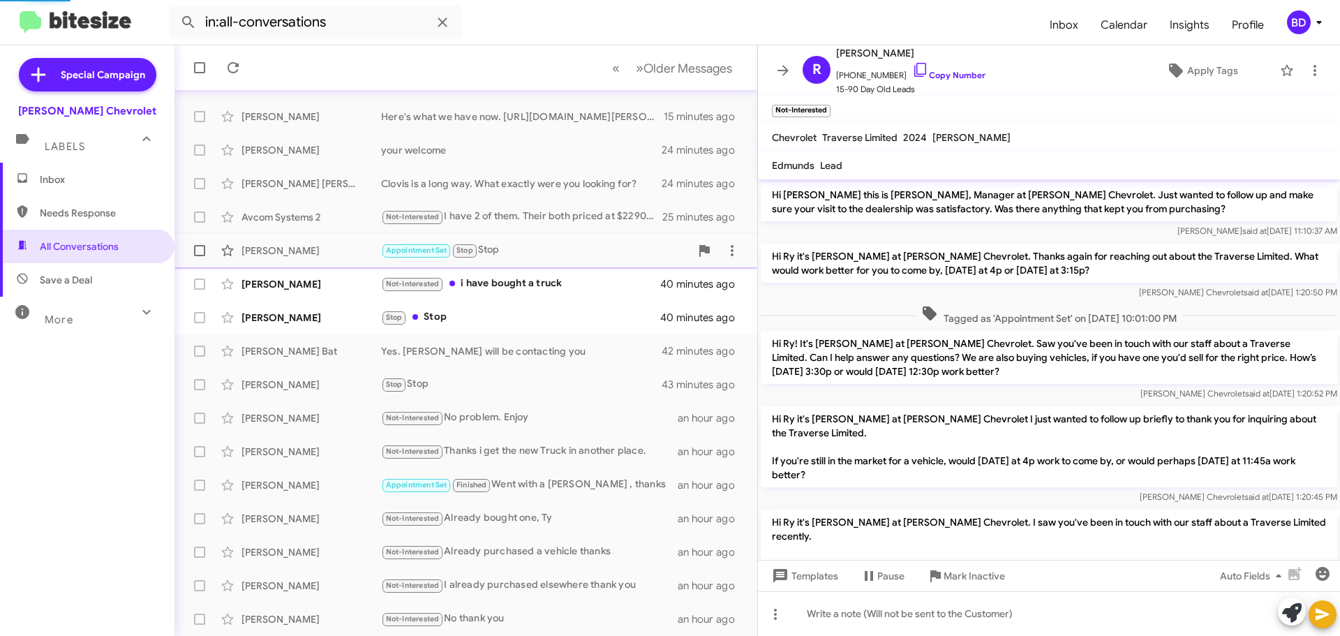
scroll to position [595, 0]
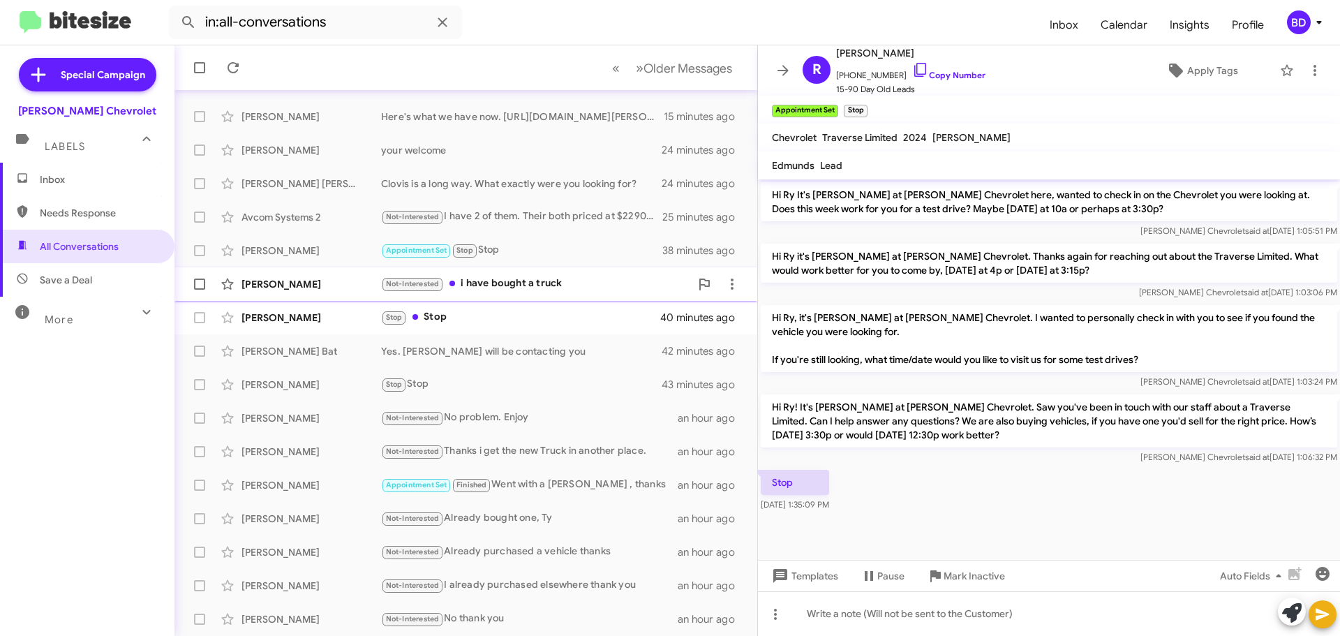
click at [514, 282] on div "Not-Interested i have bought a truck" at bounding box center [535, 284] width 309 height 16
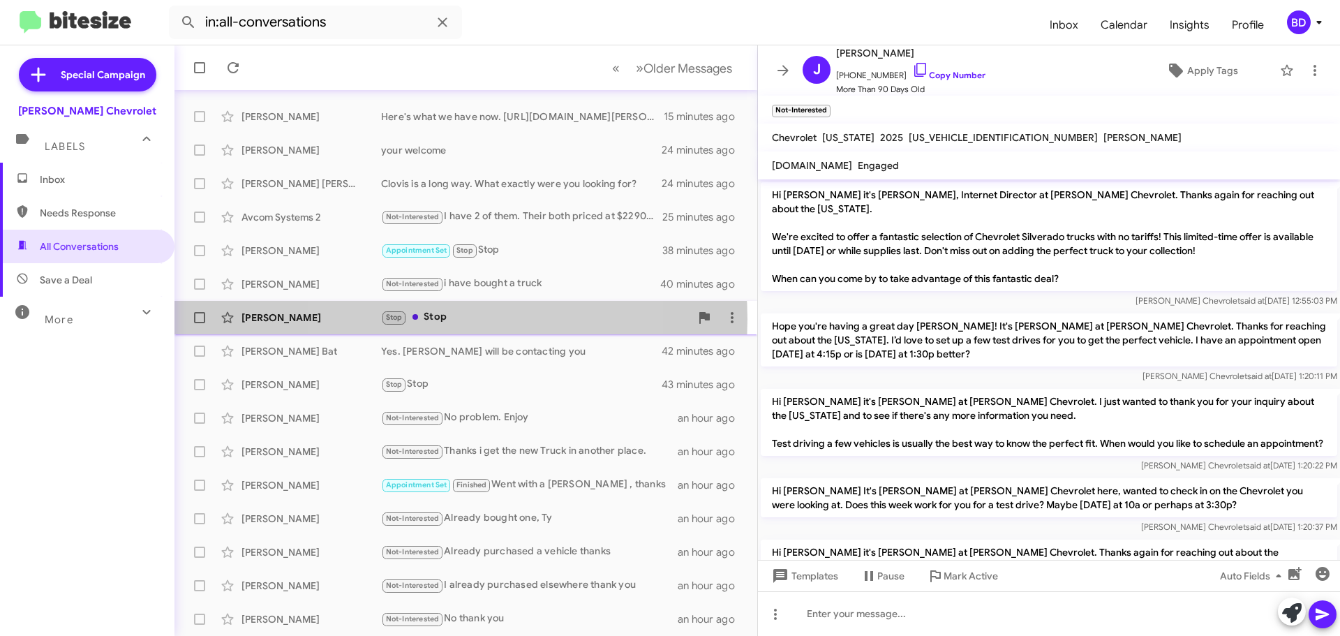
click at [439, 319] on div "Stop Stop" at bounding box center [535, 317] width 309 height 16
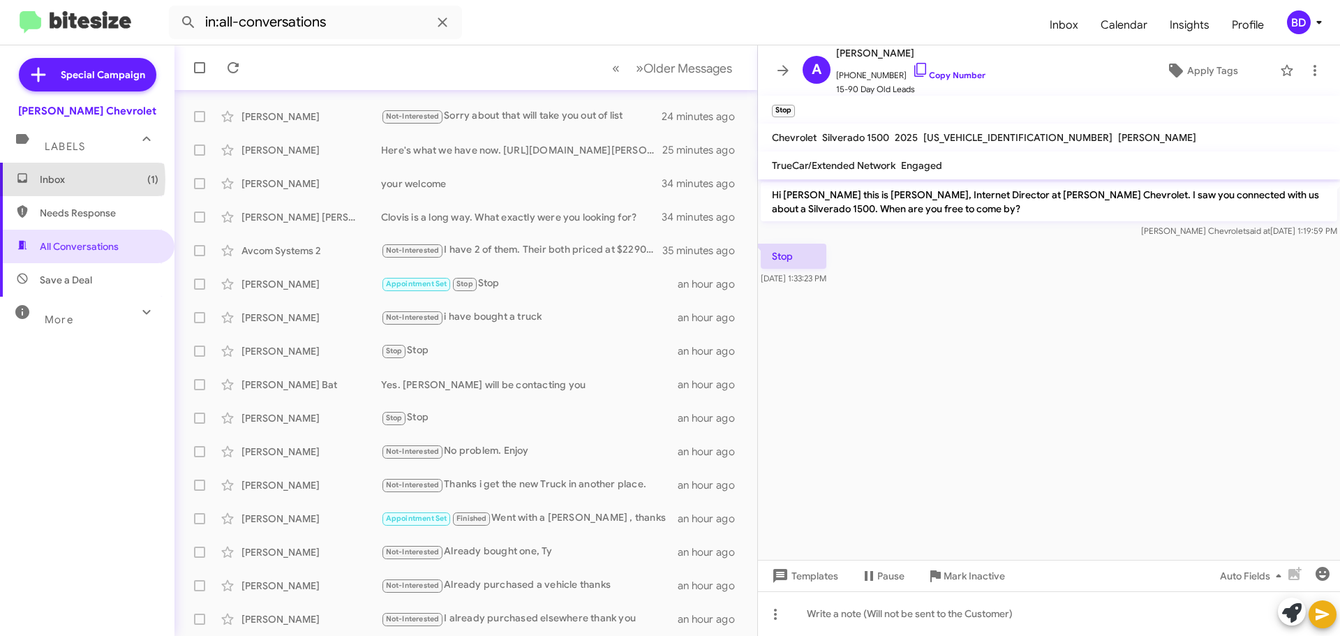
click at [66, 179] on span "Inbox (1)" at bounding box center [99, 179] width 119 height 14
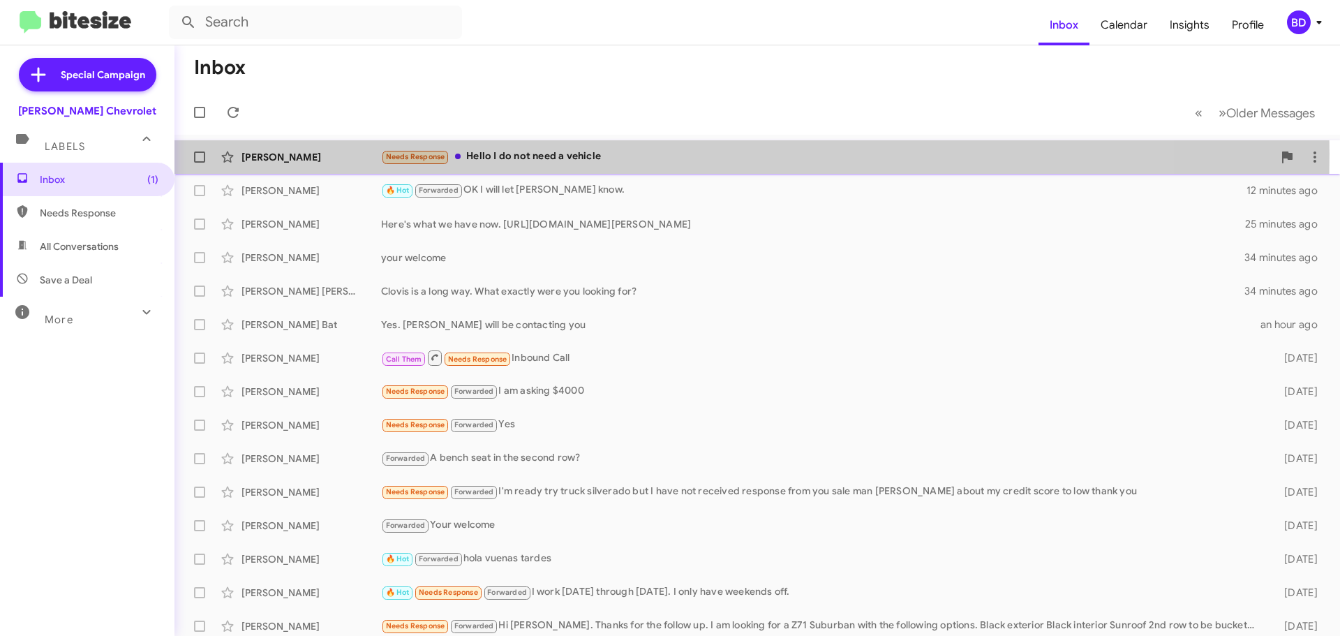
click at [542, 154] on div "Needs Response Hello I do not need a vehicle" at bounding box center [827, 157] width 892 height 16
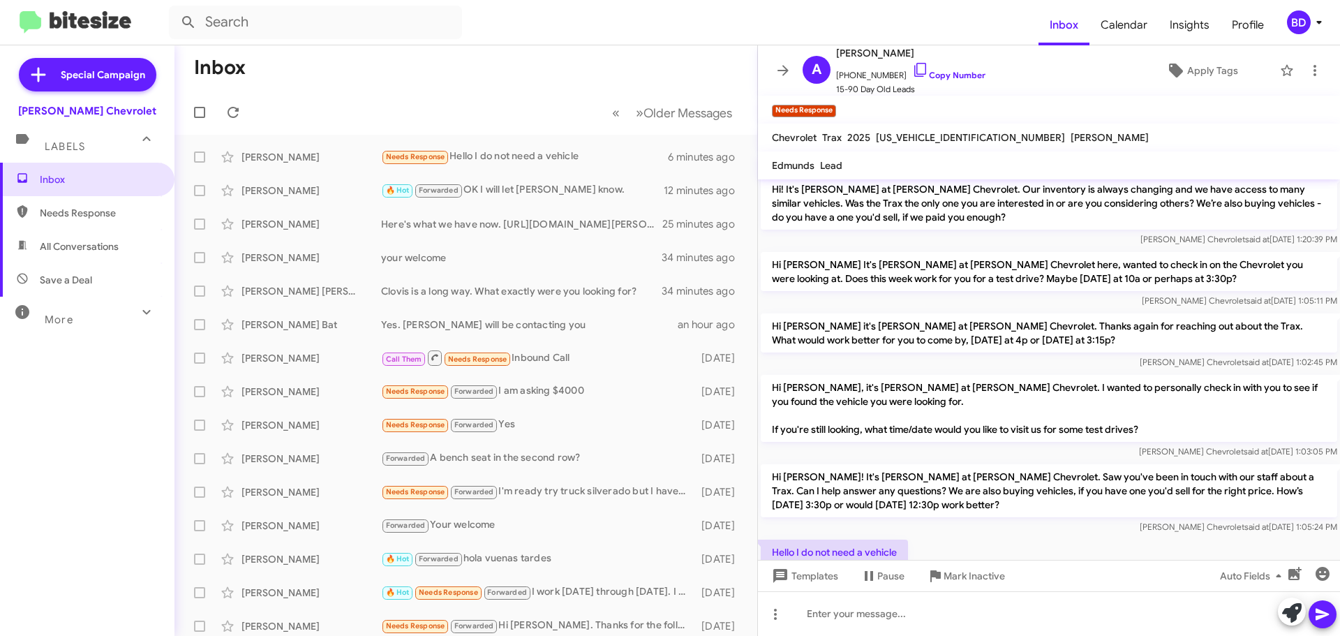
scroll to position [246, 0]
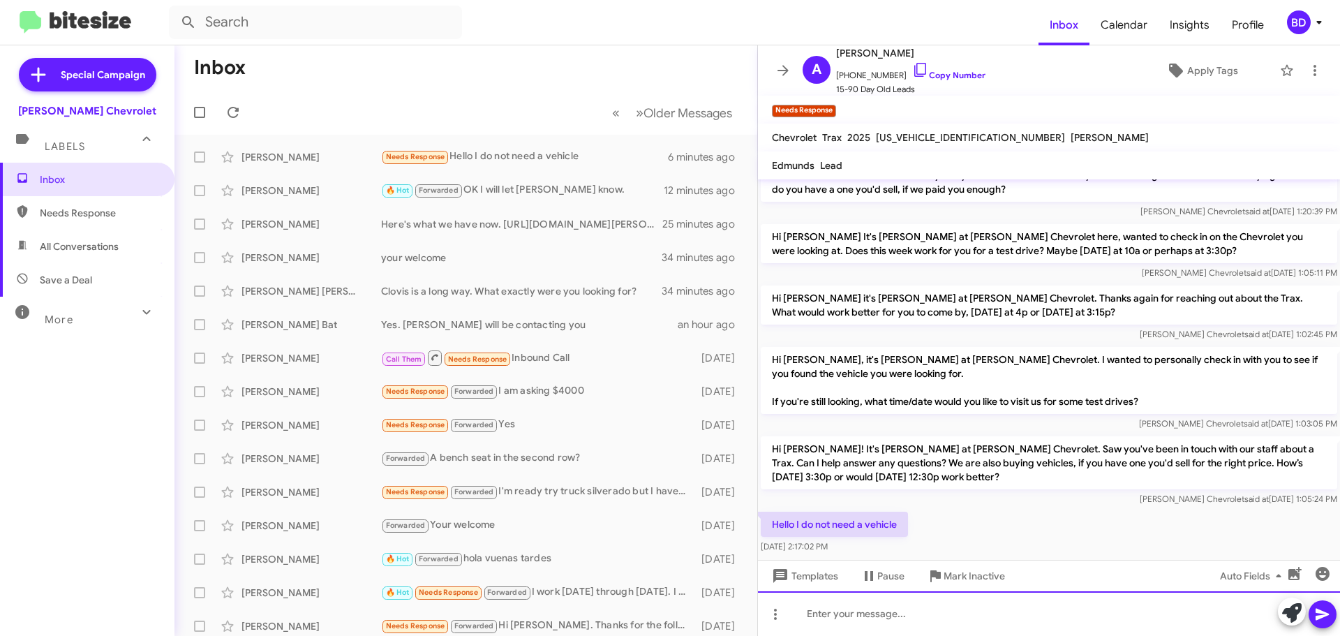
click at [911, 613] on div at bounding box center [1049, 613] width 582 height 45
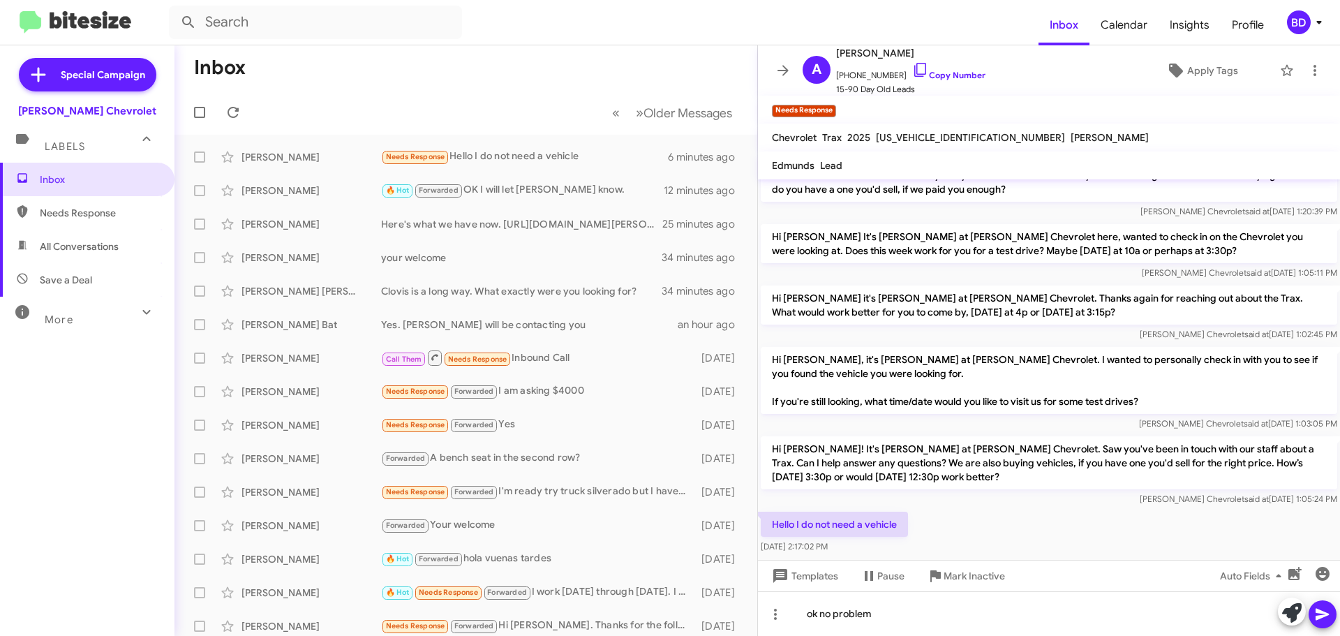
click at [1320, 619] on icon at bounding box center [1322, 614] width 17 height 17
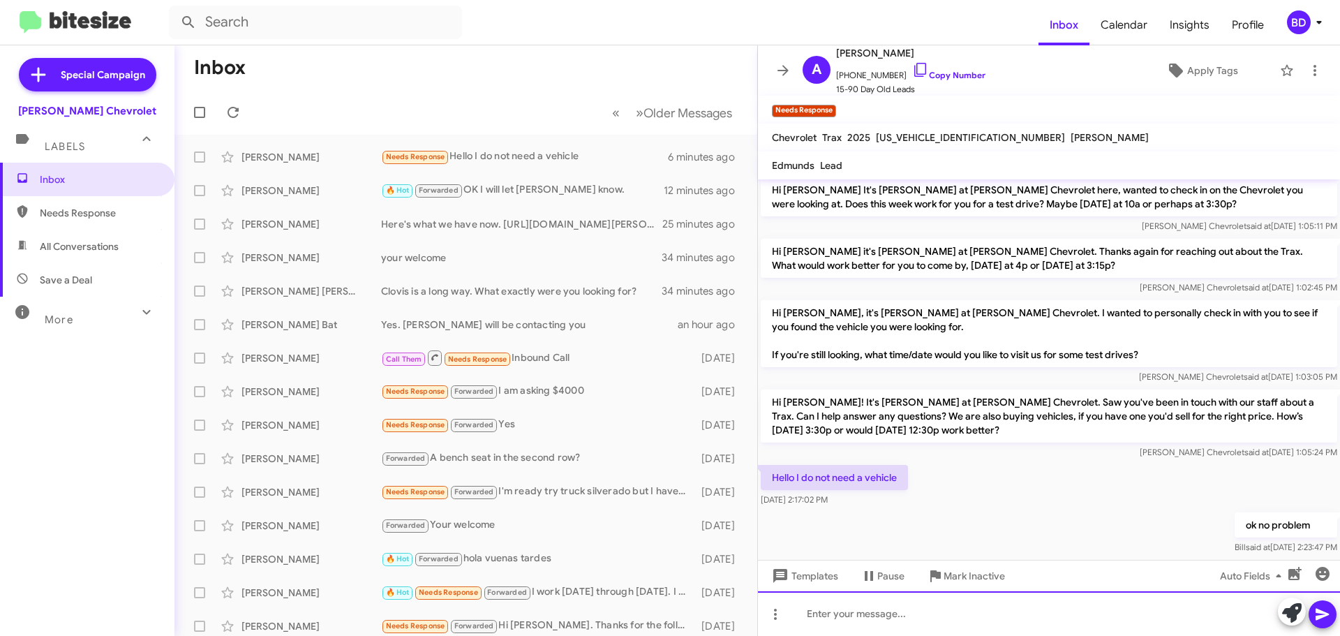
scroll to position [297, 0]
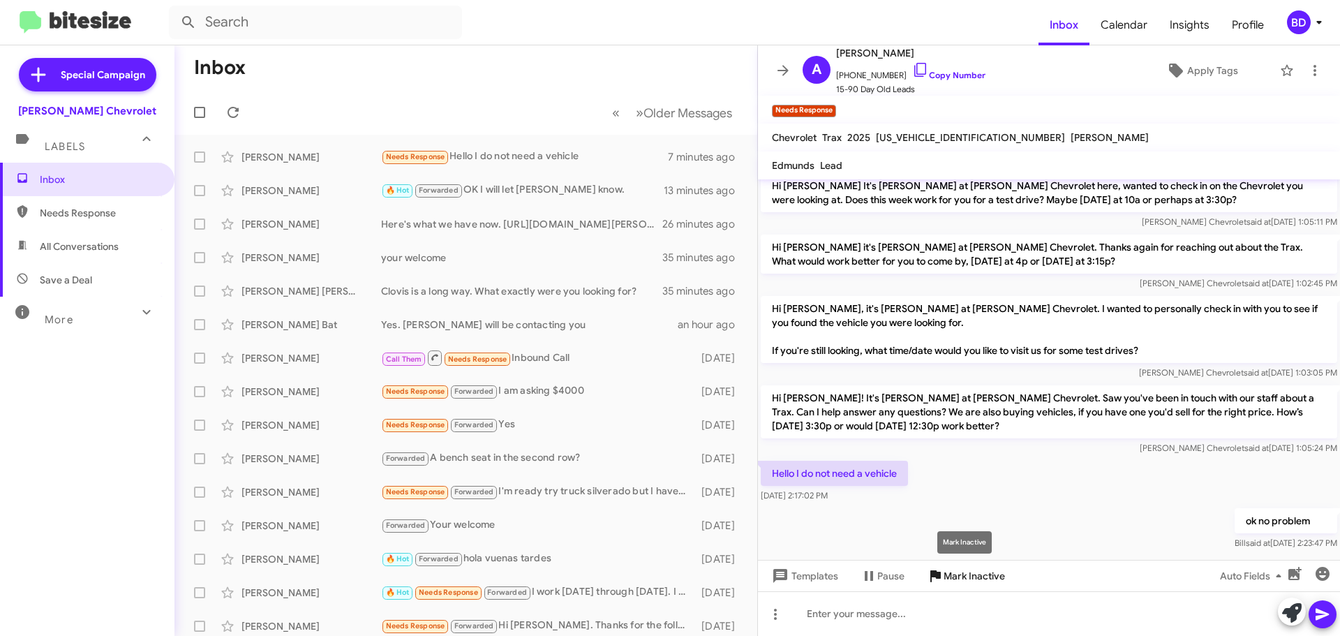
click at [964, 575] on span "Mark Inactive" at bounding box center [974, 575] width 61 height 25
